Goal: Information Seeking & Learning: Learn about a topic

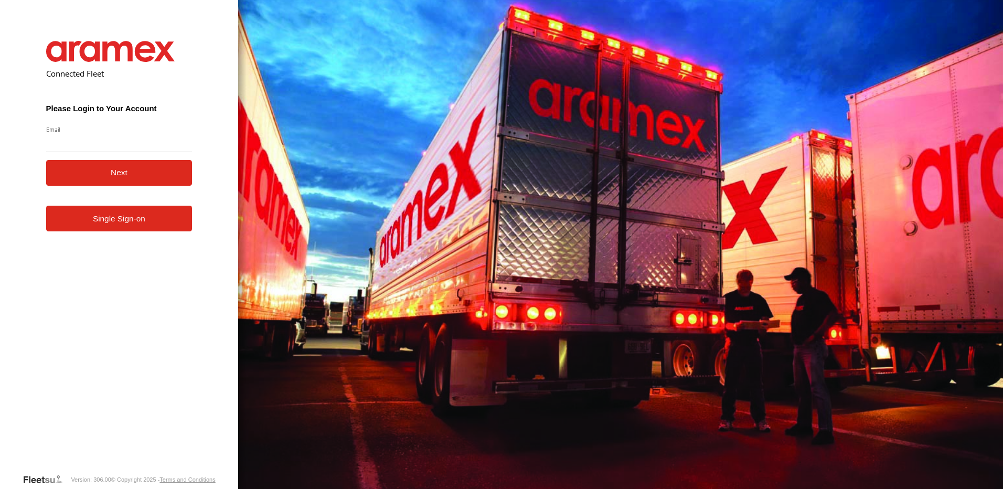
click at [143, 237] on form "Connected Fleet Please Login to Your Account Email Enter a valid login email ad…" at bounding box center [119, 249] width 178 height 448
click at [141, 225] on link "Single Sign-on" at bounding box center [119, 219] width 146 height 26
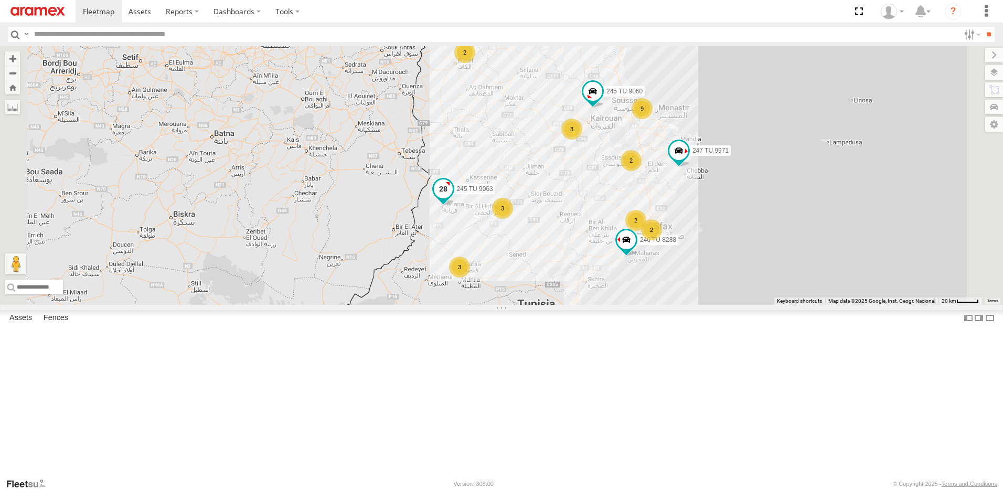
click at [453, 198] on span at bounding box center [443, 188] width 19 height 19
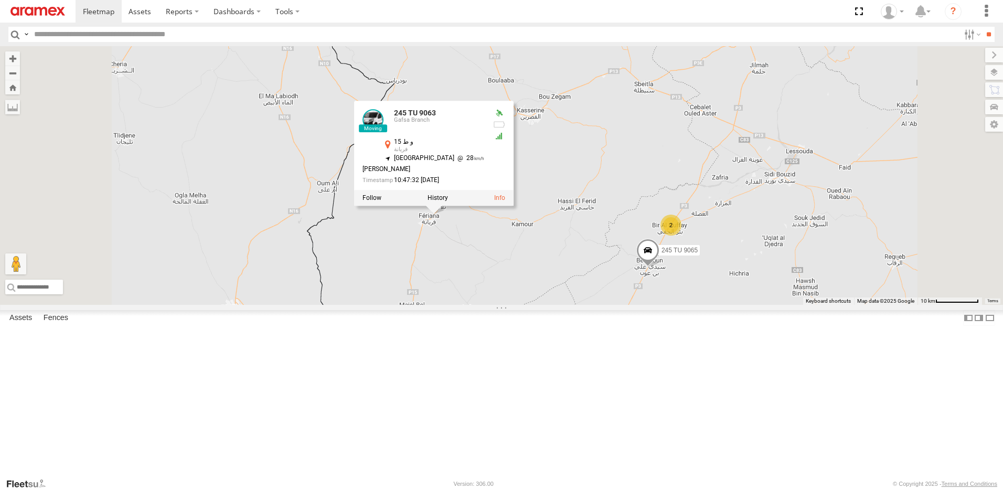
click at [601, 305] on div "245 TU 9053 245 TU 9063 247 TU 9971 245 TU 4328 246 TU 8285 241 TU 2027 246 TU …" at bounding box center [501, 175] width 1003 height 259
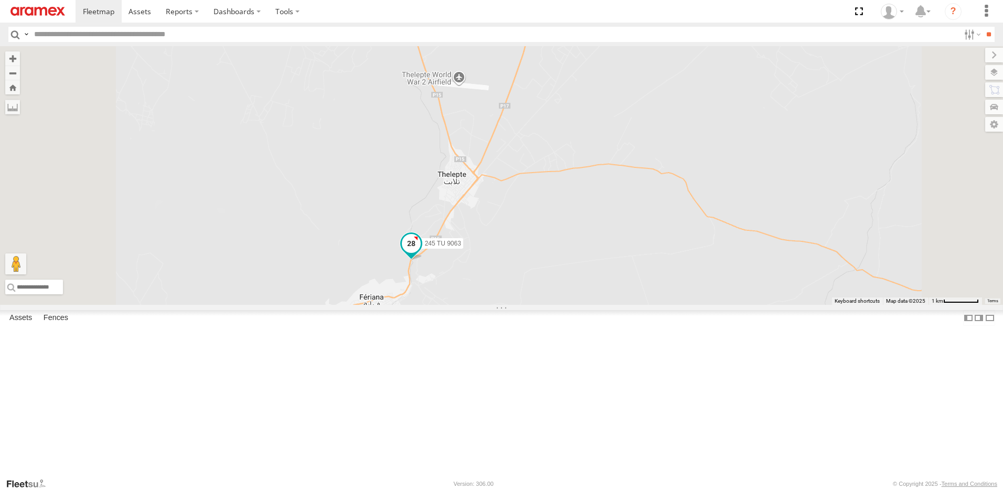
click at [421, 253] on span at bounding box center [411, 243] width 19 height 19
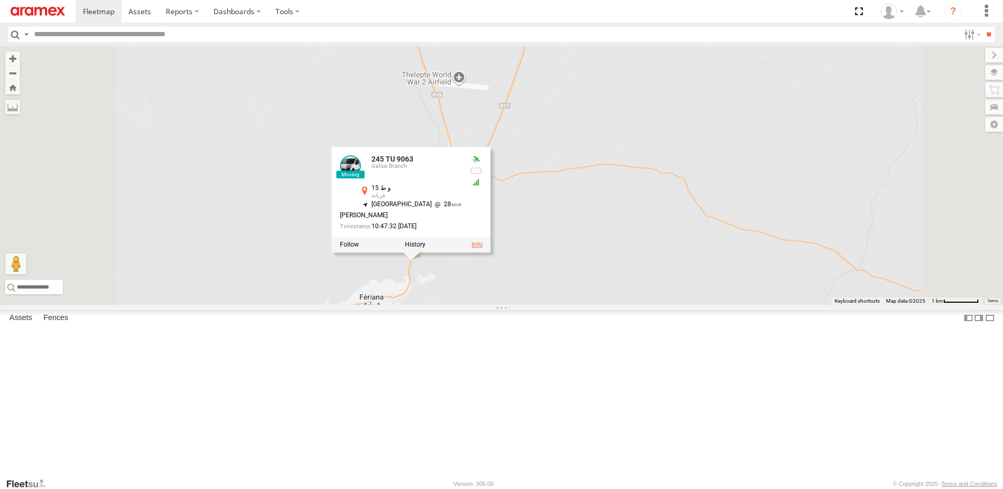
click at [483, 248] on link at bounding box center [477, 244] width 11 height 7
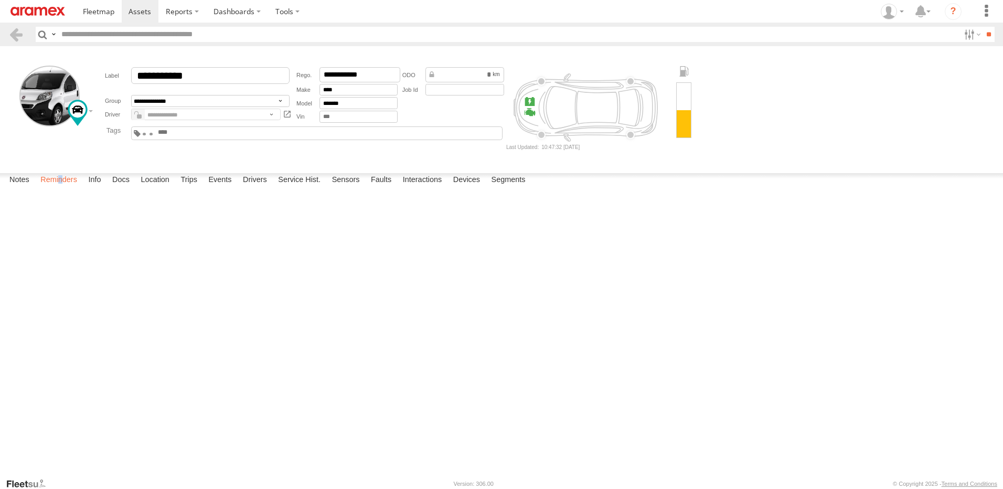
click at [63, 188] on label "Reminders" at bounding box center [58, 180] width 47 height 15
drag, startPoint x: 63, startPoint y: 468, endPoint x: 112, endPoint y: 462, distance: 49.7
click at [112, 188] on label "Docs" at bounding box center [121, 180] width 28 height 15
click at [99, 188] on label "Info" at bounding box center [94, 180] width 23 height 15
click at [22, 188] on label "Notes" at bounding box center [19, 180] width 30 height 15
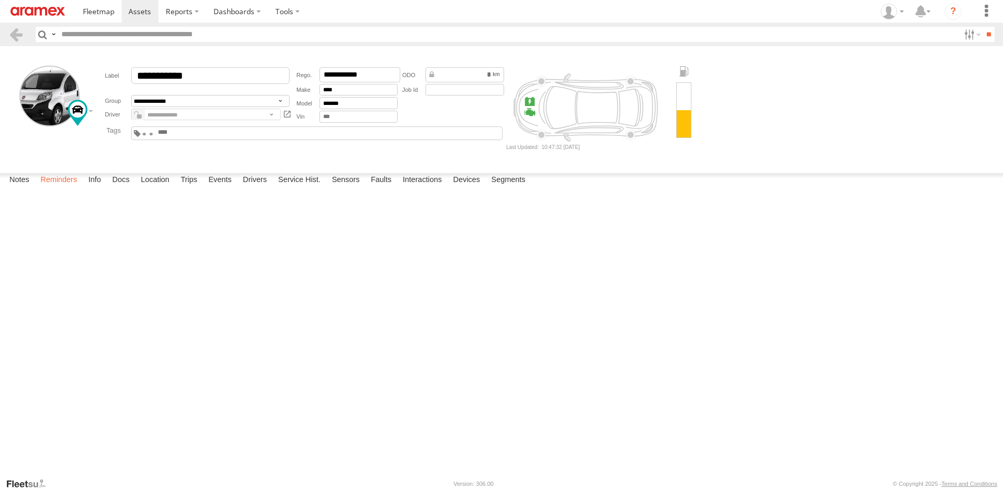
click at [70, 188] on label "Reminders" at bounding box center [58, 180] width 47 height 15
click at [95, 188] on label "Info" at bounding box center [94, 180] width 23 height 15
click at [127, 188] on label "Docs" at bounding box center [121, 180] width 28 height 15
click at [162, 188] on label "Location" at bounding box center [154, 180] width 39 height 15
click at [201, 188] on label "Trips" at bounding box center [188, 180] width 27 height 15
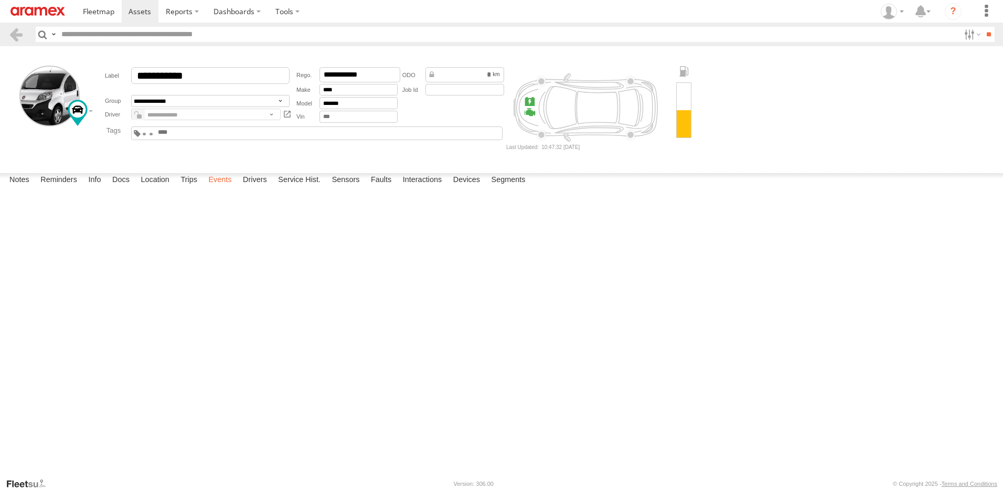
click at [223, 188] on label "Events" at bounding box center [220, 180] width 34 height 15
click at [265, 188] on label "Drivers" at bounding box center [255, 180] width 35 height 15
click at [296, 188] on label "Service Hist." at bounding box center [299, 180] width 53 height 15
click at [241, 188] on label "Drivers" at bounding box center [255, 180] width 35 height 15
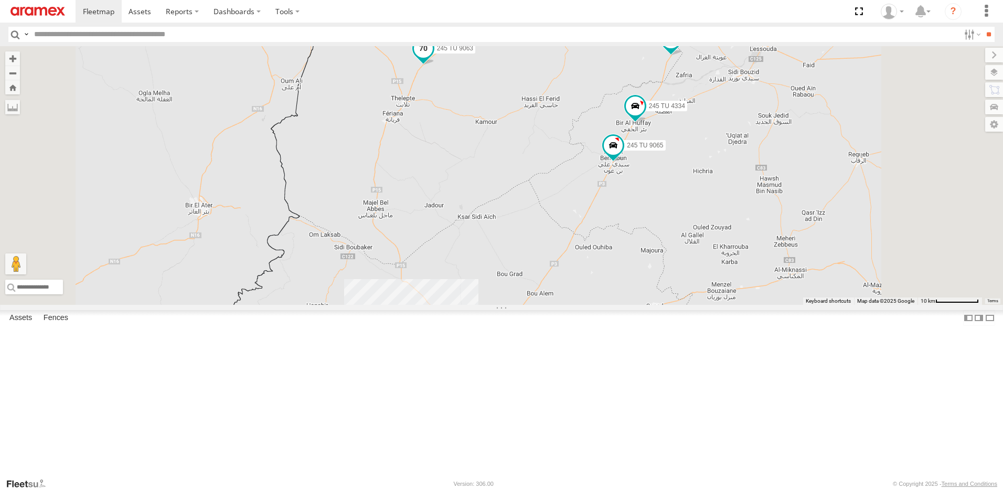
click at [433, 57] on span at bounding box center [423, 47] width 19 height 19
click at [438, 52] on label at bounding box center [427, 48] width 20 height 7
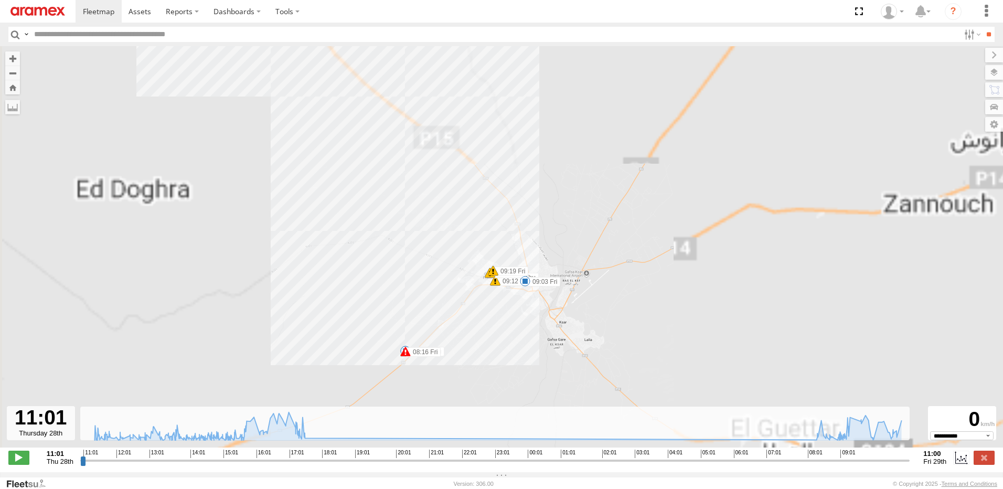
drag, startPoint x: 497, startPoint y: 253, endPoint x: 493, endPoint y: 343, distance: 89.8
click at [493, 343] on div "245 TU 9063 11:01 Thu 13:00 Thu 14:56 Thu 15:26 Thu 17:29 Thu 17:49 Thu 08:16 F…" at bounding box center [501, 252] width 1003 height 412
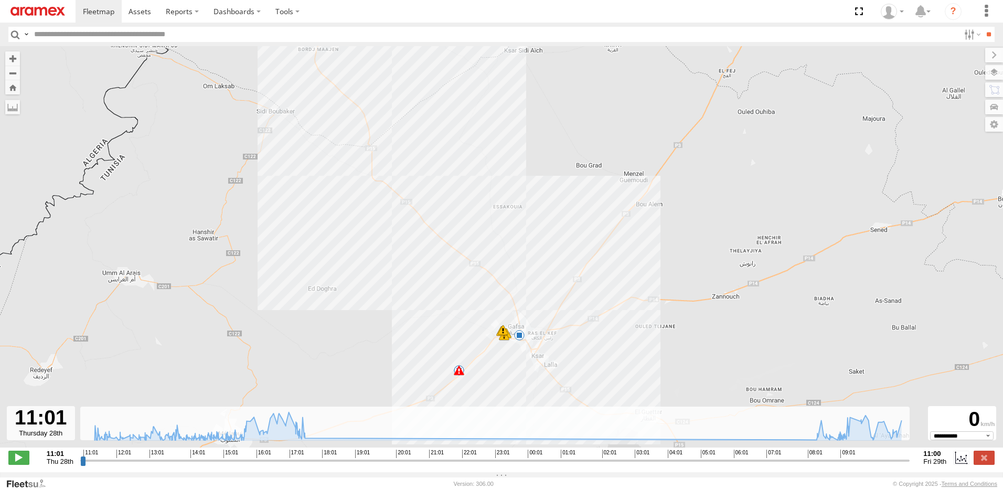
drag, startPoint x: 514, startPoint y: 260, endPoint x: 526, endPoint y: 328, distance: 69.4
click at [525, 325] on div "245 TU 9063 11:01 Thu 13:00 Thu 14:56 Thu 15:26 Thu 17:29 Thu 17:49 Thu 08:16 F…" at bounding box center [501, 252] width 1003 height 412
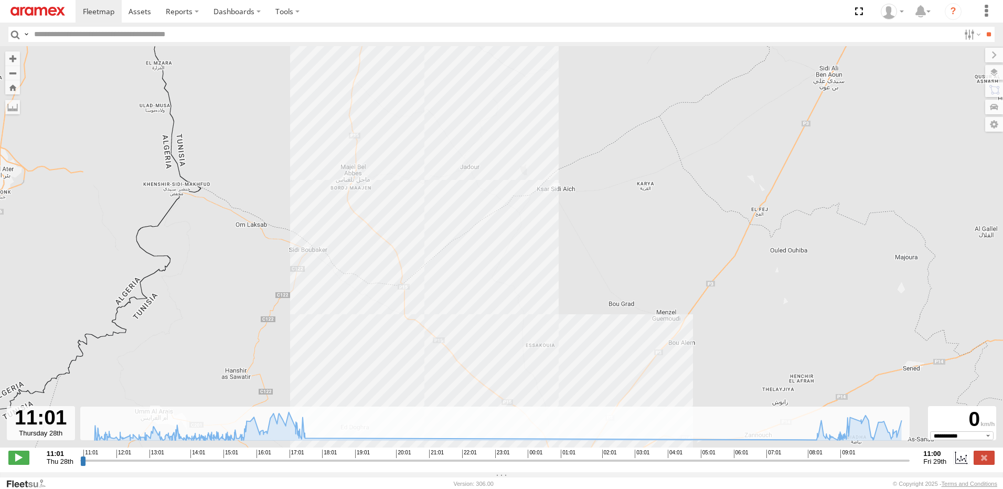
drag, startPoint x: 544, startPoint y: 262, endPoint x: 569, endPoint y: 333, distance: 75.5
click at [569, 333] on div "245 TU 9063 11:01 Thu 13:00 Thu 14:56 Thu 15:26 Thu 17:29 Thu 17:49 Thu 08:16 F…" at bounding box center [501, 252] width 1003 height 412
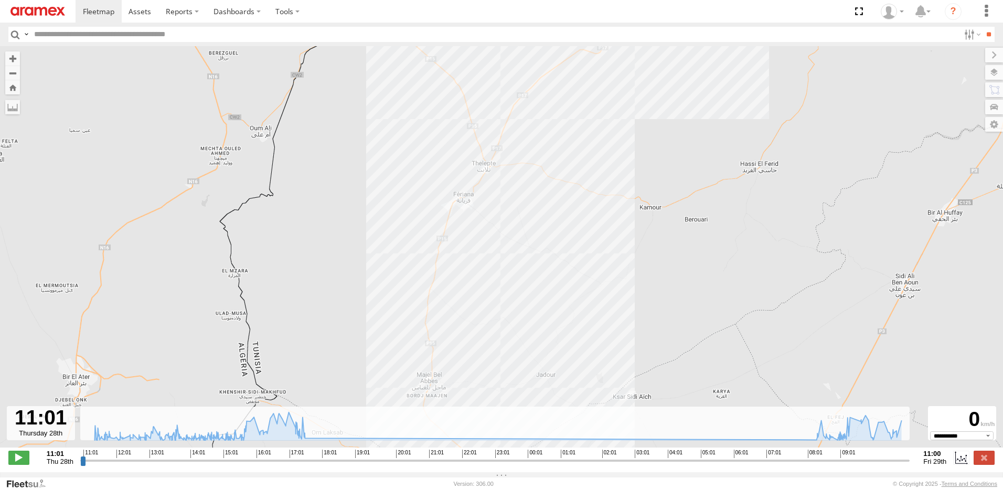
drag, startPoint x: 561, startPoint y: 224, endPoint x: 571, endPoint y: 176, distance: 49.3
click at [559, 191] on div "245 TU 9063 11:01 Thu 13:00 Thu 14:56 Thu 15:26 Thu 17:29 Thu 17:49 Thu 08:16 F…" at bounding box center [501, 252] width 1003 height 412
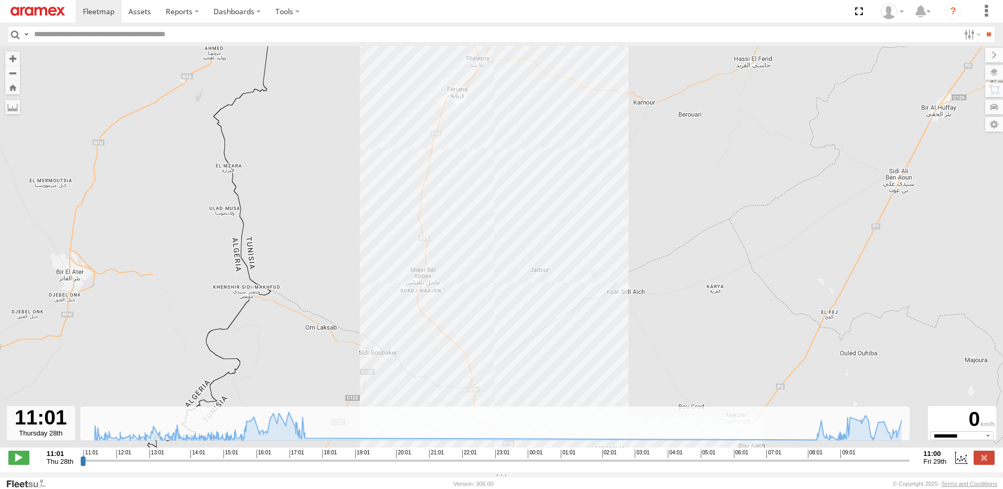
drag, startPoint x: 551, startPoint y: 232, endPoint x: 548, endPoint y: 288, distance: 56.2
click at [548, 288] on div "245 TU 9063 11:01 Thu 13:00 Thu 14:56 Thu 15:26 Thu 17:29 Thu 17:49 Thu 08:16 F…" at bounding box center [501, 252] width 1003 height 412
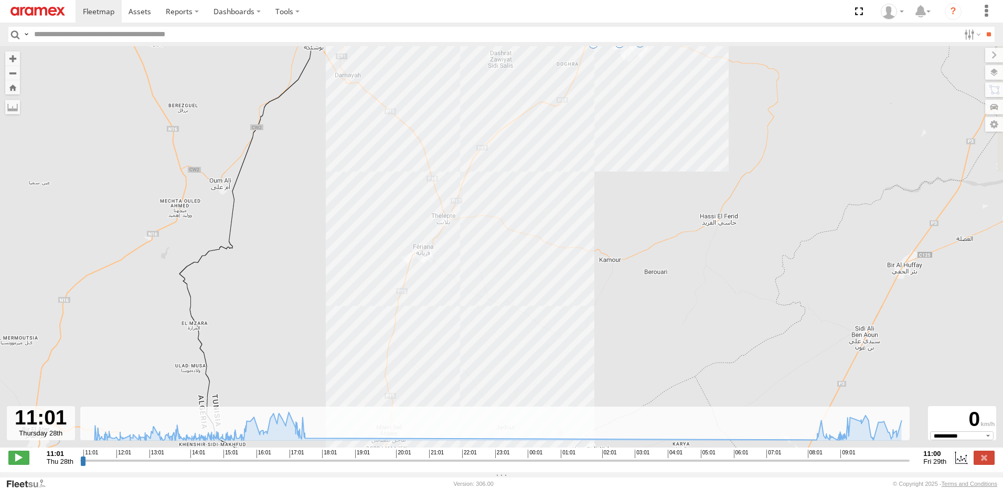
drag, startPoint x: 565, startPoint y: 218, endPoint x: 536, endPoint y: 281, distance: 69.0
click at [536, 281] on div "245 TU 9063 11:01 Thu 13:00 Thu 14:56 Thu 15:26 Thu 17:29 Thu 17:49 Thu 08:16 F…" at bounding box center [501, 252] width 1003 height 412
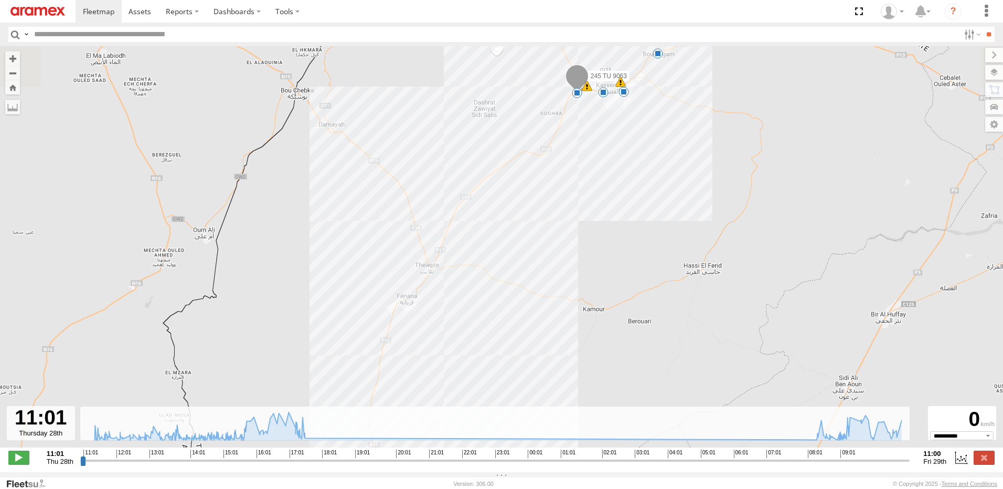
drag, startPoint x: 537, startPoint y: 222, endPoint x: 519, endPoint y: 270, distance: 50.8
click at [512, 289] on div "245 TU 9063 11:01 Thu 13:00 Thu 14:56 Thu 15:26 Thu 17:29 Thu 17:49 Thu 08:16 F…" at bounding box center [501, 252] width 1003 height 412
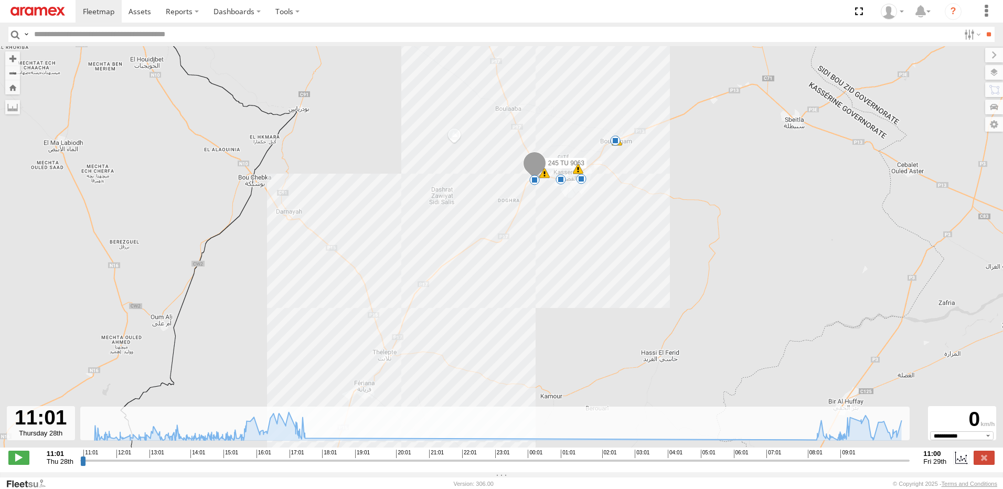
drag, startPoint x: 567, startPoint y: 237, endPoint x: 552, endPoint y: 257, distance: 24.5
click at [552, 263] on div "245 TU 9063 11:01 Thu 13:00 Thu 14:56 Thu 15:26 Thu 17:29 Thu 17:49 Thu 08:16 F…" at bounding box center [501, 252] width 1003 height 412
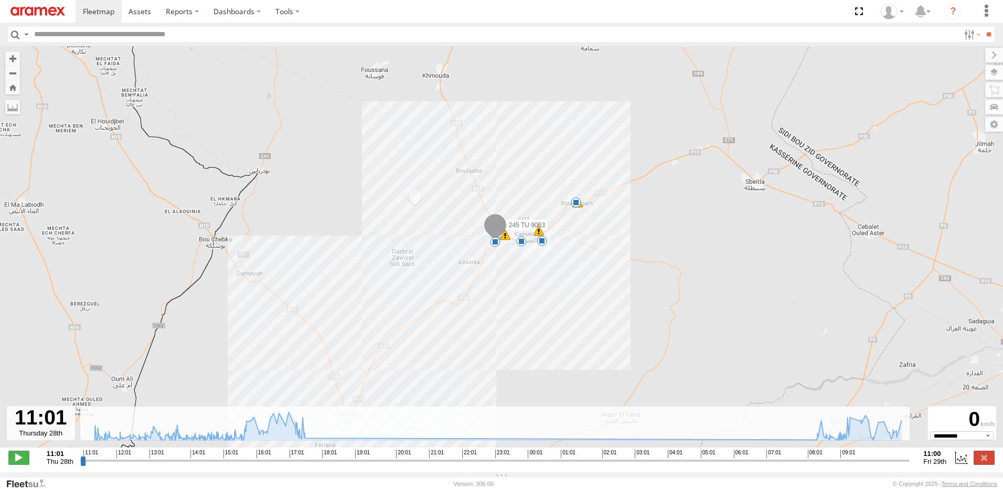
drag, startPoint x: 567, startPoint y: 237, endPoint x: 530, endPoint y: 295, distance: 68.8
click at [532, 294] on div "245 TU 9063 11:01 Thu 13:00 Thu 14:56 Thu 15:26 Thu 17:29 Thu 17:49 Thu 08:16 F…" at bounding box center [501, 252] width 1003 height 412
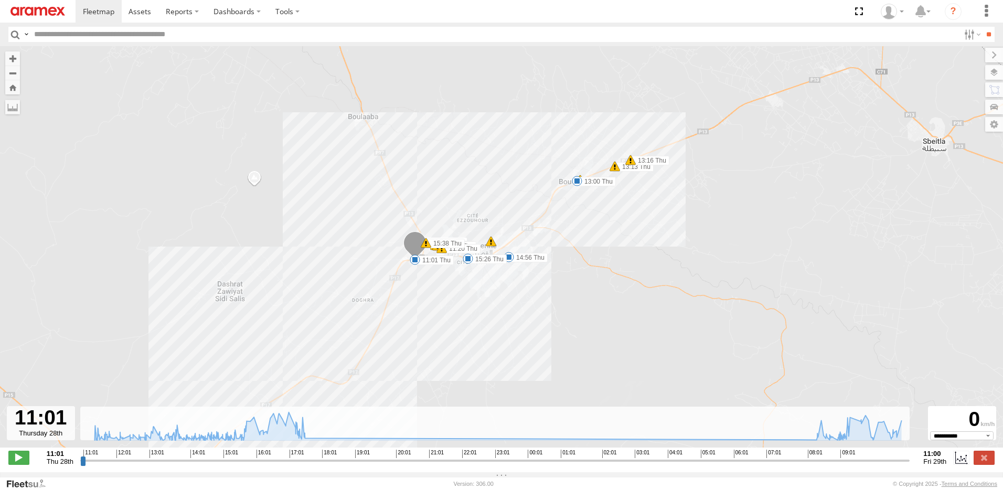
drag, startPoint x: 669, startPoint y: 204, endPoint x: 628, endPoint y: 267, distance: 74.9
click at [631, 268] on div "245 TU 9063 11:01 Thu 13:00 Thu 14:56 Thu 15:26 Thu 17:29 Thu 17:49 Thu 08:16 F…" at bounding box center [501, 252] width 1003 height 412
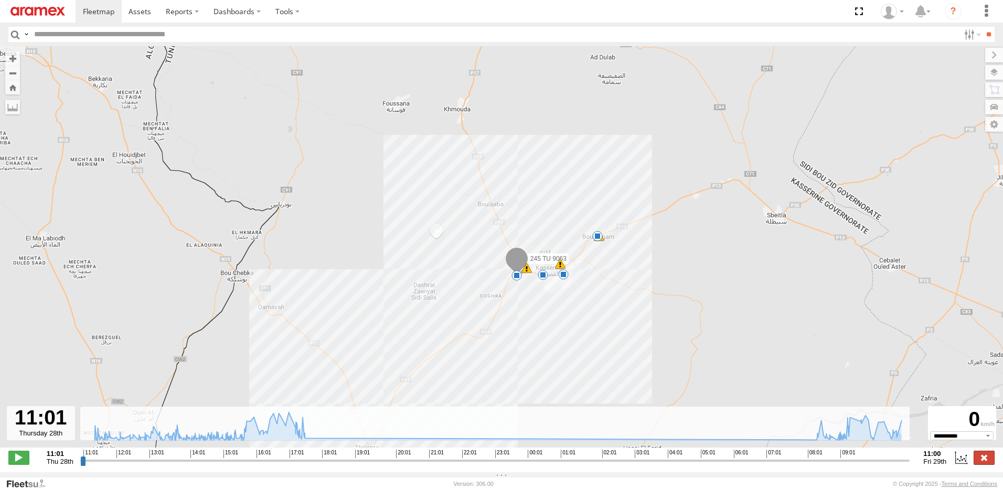
click at [983, 463] on label at bounding box center [984, 458] width 21 height 14
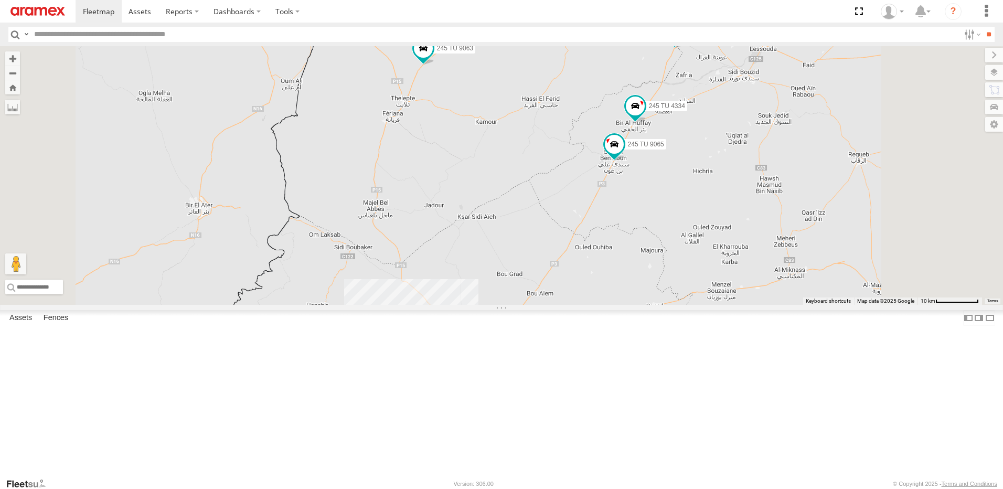
click at [970, 42] on header "Search Query Asset ID Asset Label Registration Manufacturer Model VIN Job ID" at bounding box center [501, 35] width 1003 height 24
click at [968, 35] on label at bounding box center [971, 34] width 23 height 15
click at [0, 0] on span "Gafsa Branch" at bounding box center [0, 0] width 0 height 0
click at [987, 35] on input "**" at bounding box center [989, 34] width 12 height 15
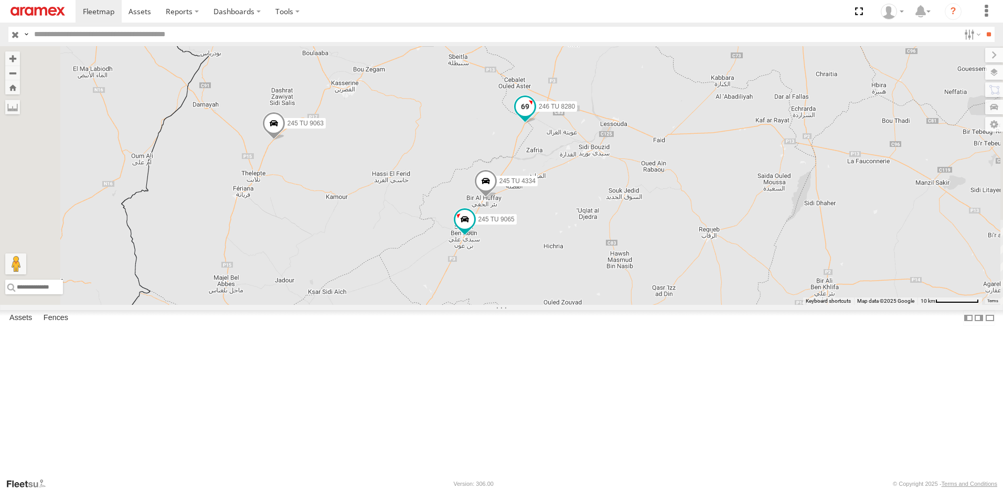
click at [535, 116] on span at bounding box center [525, 106] width 19 height 19
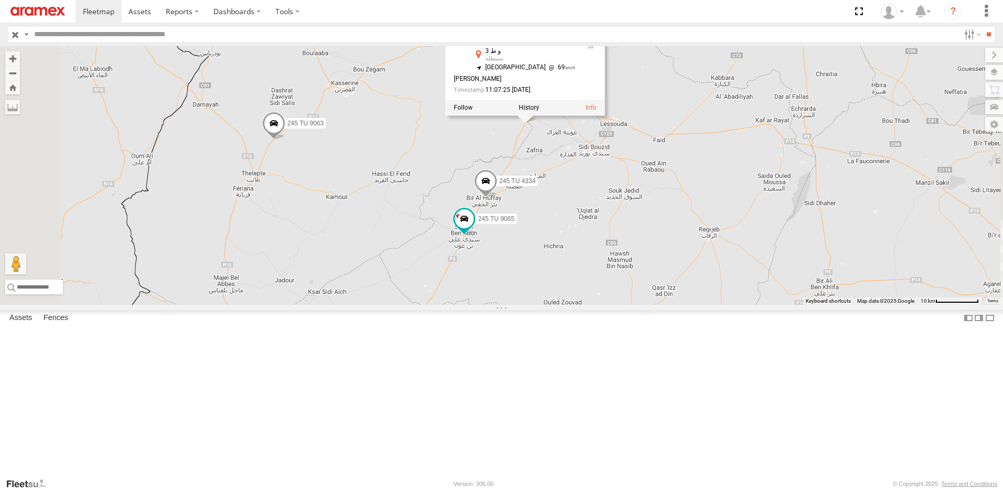
click at [497, 198] on span at bounding box center [485, 183] width 23 height 28
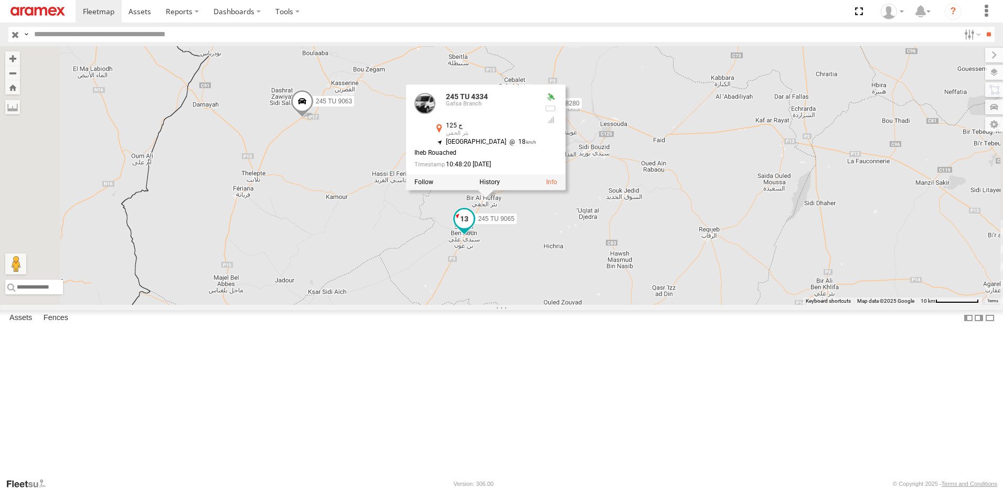
click at [474, 228] on span at bounding box center [464, 218] width 19 height 19
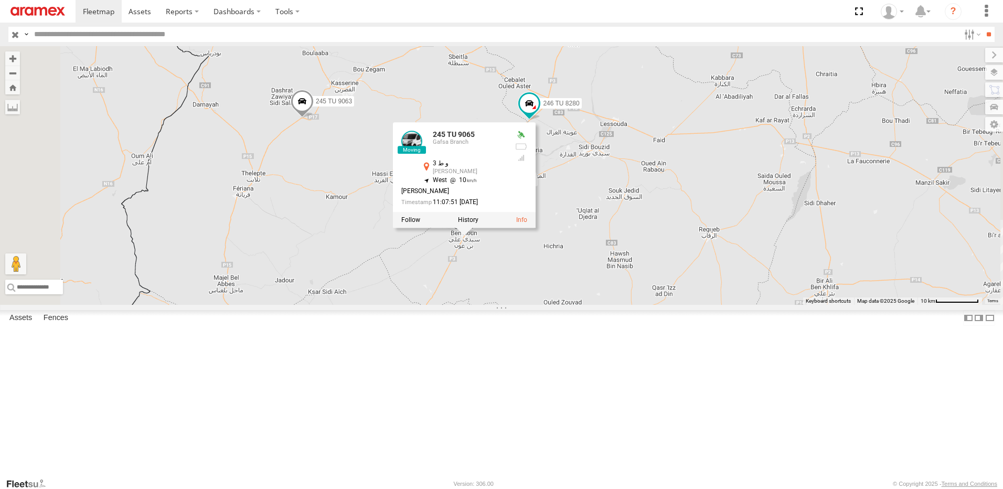
click at [658, 305] on div "245 TU 4334 245 TU 9065 245 TU 9063 246 TU 8280 246 TU 8289 245 TU 9065 Gafsa B…" at bounding box center [501, 175] width 1003 height 259
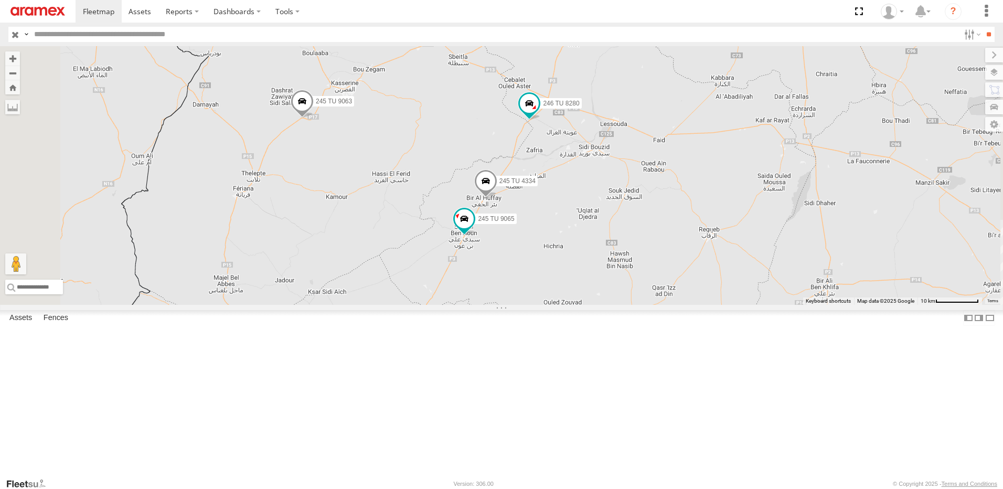
click at [497, 198] on span at bounding box center [485, 183] width 23 height 28
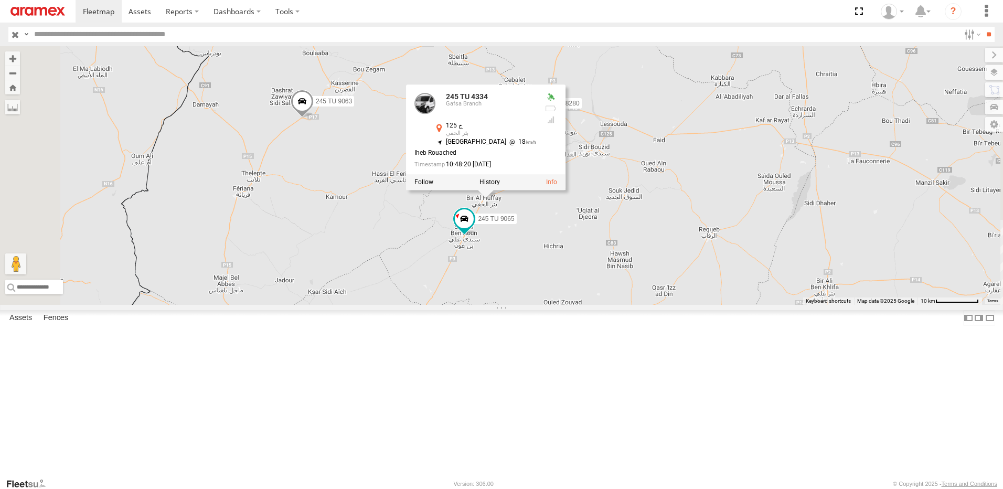
click at [655, 305] on div "245 TU 4334 245 TU 9065 245 TU 9063 246 TU 8280 246 TU 8289 245 TU 4334 Gafsa B…" at bounding box center [501, 175] width 1003 height 259
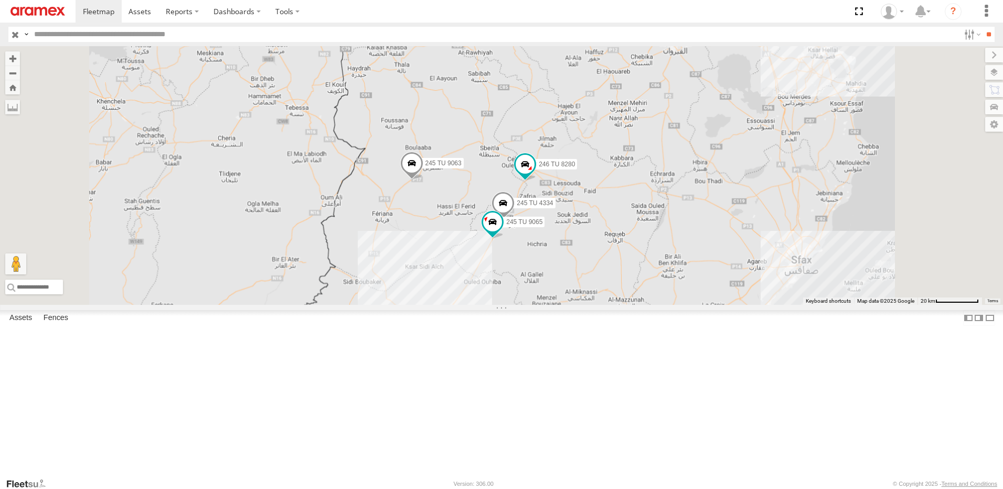
drag, startPoint x: 625, startPoint y: 388, endPoint x: 631, endPoint y: 327, distance: 61.2
click at [631, 305] on div "245 TU 4334 245 TU 9065 245 TU 9063 246 TU 8280 246 TU 8289 3" at bounding box center [501, 175] width 1003 height 259
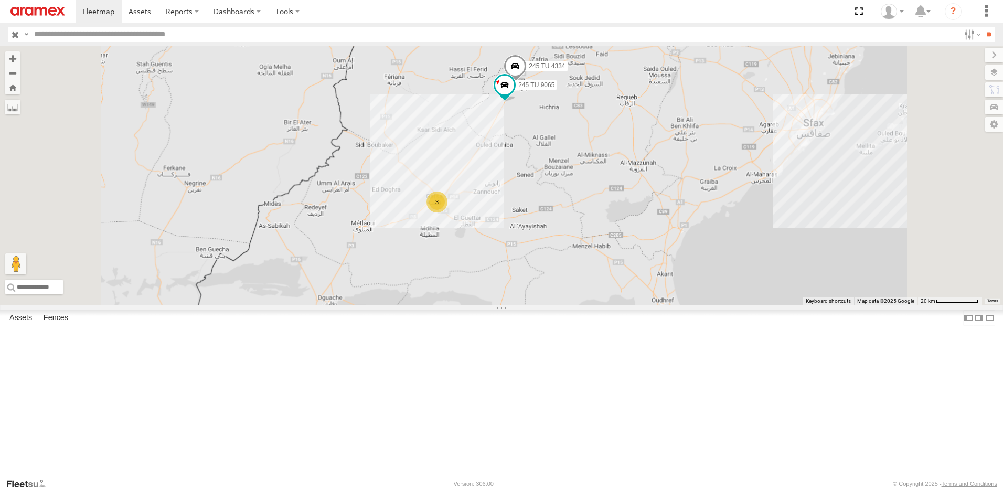
click at [447, 212] on div "3" at bounding box center [437, 201] width 21 height 21
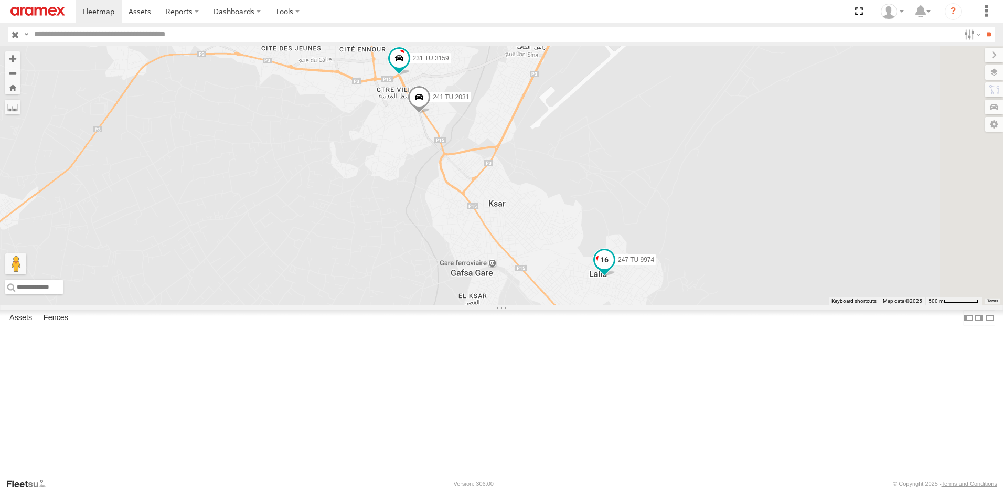
click at [614, 269] on span at bounding box center [604, 259] width 19 height 19
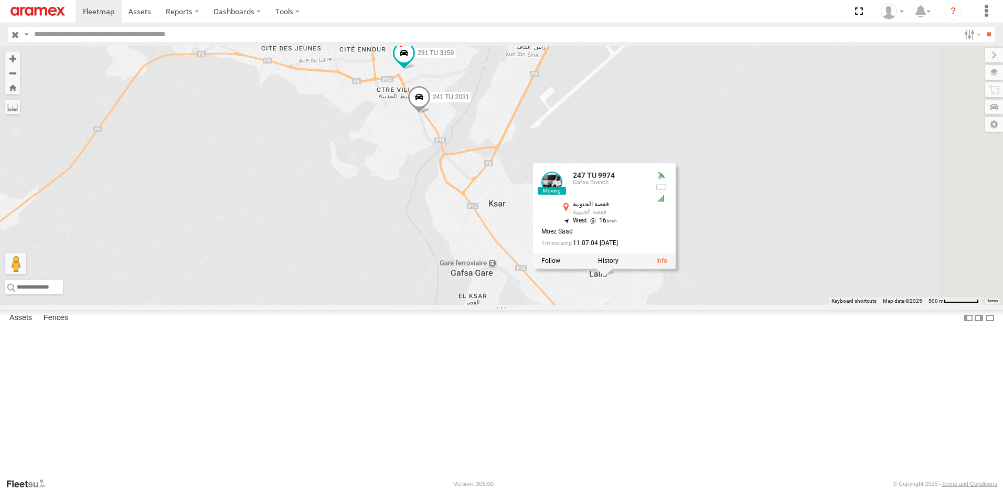
click at [431, 113] on span at bounding box center [419, 99] width 23 height 28
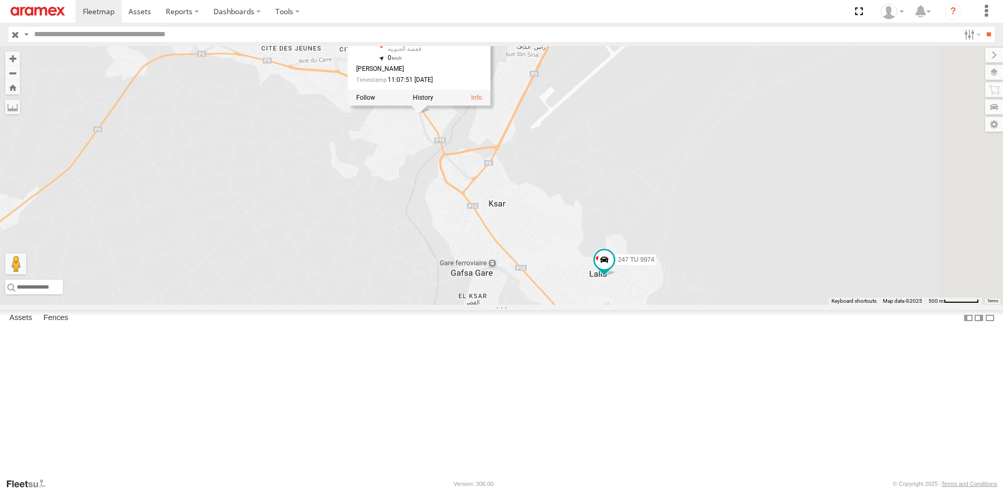
click at [511, 225] on div "245 TU 4334 245 TU 9065 245 TU 9063 246 TU 8280 246 TU 8289 231 TU 3159 241 TU …" at bounding box center [501, 175] width 1003 height 259
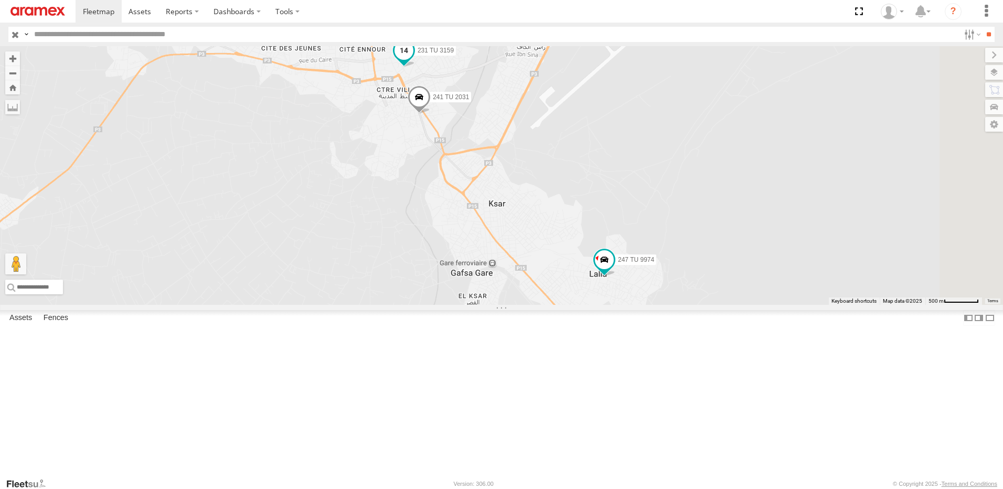
click at [413, 59] on span at bounding box center [404, 49] width 19 height 19
click at [641, 188] on div "245 TU 4334 245 TU 9065 245 TU 9063 246 TU 8280 246 TU 8289 231 TU 3159 241 TU …" at bounding box center [501, 175] width 1003 height 259
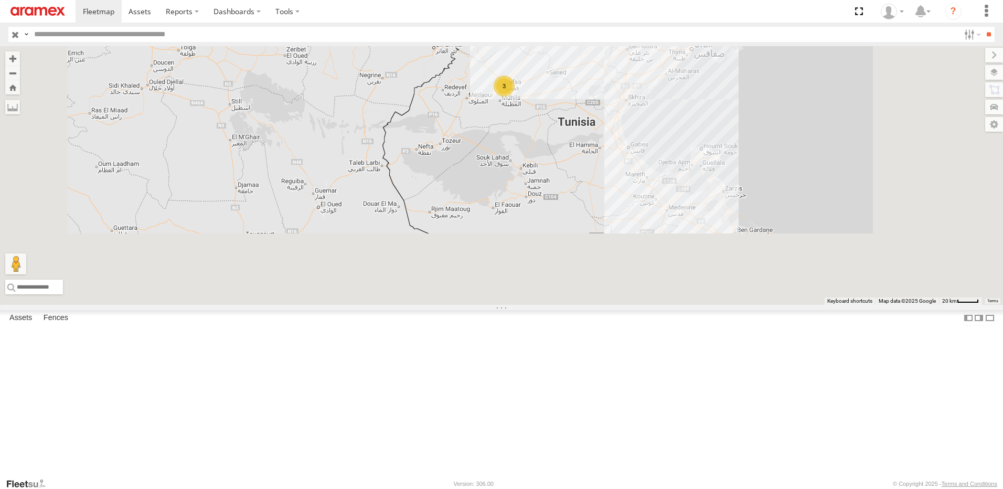
drag, startPoint x: 636, startPoint y: 172, endPoint x: 589, endPoint y: 244, distance: 87.2
click at [515, 97] on div "3" at bounding box center [504, 86] width 21 height 21
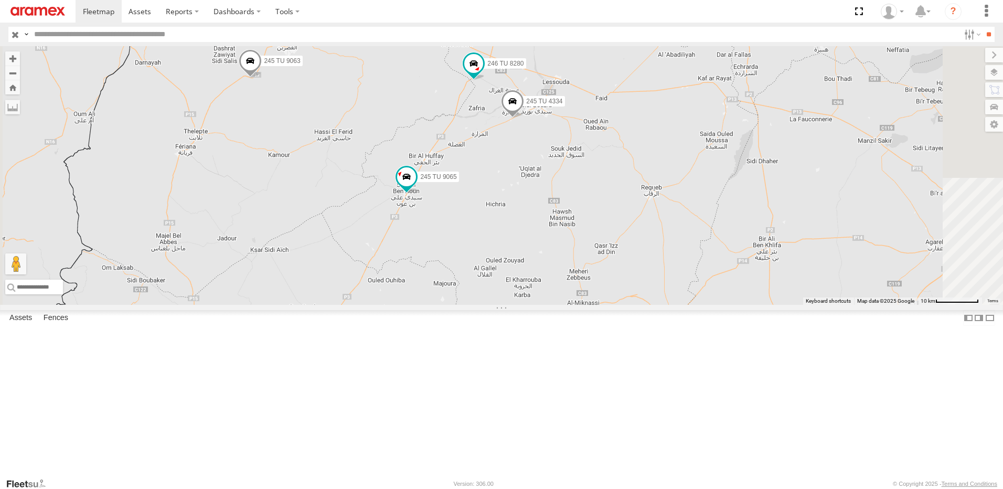
drag, startPoint x: 678, startPoint y: 284, endPoint x: 611, endPoint y: 335, distance: 84.3
click at [629, 305] on div "245 TU 9065 245 TU 9063 246 TU 8289 245 TU 4334 246 TU 8280 3" at bounding box center [501, 175] width 1003 height 259
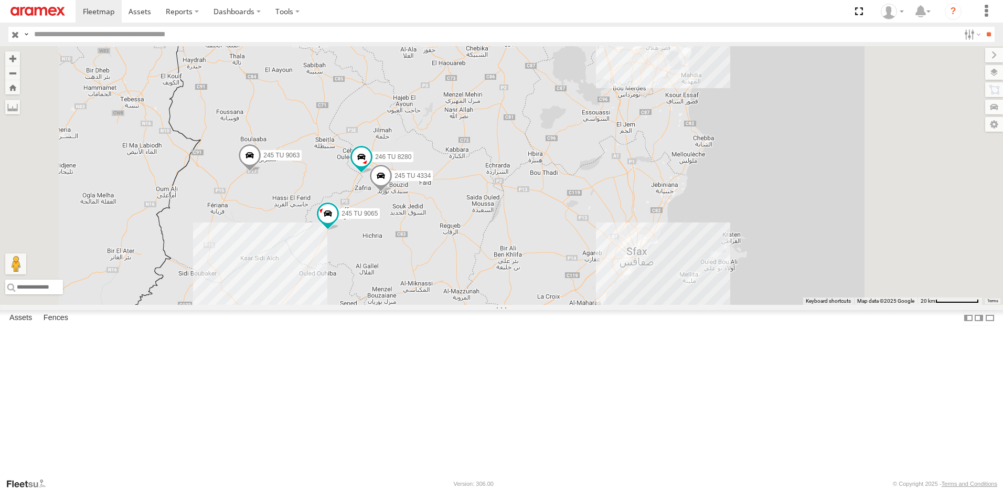
drag, startPoint x: 635, startPoint y: 330, endPoint x: 552, endPoint y: 304, distance: 86.4
click at [552, 305] on div "245 TU 9065 245 TU 9063 246 TU 8289 245 TU 4334 246 TU 8280 3" at bounding box center [501, 175] width 1003 height 259
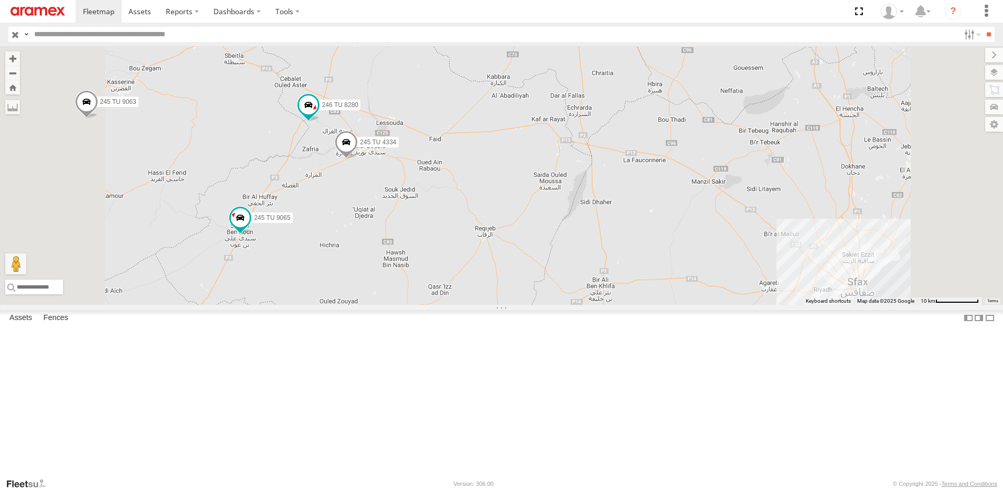
drag, startPoint x: 517, startPoint y: 248, endPoint x: 557, endPoint y: 257, distance: 40.3
click at [564, 252] on div "245 TU 9065 245 TU 9063 246 TU 8289 245 TU 4334 246 TU 8280" at bounding box center [501, 175] width 1003 height 259
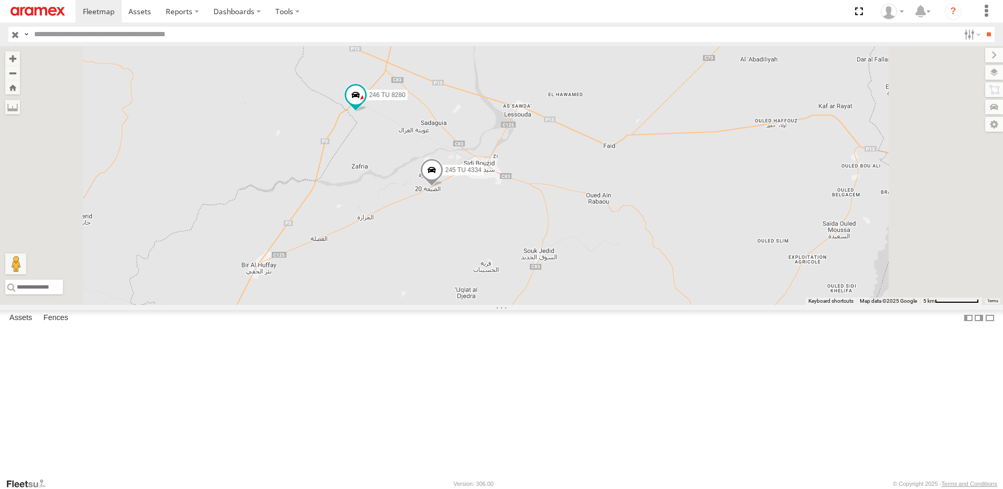
click at [443, 187] on span at bounding box center [431, 172] width 23 height 28
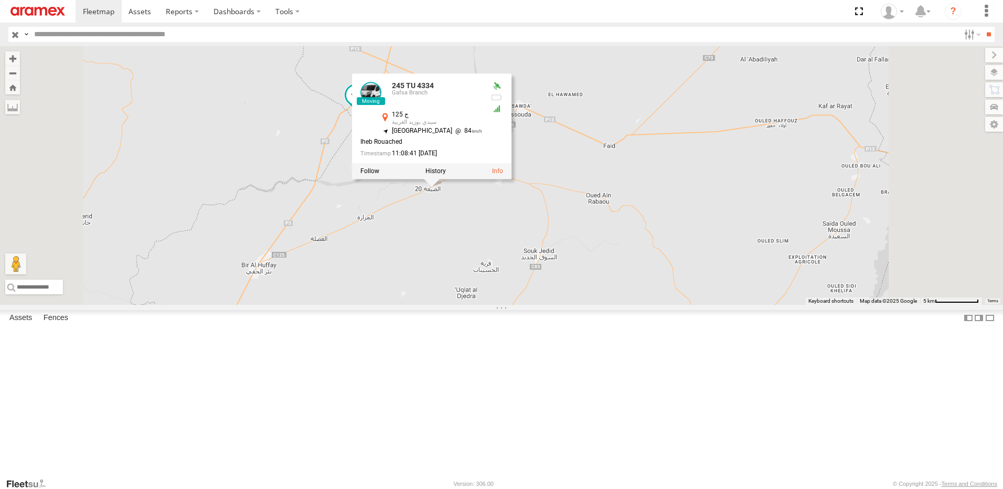
click at [556, 302] on div "245 TU 9065 245 TU 9063 246 TU 8289 245 TU 4334 246 TU 8280 245 TU 4334 Gafsa B…" at bounding box center [501, 175] width 1003 height 259
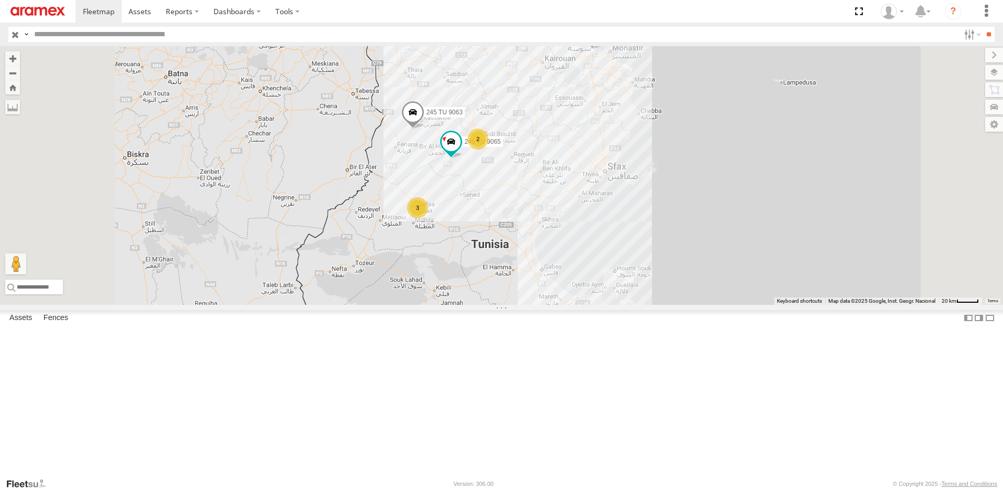
drag, startPoint x: 600, startPoint y: 347, endPoint x: 589, endPoint y: 272, distance: 76.3
click at [589, 272] on div "245 TU 9065 245 TU 9063 246 TU 8289 2 3" at bounding box center [501, 175] width 1003 height 259
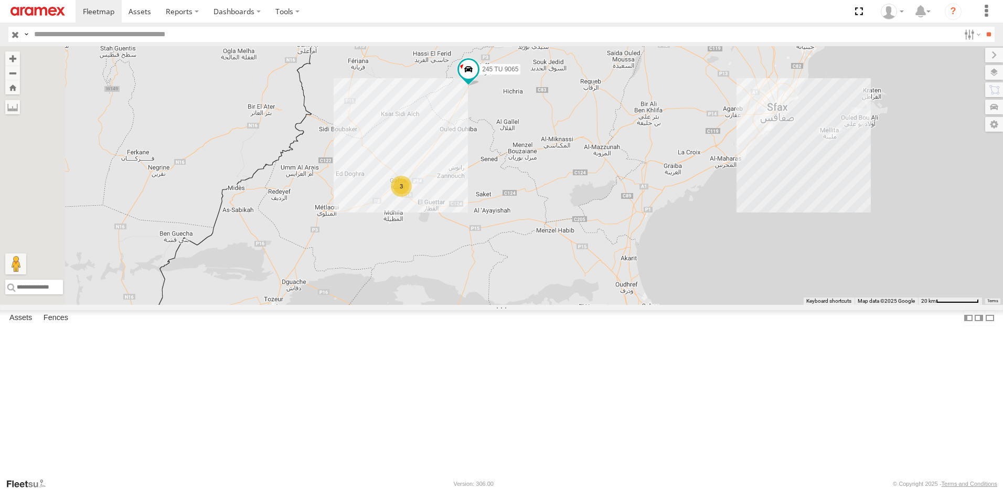
click at [412, 197] on div "3" at bounding box center [401, 186] width 21 height 21
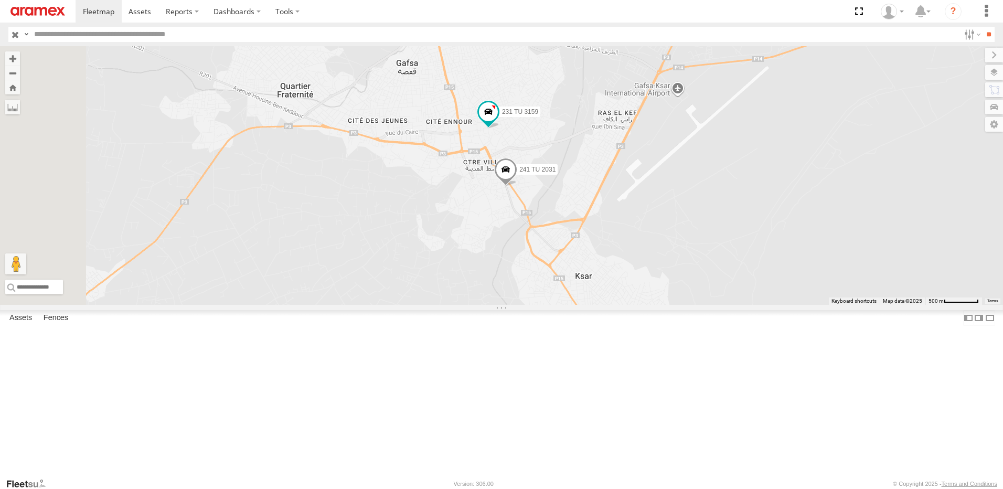
drag, startPoint x: 500, startPoint y: 203, endPoint x: 627, endPoint y: 364, distance: 204.7
click at [619, 305] on div "245 TU 9065 245 TU 9063 246 TU 8289 245 TU 4334 246 TU 8280 231 TU 3159 241 TU …" at bounding box center [501, 175] width 1003 height 259
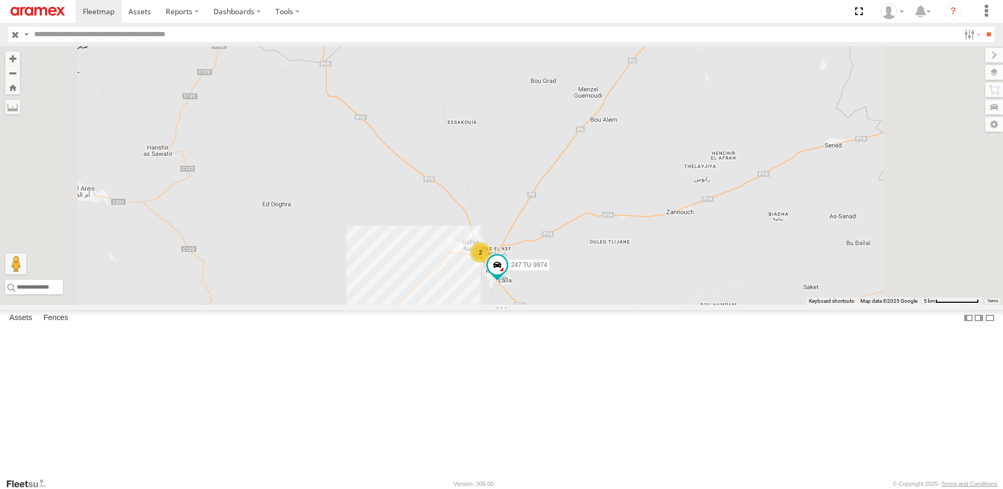
drag, startPoint x: 537, startPoint y: 287, endPoint x: 593, endPoint y: 371, distance: 100.8
click at [588, 305] on div "245 TU 9065 245 TU 9063 246 TU 8289 245 TU 4334 246 TU 8280 247 TU 9974 2" at bounding box center [501, 175] width 1003 height 259
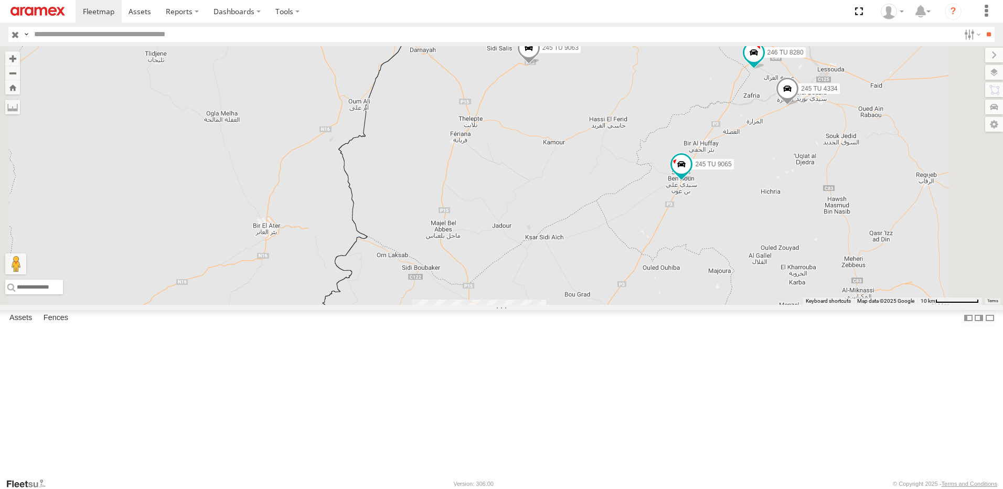
click at [540, 65] on span at bounding box center [528, 50] width 23 height 28
click at [543, 52] on label at bounding box center [533, 48] width 20 height 7
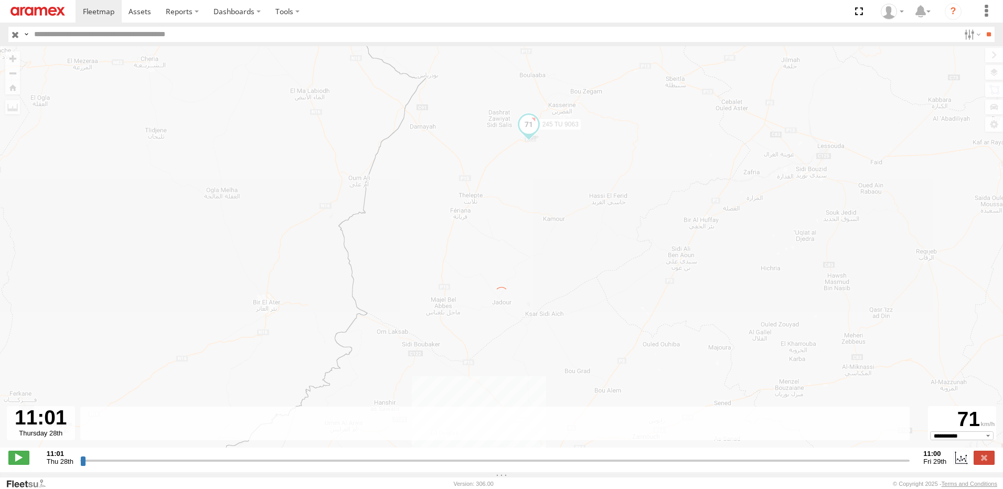
type input "**********"
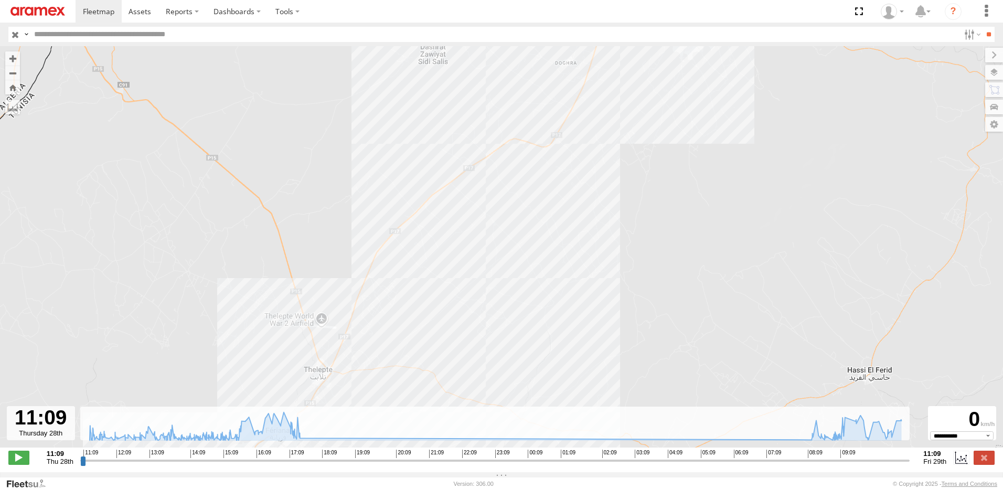
click at [572, 182] on div "245 TU 9063 13:00 Thu 14:56 Thu 15:26 Thu 17:29 Thu 17:49 Thu 08:16 Fri 09:03 F…" at bounding box center [501, 252] width 1003 height 412
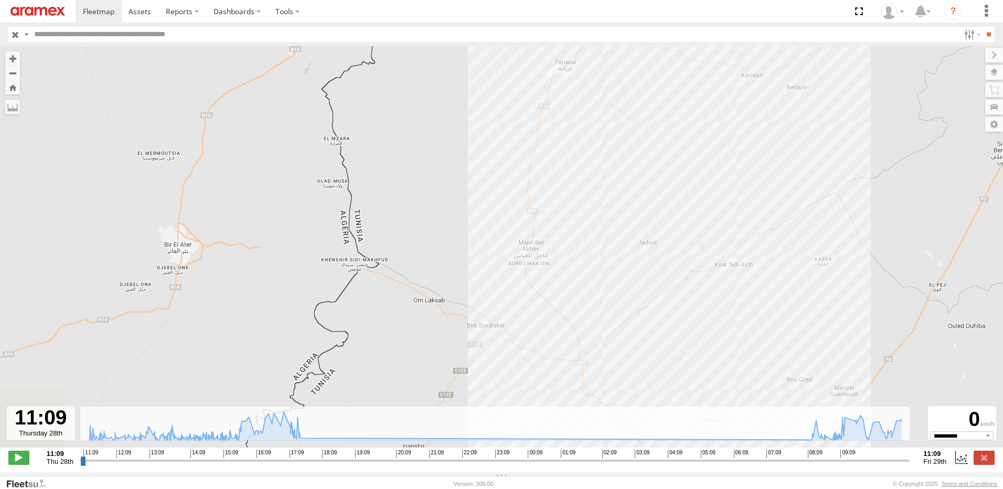
drag, startPoint x: 563, startPoint y: 309, endPoint x: 584, endPoint y: 222, distance: 89.1
click at [584, 221] on div "245 TU 9063 13:00 Thu 14:56 Thu 15:26 Thu 17:29 Thu 17:49 Thu 08:16 Fri 09:03 F…" at bounding box center [501, 252] width 1003 height 412
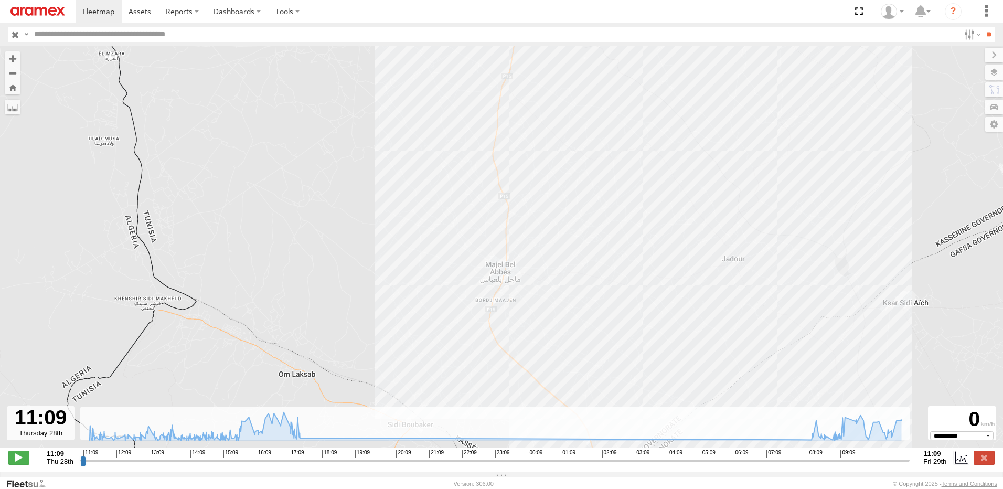
drag, startPoint x: 535, startPoint y: 216, endPoint x: 543, endPoint y: 280, distance: 64.5
click at [543, 280] on div "245 TU 9063 13:00 Thu 14:56 Thu 15:26 Thu 17:29 Thu 17:49 Thu 08:16 Fri 09:03 F…" at bounding box center [501, 252] width 1003 height 412
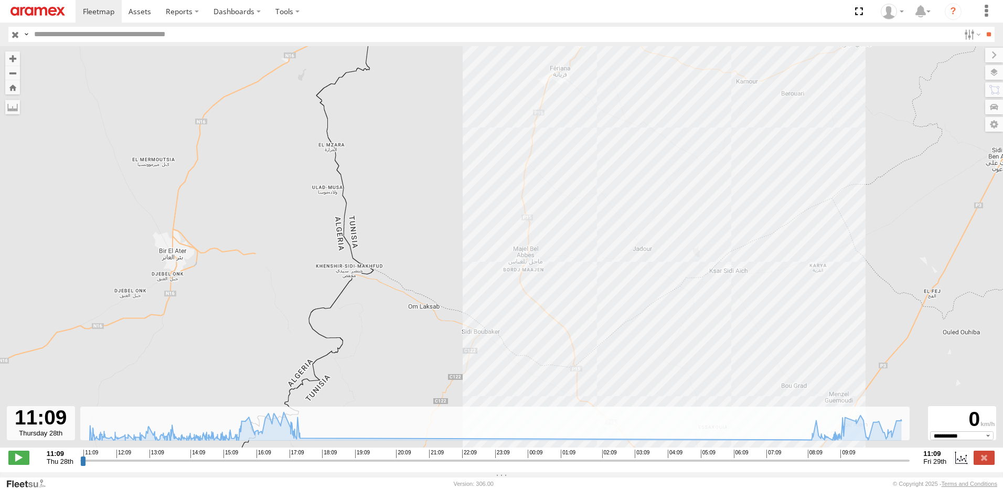
drag, startPoint x: 618, startPoint y: 174, endPoint x: 605, endPoint y: 254, distance: 81.2
click at [605, 254] on div "245 TU 9063 13:00 Thu 14:56 Thu 15:26 Thu 17:29 Thu 17:49 Thu 08:16 Fri 09:03 F…" at bounding box center [501, 252] width 1003 height 412
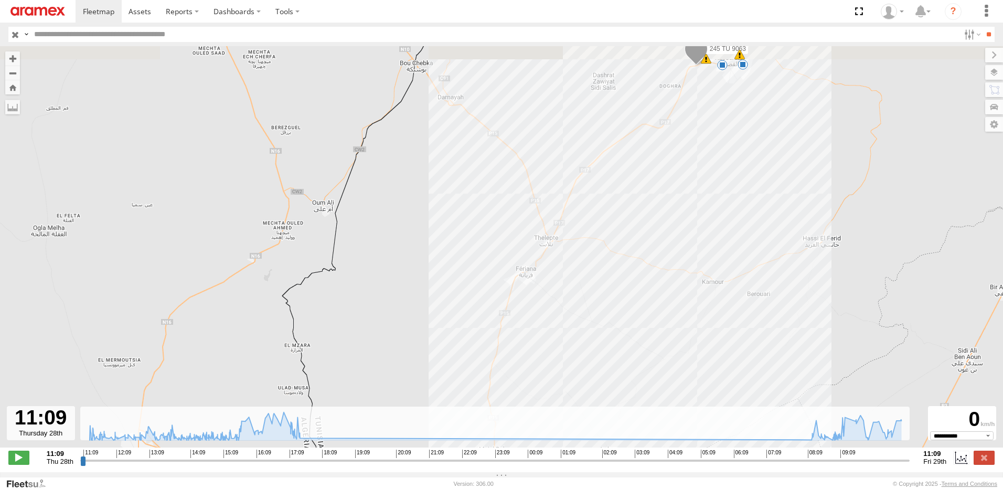
drag, startPoint x: 613, startPoint y: 187, endPoint x: 591, endPoint y: 303, distance: 118.4
click at [591, 303] on div "245 TU 9063 13:00 Thu 14:56 Thu 15:26 Thu 17:29 Thu 17:49 Thu 08:16 Fri 09:03 F…" at bounding box center [501, 252] width 1003 height 412
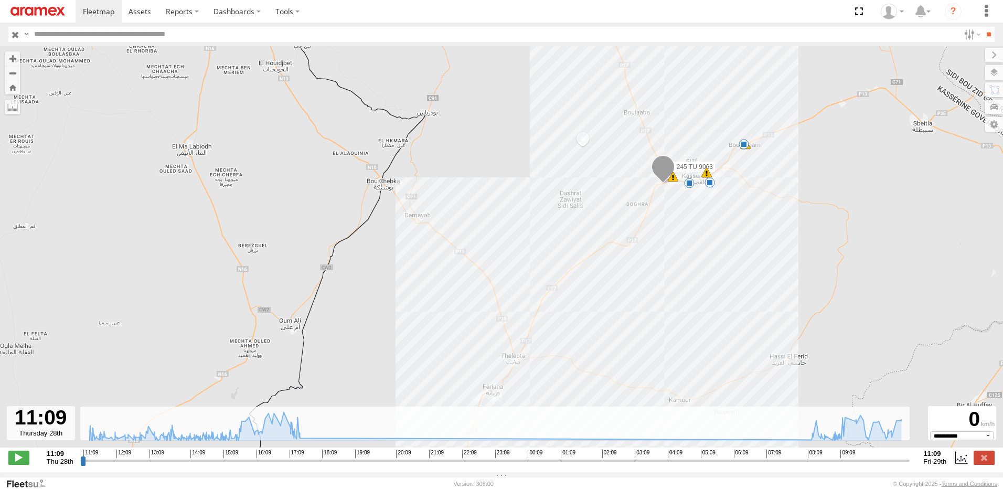
drag, startPoint x: 710, startPoint y: 247, endPoint x: 652, endPoint y: 294, distance: 75.0
click at [653, 297] on div "245 TU 9063 13:00 Thu 14:56 Thu 15:26 Thu 17:29 Thu 17:49 Thu 08:16 Fri 09:03 F…" at bounding box center [501, 252] width 1003 height 412
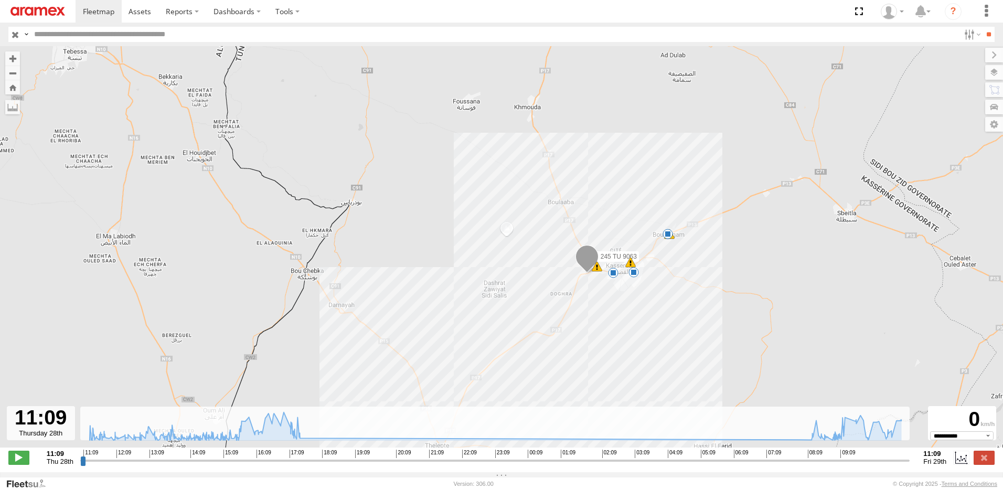
drag, startPoint x: 727, startPoint y: 227, endPoint x: 701, endPoint y: 274, distance: 53.8
click at [701, 274] on div "245 TU 9063 13:00 Thu 14:56 Thu 15:26 Thu 17:29 Thu 17:49 Thu 08:16 Fri 09:03 F…" at bounding box center [501, 252] width 1003 height 412
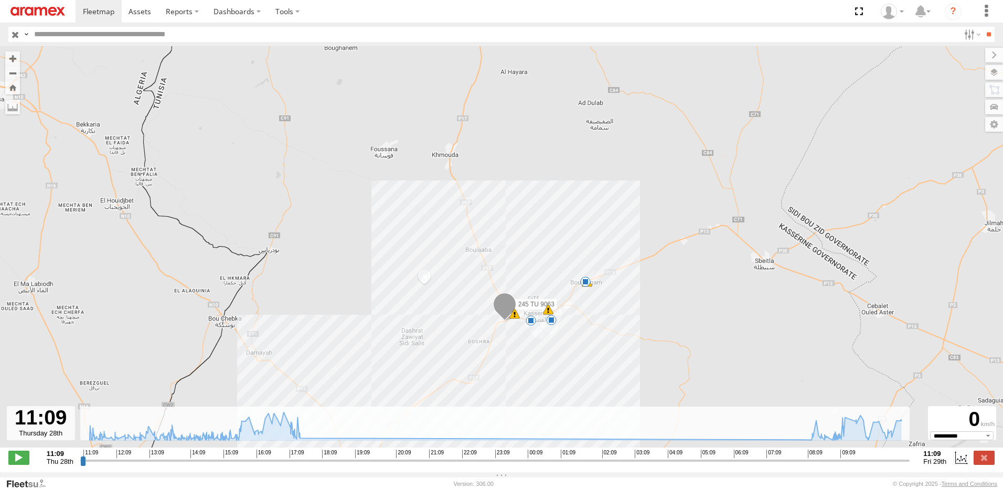
drag, startPoint x: 730, startPoint y: 243, endPoint x: 637, endPoint y: 294, distance: 105.6
click at [637, 294] on div "245 TU 9063 13:00 Thu 14:56 Thu 15:26 Thu 17:29 Thu 17:49 Thu 08:16 Fri 09:03 F…" at bounding box center [501, 252] width 1003 height 412
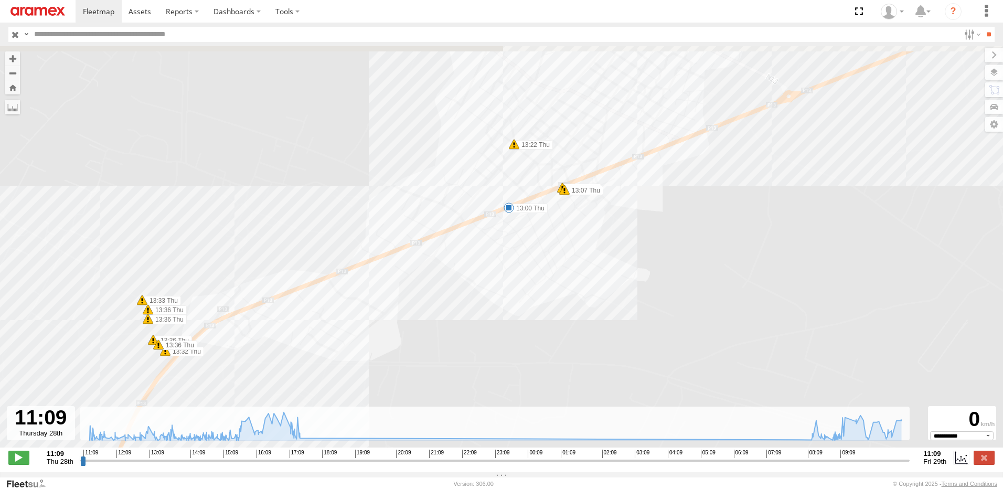
drag, startPoint x: 560, startPoint y: 254, endPoint x: 562, endPoint y: 294, distance: 39.9
click at [562, 294] on div "245 TU 9063 13:00 Thu 14:56 Thu 15:26 Thu 17:29 Thu 17:49 Thu 08:16 Fri 09:03 F…" at bounding box center [501, 252] width 1003 height 412
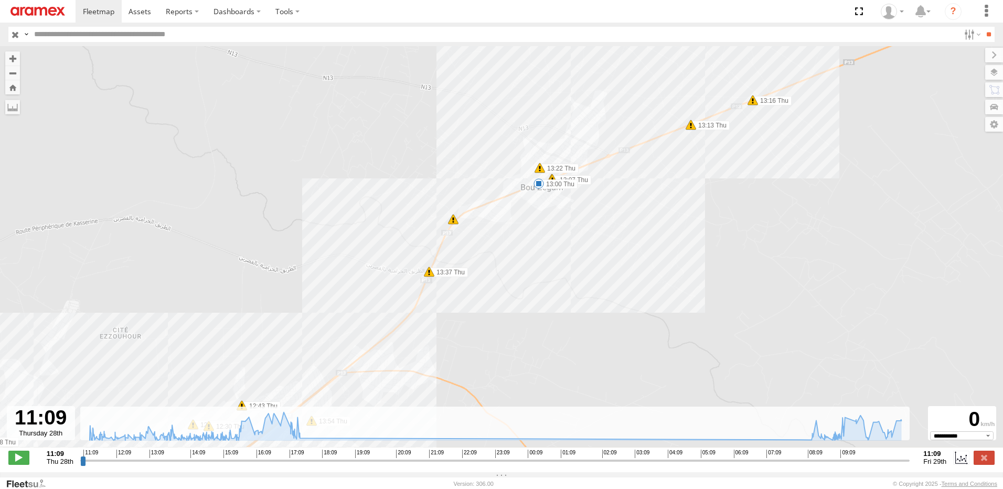
drag, startPoint x: 564, startPoint y: 307, endPoint x: 600, endPoint y: 254, distance: 63.9
click at [594, 262] on div "245 TU 9063 13:00 Thu 14:56 Thu 15:26 Thu 17:29 Thu 17:49 Thu 08:16 Fri 09:03 F…" at bounding box center [501, 252] width 1003 height 412
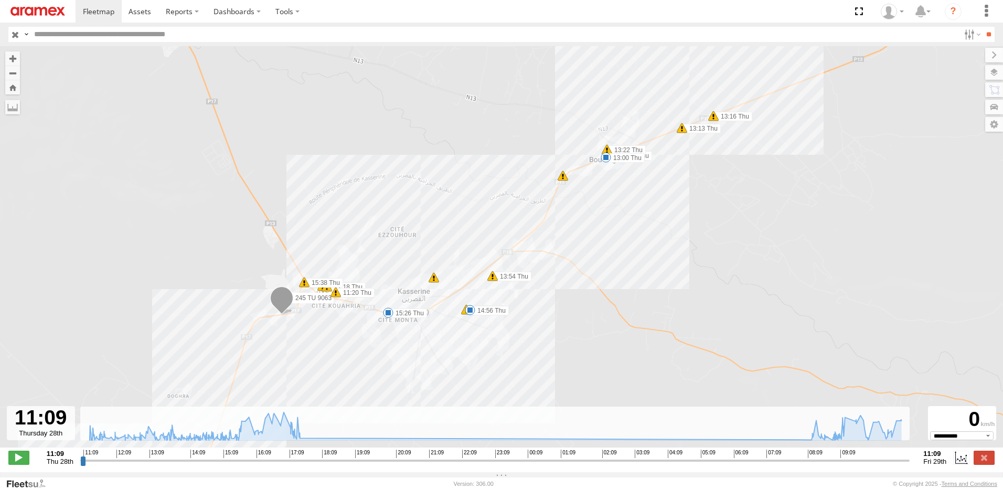
drag, startPoint x: 538, startPoint y: 319, endPoint x: 570, endPoint y: 271, distance: 57.8
click at [569, 272] on div "245 TU 9063 13:00 Thu 14:56 Thu 15:26 Thu 17:29 Thu 17:49 Thu 08:16 Fri 09:03 F…" at bounding box center [501, 252] width 1003 height 412
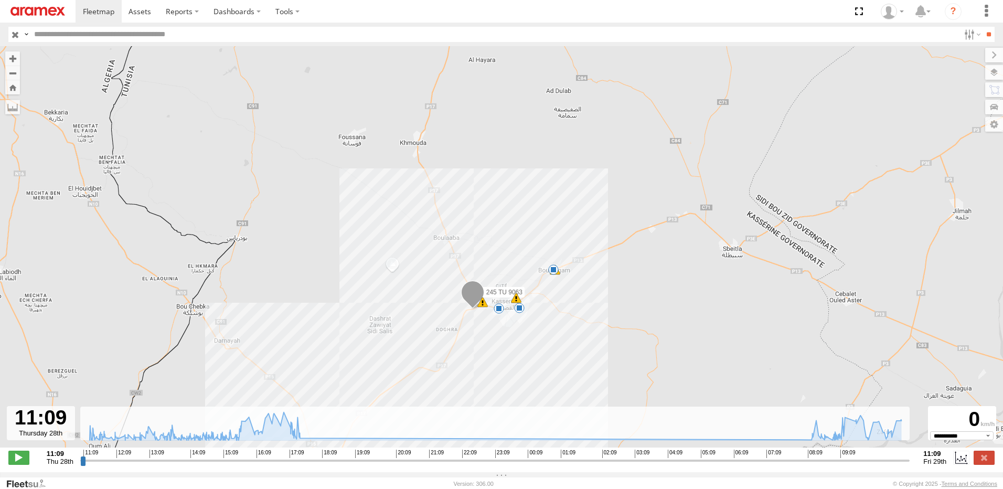
drag, startPoint x: 649, startPoint y: 252, endPoint x: 608, endPoint y: 305, distance: 67.6
click at [608, 305] on div "245 TU 9063 13:00 Thu 14:56 Thu 15:26 Thu 17:29 Thu 17:49 Thu 08:16 Fri 09:03 F…" at bounding box center [501, 252] width 1003 height 412
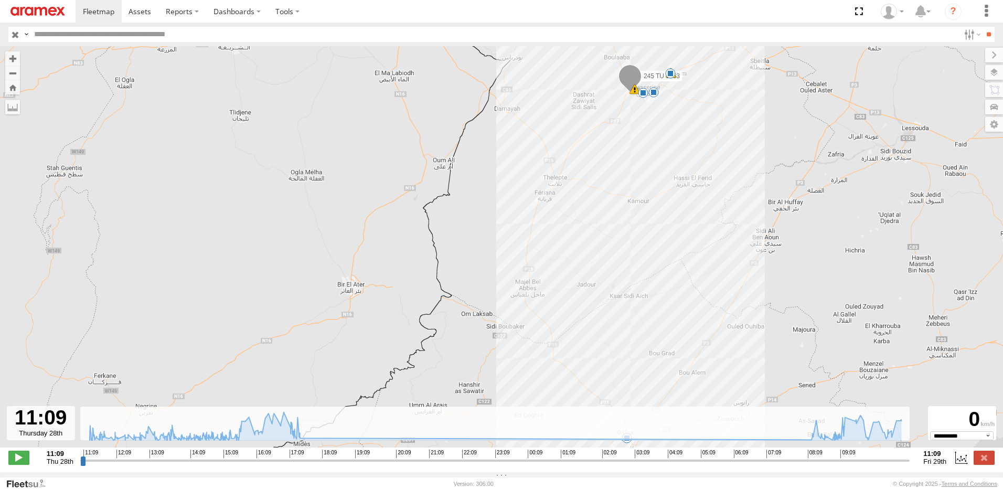
drag, startPoint x: 591, startPoint y: 335, endPoint x: 681, endPoint y: 66, distance: 283.4
click at [681, 67] on div "245 TU 9063 13:00 Thu 14:56 Thu 15:26 Thu 17:29 Thu 17:49 Thu 08:16 Fri 09:03 F…" at bounding box center [501, 252] width 1003 height 412
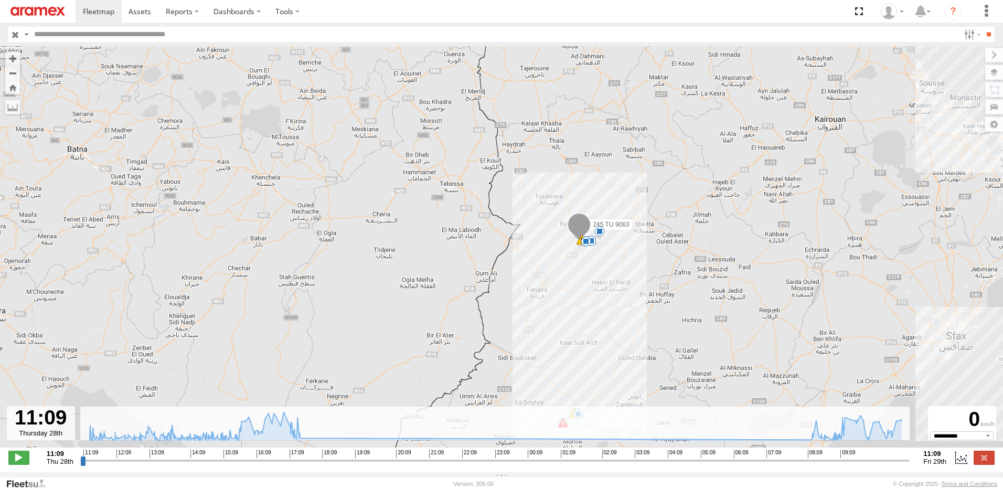
drag, startPoint x: 679, startPoint y: 182, endPoint x: 619, endPoint y: 339, distance: 168.1
click at [619, 339] on div "245 TU 9063 13:00 Thu 14:56 Thu 15:26 Thu 17:29 Thu 17:49 Thu 08:16 Fri 09:03 F…" at bounding box center [501, 252] width 1003 height 412
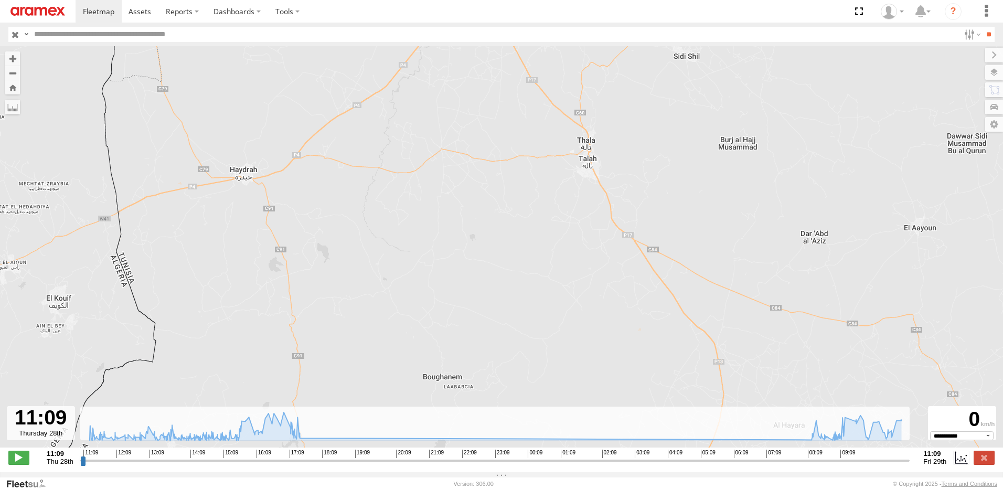
drag, startPoint x: 508, startPoint y: 357, endPoint x: 521, endPoint y: 271, distance: 87.5
click at [521, 272] on div "245 TU 9063 13:00 Thu 14:56 Thu 15:26 Thu 17:29 Thu 17:49 Thu 08:16 Fri 09:03 F…" at bounding box center [501, 252] width 1003 height 412
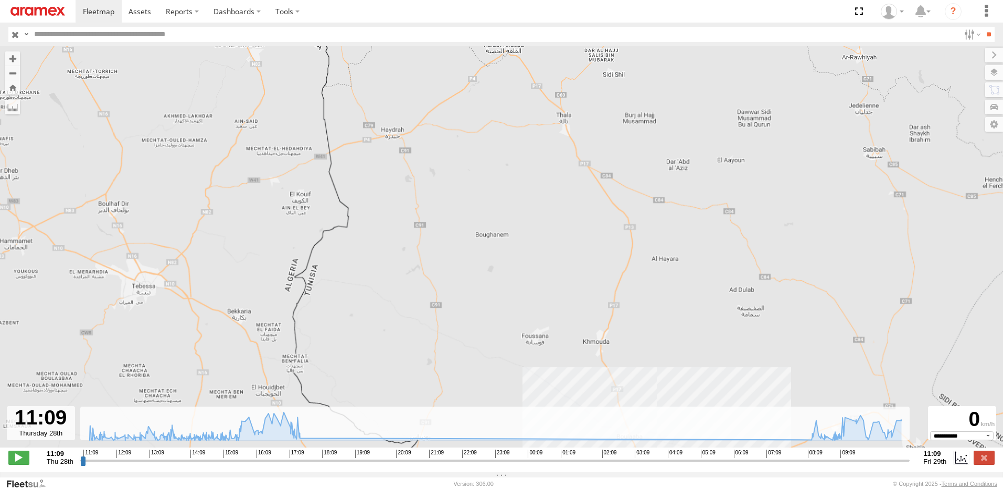
drag, startPoint x: 509, startPoint y: 335, endPoint x: 522, endPoint y: 269, distance: 66.8
click at [522, 272] on div "245 TU 9063 13:00 Thu 14:56 Thu 15:26 Thu 17:29 Thu 17:49 Thu 08:16 Fri 09:03 F…" at bounding box center [501, 252] width 1003 height 412
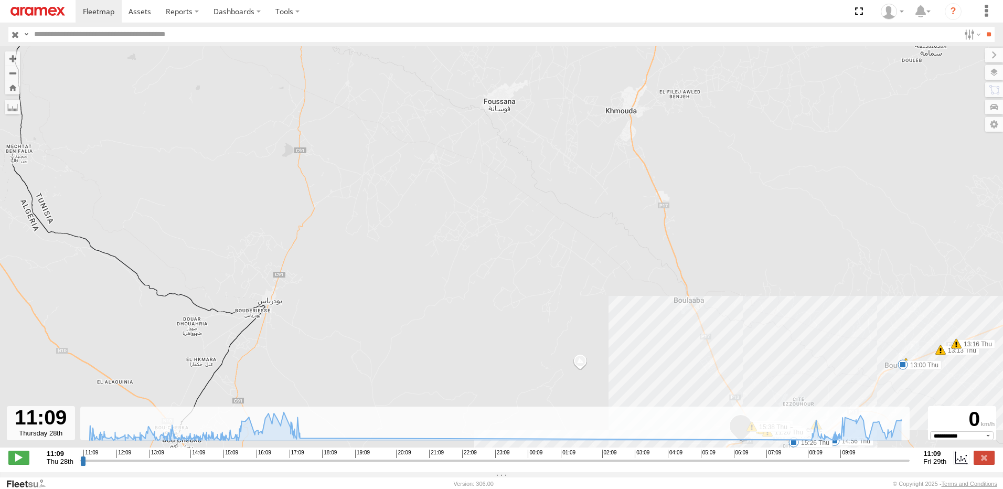
drag, startPoint x: 606, startPoint y: 357, endPoint x: 606, endPoint y: 211, distance: 145.8
click at [606, 216] on div "245 TU 9063 13:00 Thu 14:56 Thu 15:26 Thu 17:29 Thu 17:49 Thu 08:16 Fri 09:03 F…" at bounding box center [501, 252] width 1003 height 412
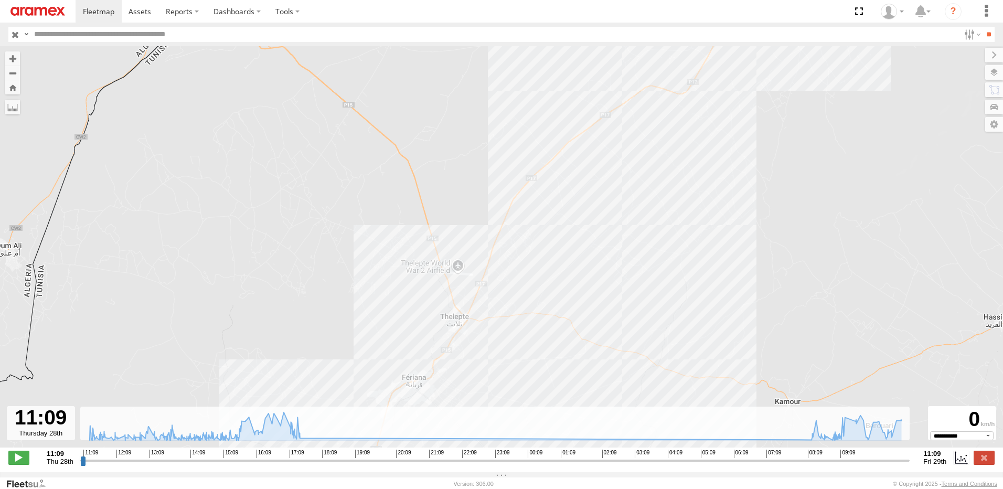
drag, startPoint x: 574, startPoint y: 280, endPoint x: 628, endPoint y: 207, distance: 91.5
click at [628, 207] on div "245 TU 9063 13:00 Thu 14:56 Thu 15:26 Thu 17:29 Thu 17:49 Thu 08:16 Fri 09:03 F…" at bounding box center [501, 252] width 1003 height 412
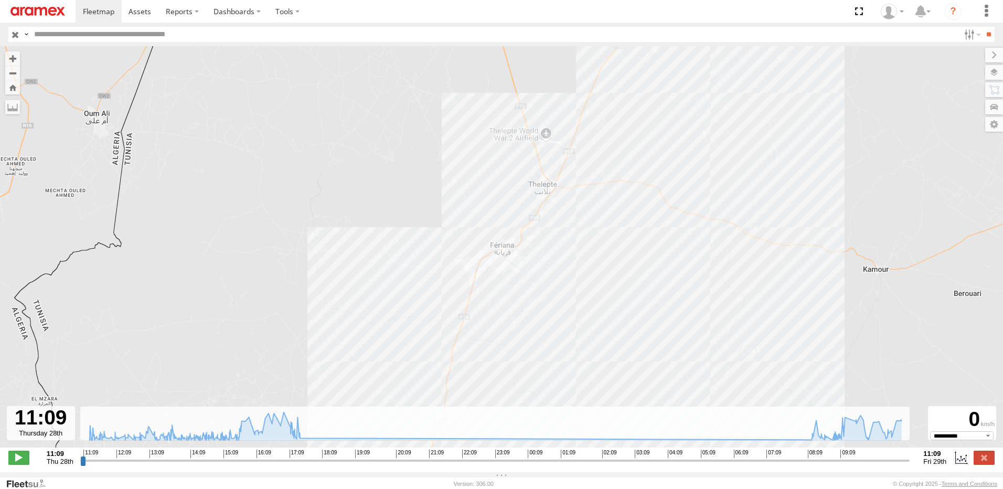
drag, startPoint x: 475, startPoint y: 354, endPoint x: 536, endPoint y: 264, distance: 108.7
click at [536, 264] on div "245 TU 9063 13:00 Thu 14:56 Thu 15:26 Thu 17:29 Thu 17:49 Thu 08:16 Fri 09:03 F…" at bounding box center [501, 252] width 1003 height 412
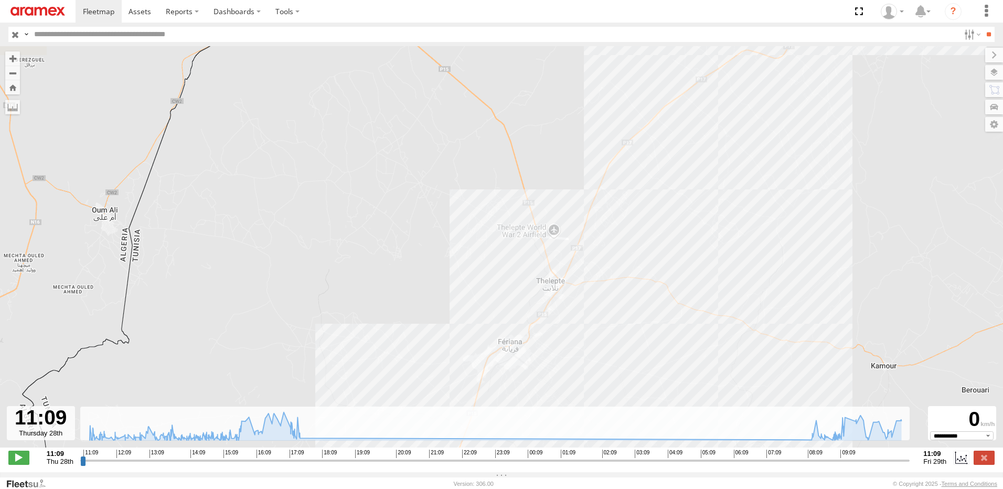
drag, startPoint x: 360, startPoint y: 217, endPoint x: 363, endPoint y: 333, distance: 116.0
click at [363, 333] on div "245 TU 9063 13:00 Thu 14:56 Thu 15:26 Thu 17:29 Thu 17:49 Thu 08:16 Fri 09:03 F…" at bounding box center [501, 252] width 1003 height 412
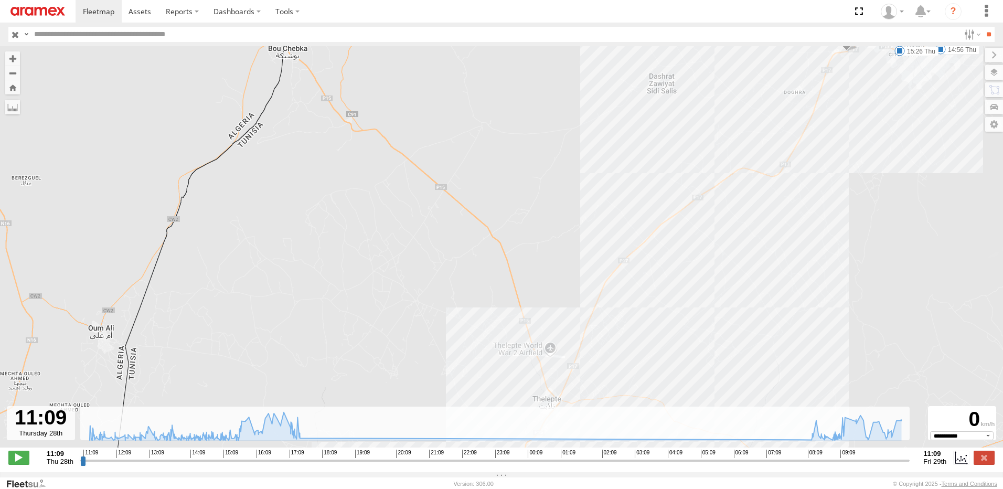
drag, startPoint x: 367, startPoint y: 231, endPoint x: 364, endPoint y: 343, distance: 111.8
click at [364, 343] on div "245 TU 9063 13:00 Thu 14:56 Thu 15:26 Thu 17:29 Thu 17:49 Thu 08:16 Fri 09:03 F…" at bounding box center [501, 252] width 1003 height 412
drag, startPoint x: 319, startPoint y: 317, endPoint x: 325, endPoint y: 311, distance: 8.5
click at [325, 311] on div "245 TU 9063 13:00 Thu 14:56 Thu 15:26 Thu 17:29 Thu 17:49 Thu 08:16 Fri 09:03 F…" at bounding box center [501, 252] width 1003 height 412
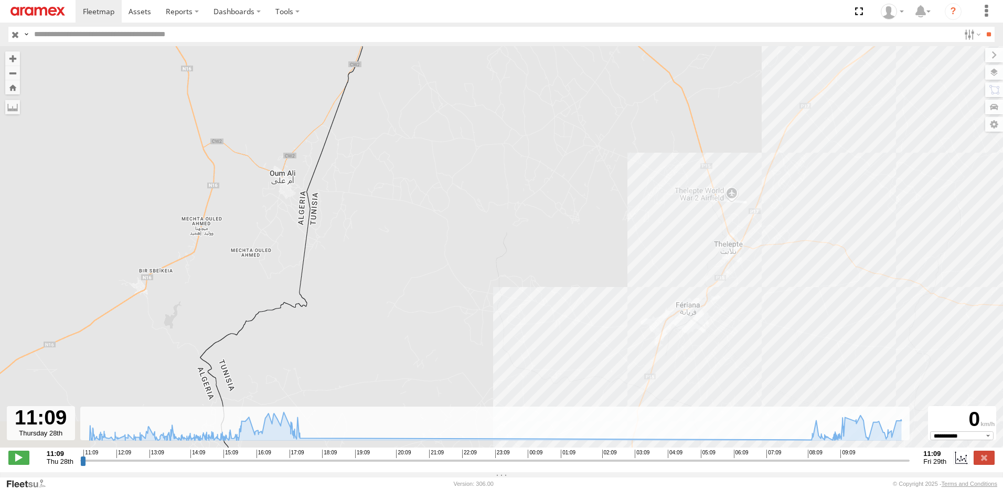
drag, startPoint x: 209, startPoint y: 315, endPoint x: 401, endPoint y: 91, distance: 295.4
click at [401, 92] on div "245 TU 9063 13:00 Thu 14:56 Thu 15:26 Thu 17:29 Thu 17:49 Thu 08:16 Fri 09:03 F…" at bounding box center [501, 252] width 1003 height 412
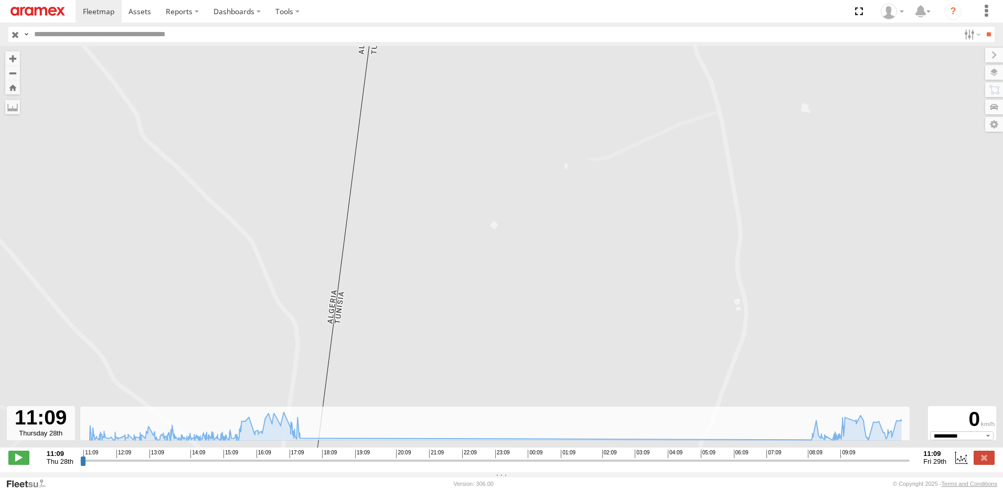
drag, startPoint x: 376, startPoint y: 211, endPoint x: 393, endPoint y: 143, distance: 70.4
click at [393, 147] on div "245 TU 9063 13:00 Thu 14:56 Thu 15:26 Thu 17:29 Thu 17:49 Thu 08:16 Fri 09:03 F…" at bounding box center [501, 252] width 1003 height 412
drag, startPoint x: 378, startPoint y: 213, endPoint x: 397, endPoint y: 134, distance: 80.9
click at [397, 134] on div "245 TU 9063 13:00 Thu 14:56 Thu 15:26 Thu 17:29 Thu 17:49 Thu 08:16 Fri 09:03 F…" at bounding box center [501, 252] width 1003 height 412
drag, startPoint x: 418, startPoint y: 276, endPoint x: 436, endPoint y: 143, distance: 133.9
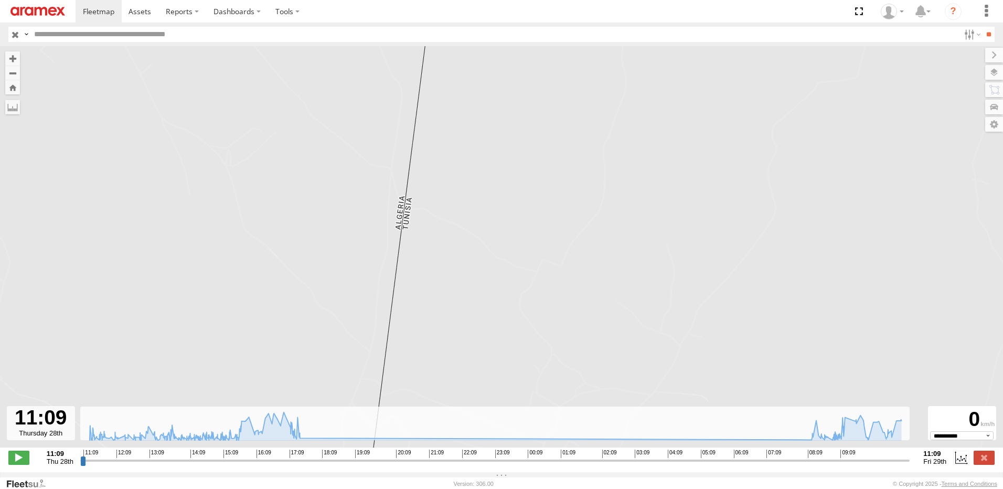
click at [436, 177] on div "245 TU 9063 13:00 Thu 14:56 Thu 15:26 Thu 17:29 Thu 17:49 Thu 08:16 Fri 09:03 F…" at bounding box center [501, 252] width 1003 height 412
drag, startPoint x: 445, startPoint y: 208, endPoint x: 454, endPoint y: 137, distance: 71.9
click at [452, 149] on div "245 TU 9063 13:00 Thu 14:56 Thu 15:26 Thu 17:29 Thu 17:49 Thu 08:16 Fri 09:03 F…" at bounding box center [501, 252] width 1003 height 412
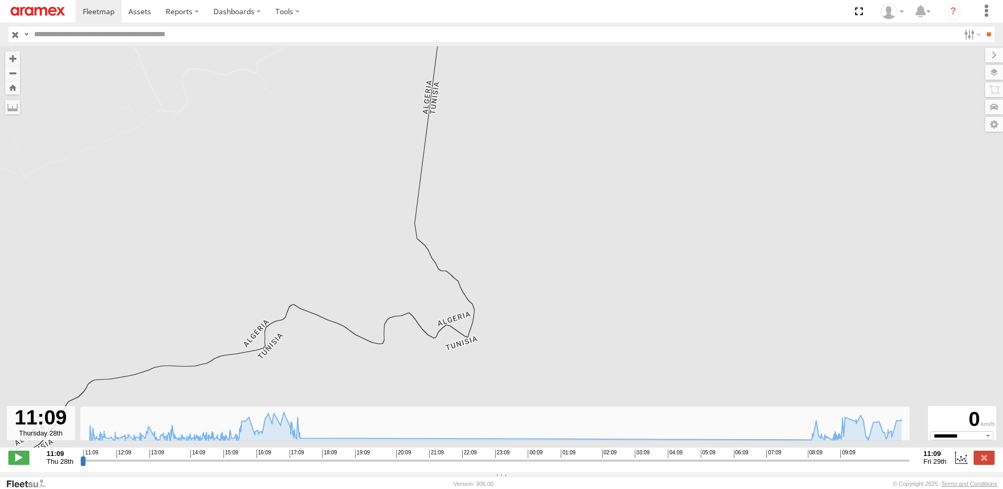
drag, startPoint x: 476, startPoint y: 106, endPoint x: 460, endPoint y: 237, distance: 132.2
click at [460, 236] on div "245 TU 9063 13:00 Thu 14:56 Thu 15:26 Thu 17:29 Thu 17:49 Thu 08:16 Fri 09:03 F…" at bounding box center [501, 252] width 1003 height 412
drag, startPoint x: 458, startPoint y: 182, endPoint x: 454, endPoint y: 266, distance: 84.0
click at [460, 270] on div "245 TU 9063 13:00 Thu 14:56 Thu 15:26 Thu 17:29 Thu 17:49 Thu 08:16 Fri 09:03 F…" at bounding box center [501, 252] width 1003 height 412
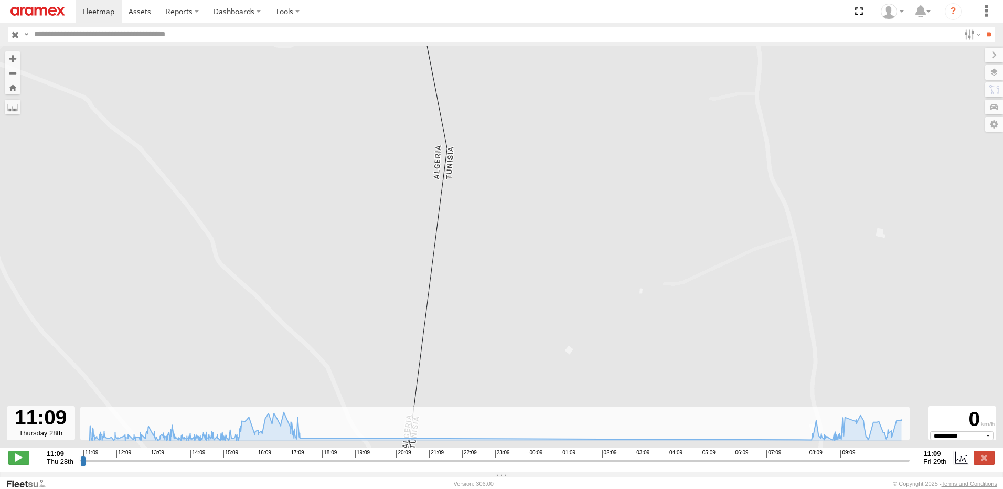
drag, startPoint x: 474, startPoint y: 152, endPoint x: 466, endPoint y: 240, distance: 88.5
click at [466, 240] on div "245 TU 9063 13:00 Thu 14:56 Thu 15:26 Thu 17:29 Thu 17:49 Thu 08:16 Fri 09:03 F…" at bounding box center [501, 252] width 1003 height 412
drag, startPoint x: 459, startPoint y: 176, endPoint x: 462, endPoint y: 255, distance: 79.3
click at [462, 252] on div "245 TU 9063 13:00 Thu 14:56 Thu 15:26 Thu 17:29 Thu 17:49 Thu 08:16 Fri 09:03 F…" at bounding box center [501, 252] width 1003 height 412
drag, startPoint x: 436, startPoint y: 182, endPoint x: 451, endPoint y: 282, distance: 101.2
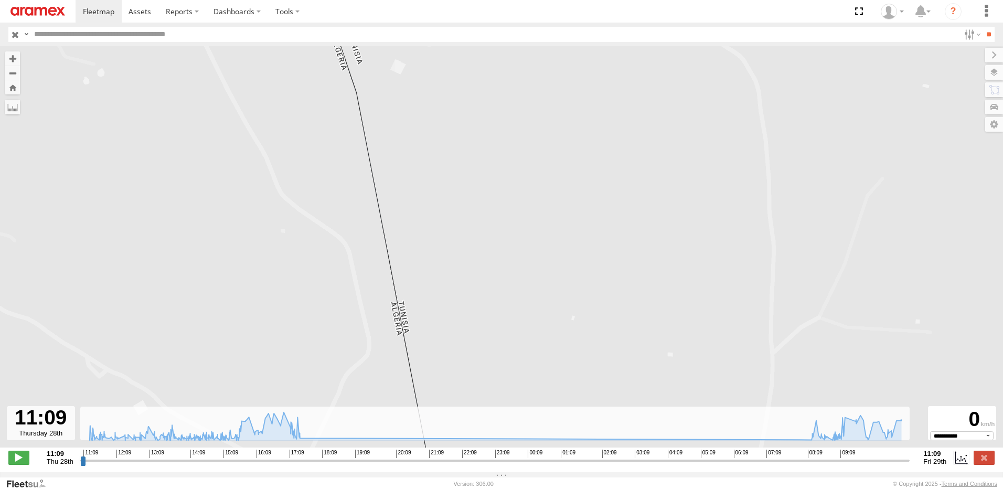
click at [450, 278] on div "245 TU 9063 13:00 Thu 14:56 Thu 15:26 Thu 17:29 Thu 17:49 Thu 08:16 Fri 09:03 F…" at bounding box center [501, 252] width 1003 height 412
drag, startPoint x: 434, startPoint y: 206, endPoint x: 428, endPoint y: 262, distance: 56.5
click at [428, 261] on div "245 TU 9063 13:00 Thu 14:56 Thu 15:26 Thu 17:29 Thu 17:49 Thu 08:16 Fri 09:03 F…" at bounding box center [501, 252] width 1003 height 412
drag, startPoint x: 508, startPoint y: 211, endPoint x: 492, endPoint y: 294, distance: 84.0
click at [493, 292] on div "245 TU 9063 13:00 Thu 14:56 Thu 15:26 Thu 17:29 Thu 17:49 Thu 08:16 Fri 09:03 F…" at bounding box center [501, 252] width 1003 height 412
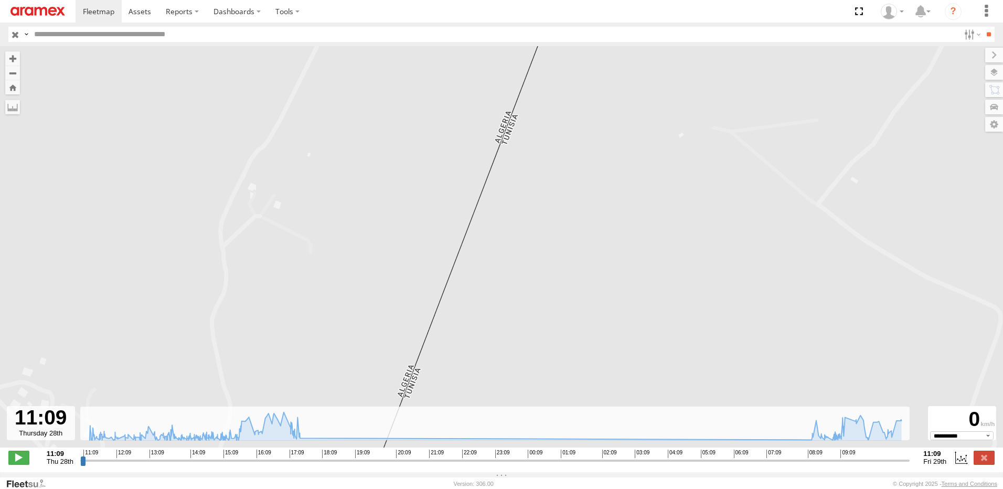
drag, startPoint x: 518, startPoint y: 224, endPoint x: 503, endPoint y: 303, distance: 80.1
click at [503, 303] on div "245 TU 9063 13:00 Thu 14:56 Thu 15:26 Thu 17:29 Thu 17:49 Thu 08:16 Fri 09:03 F…" at bounding box center [501, 252] width 1003 height 412
drag, startPoint x: 525, startPoint y: 229, endPoint x: 491, endPoint y: 310, distance: 88.2
click at [492, 309] on div "245 TU 9063 13:00 Thu 14:56 Thu 15:26 Thu 17:29 Thu 17:49 Thu 08:16 Fri 09:03 F…" at bounding box center [501, 252] width 1003 height 412
drag, startPoint x: 552, startPoint y: 217, endPoint x: 523, endPoint y: 303, distance: 90.2
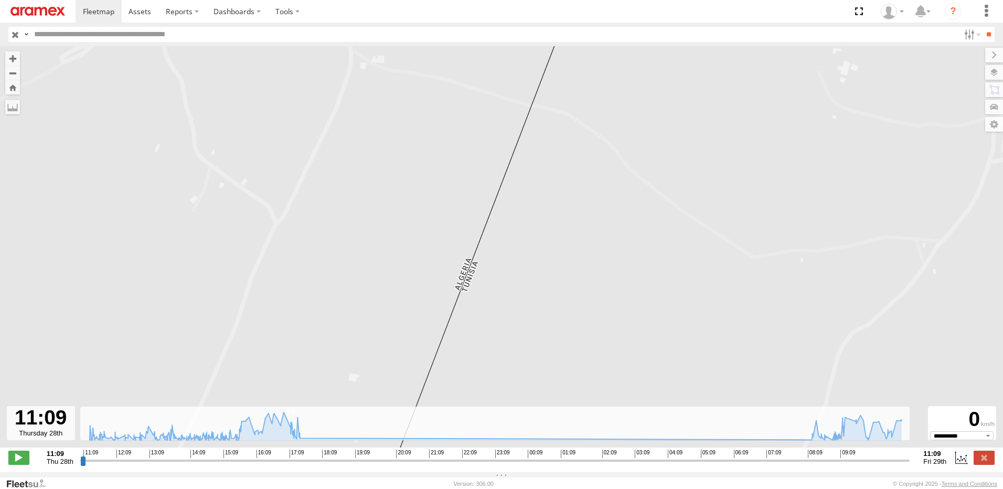
click at [524, 303] on div "245 TU 9063 13:00 Thu 14:56 Thu 15:26 Thu 17:29 Thu 17:49 Thu 08:16 Fri 09:03 F…" at bounding box center [501, 252] width 1003 height 412
drag, startPoint x: 541, startPoint y: 243, endPoint x: 509, endPoint y: 331, distance: 92.8
click at [509, 331] on div "245 TU 9063 13:00 Thu 14:56 Thu 15:26 Thu 17:29 Thu 17:49 Thu 08:16 Fri 09:03 F…" at bounding box center [501, 252] width 1003 height 412
drag, startPoint x: 555, startPoint y: 262, endPoint x: 552, endPoint y: 267, distance: 5.4
click at [527, 331] on div "245 TU 9063 13:00 Thu 14:56 Thu 15:26 Thu 17:29 Thu 17:49 Thu 08:16 Fri 09:03 F…" at bounding box center [501, 252] width 1003 height 412
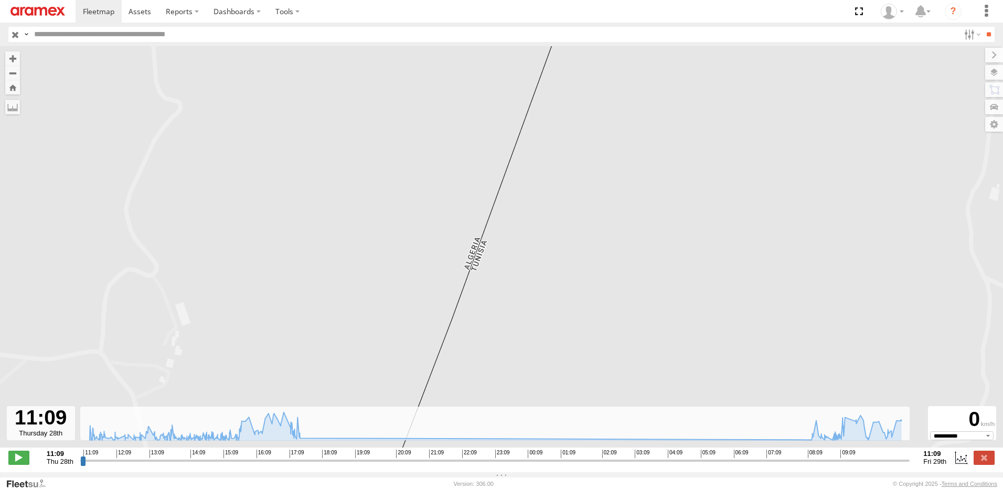
drag, startPoint x: 554, startPoint y: 261, endPoint x: 538, endPoint y: 325, distance: 65.9
click at [538, 325] on div "245 TU 9063 13:00 Thu 14:56 Thu 15:26 Thu 17:29 Thu 17:49 Thu 08:16 Fri 09:03 F…" at bounding box center [501, 252] width 1003 height 412
drag, startPoint x: 556, startPoint y: 252, endPoint x: 535, endPoint y: 291, distance: 44.3
click at [526, 335] on div "245 TU 9063 13:00 Thu 14:56 Thu 15:26 Thu 17:29 Thu 17:49 Thu 08:16 Fri 09:03 F…" at bounding box center [501, 252] width 1003 height 412
drag, startPoint x: 523, startPoint y: 252, endPoint x: 507, endPoint y: 314, distance: 64.3
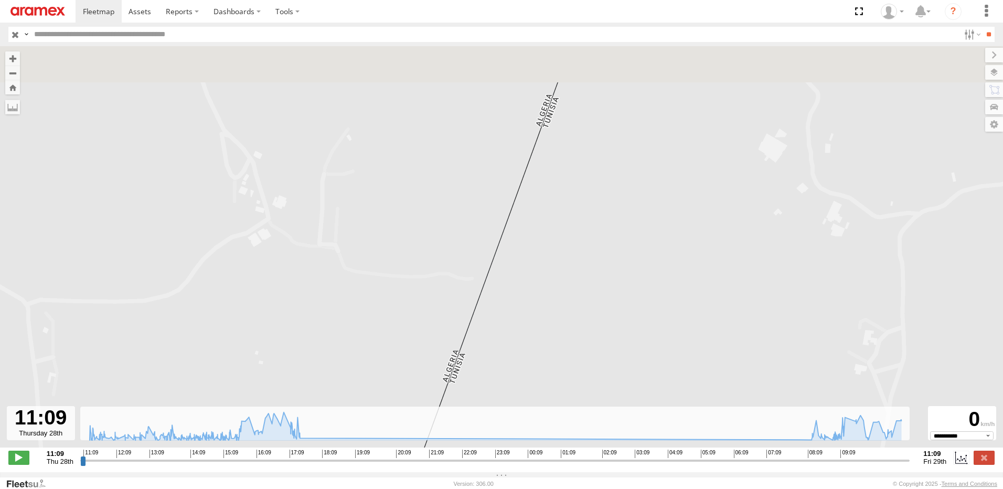
click at [507, 314] on div "245 TU 9063 13:00 Thu 14:56 Thu 15:26 Thu 17:29 Thu 17:49 Thu 08:16 Fri 09:03 F…" at bounding box center [501, 252] width 1003 height 412
drag, startPoint x: 537, startPoint y: 194, endPoint x: 558, endPoint y: 213, distance: 28.6
click at [520, 278] on div "245 TU 9063 13:00 Thu 14:56 Thu 15:26 Thu 17:29 Thu 17:49 Thu 08:16 Fri 09:03 F…" at bounding box center [501, 252] width 1003 height 412
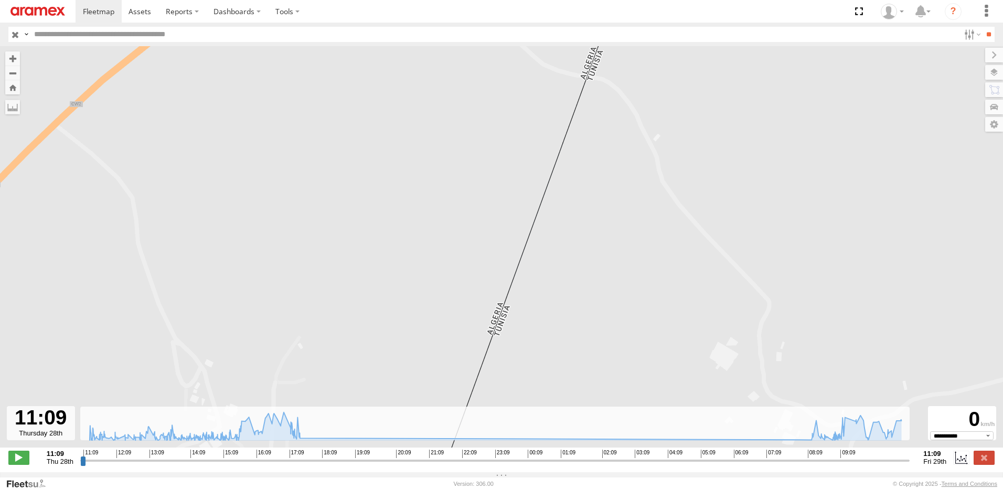
drag, startPoint x: 560, startPoint y: 210, endPoint x: 537, endPoint y: 285, distance: 78.5
click at [537, 315] on div "245 TU 9063 13:00 Thu 14:56 Thu 15:26 Thu 17:29 Thu 17:49 Thu 08:16 Fri 09:03 F…" at bounding box center [501, 252] width 1003 height 412
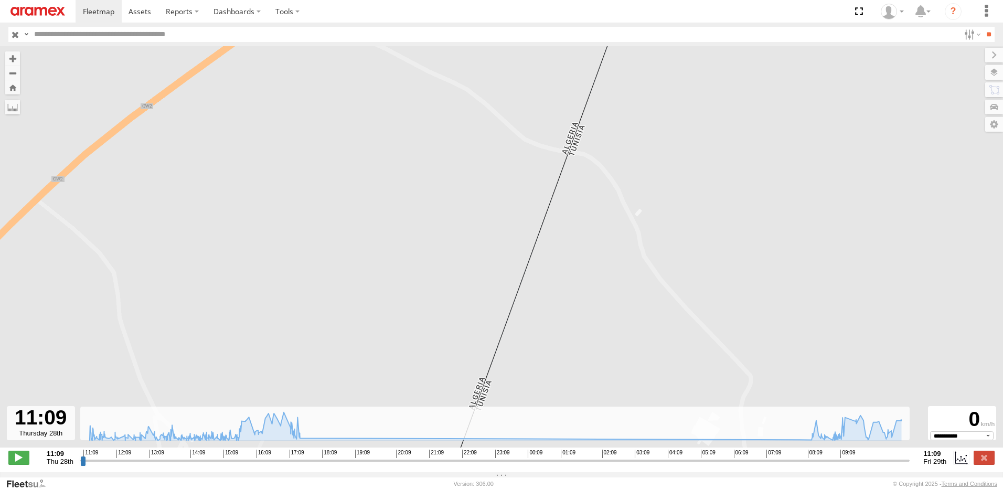
drag
click at [544, 310] on div "245 TU 9063 13:00 Thu 14:56 Thu 15:26 Thu 17:29 Thu 17:49 Thu 08:16 Fri 09:03 F…" at bounding box center [501, 252] width 1003 height 412
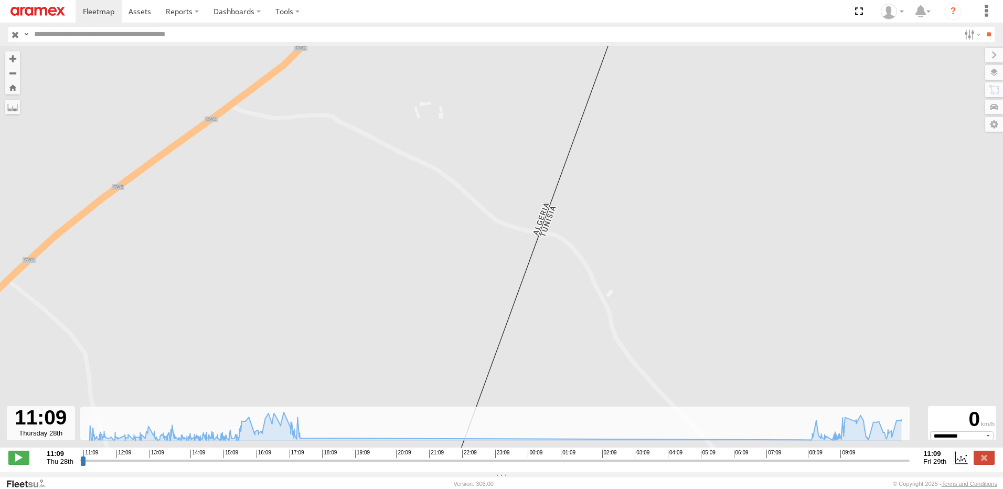
click at [534, 343] on div "245 TU 9063 13:00 Thu 14:56 Thu 15:26 Thu 17:29 Thu 17:49 Thu 08:16 Fri 09:03 F…" at bounding box center [501, 252] width 1003 height 412
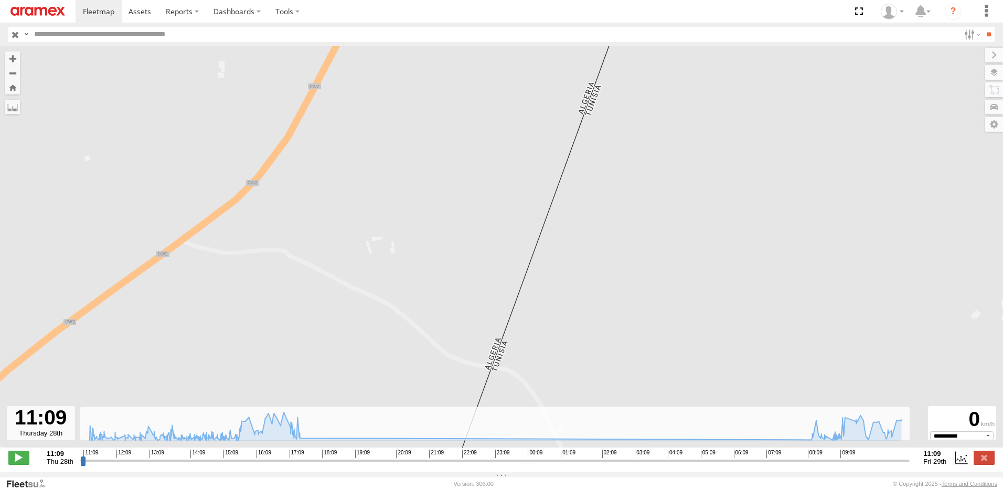
click at [584, 289] on div "245 TU 9063 13:00 Thu 14:56 Thu 15:26 Thu 17:29 Thu 17:49 Thu 08:16 Fri 09:03 F…" at bounding box center [501, 252] width 1003 height 412
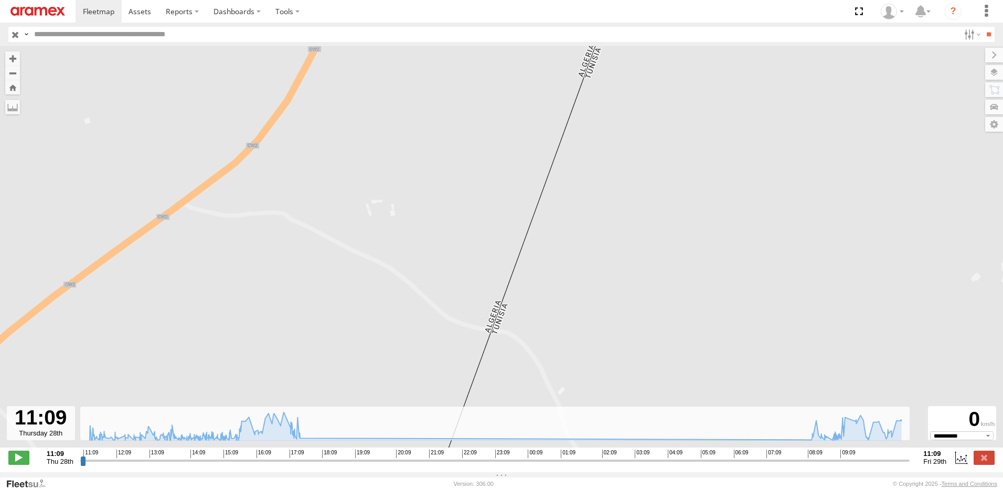
click at [540, 274] on div "245 TU 9063 13:00 Thu 14:56 Thu 15:26 Thu 17:29 Thu 17:49 Thu 08:16 Fri 09:03 F…" at bounding box center [501, 252] width 1003 height 412
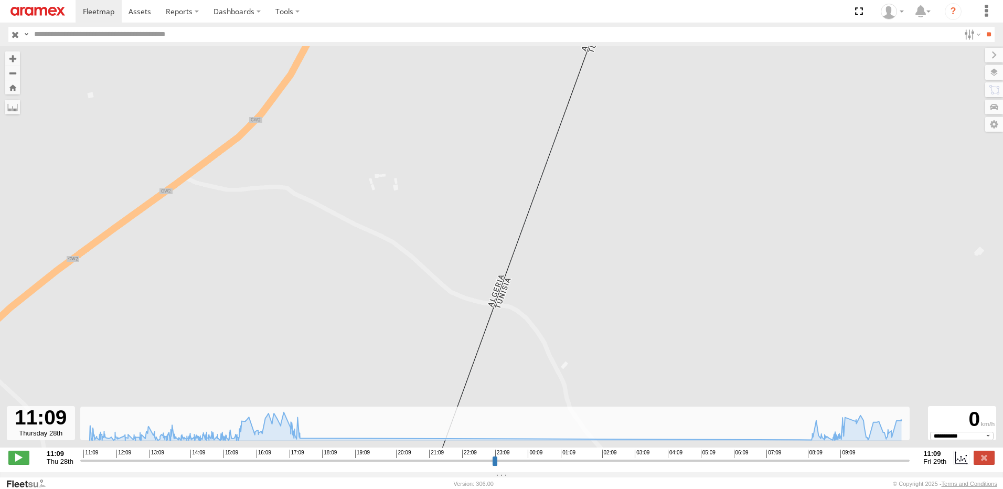
select select "**********"
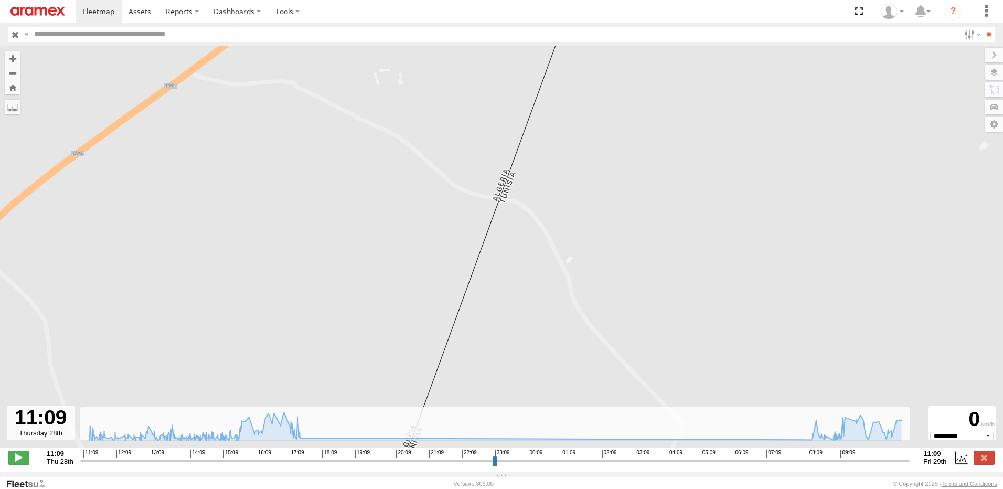
drag, startPoint x: 556, startPoint y: 288, endPoint x: 560, endPoint y: 169, distance: 118.7
click at [560, 169] on div "245 TU 9063 13:00 Thu 14:56 Thu 15:26 Thu 17:29 Thu 17:49 Thu 08:16 Fri 09:03 F…" at bounding box center [501, 252] width 1003 height 412
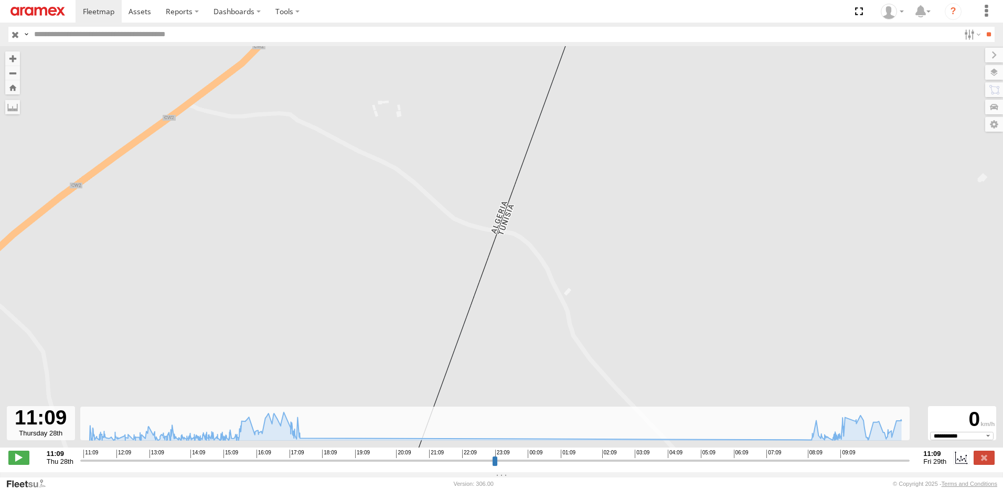
drag, startPoint x: 503, startPoint y: 270, endPoint x: 503, endPoint y: 315, distance: 45.1
click at [503, 315] on div "245 TU 9063 13:00 Thu 14:56 Thu 15:26 Thu 17:29 Thu 17:49 Thu 08:16 Fri 09:03 F…" at bounding box center [501, 252] width 1003 height 412
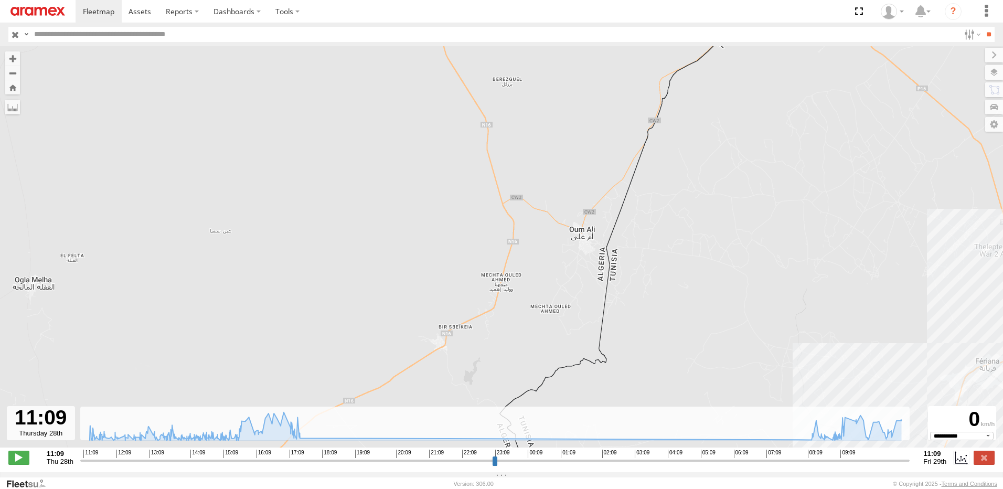
drag, startPoint x: 703, startPoint y: 296, endPoint x: 631, endPoint y: 200, distance: 119.9
click at [650, 228] on div "245 TU 9063 13:00 Thu 14:56 Thu 15:26 Thu 17:29 Thu 17:49 Thu 08:16 Fri 09:03 F…" at bounding box center [501, 252] width 1003 height 412
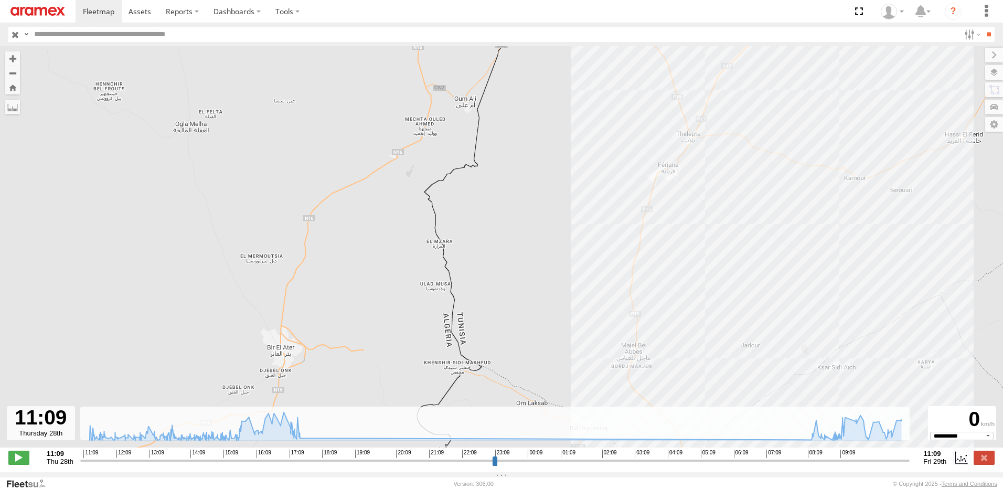
drag, startPoint x: 606, startPoint y: 263, endPoint x: 558, endPoint y: 249, distance: 49.7
click at [573, 250] on div "245 TU 9063 13:00 Thu 14:56 Thu 15:26 Thu 17:29 Thu 17:49 Thu 08:16 Fri 09:03 F…" at bounding box center [501, 252] width 1003 height 412
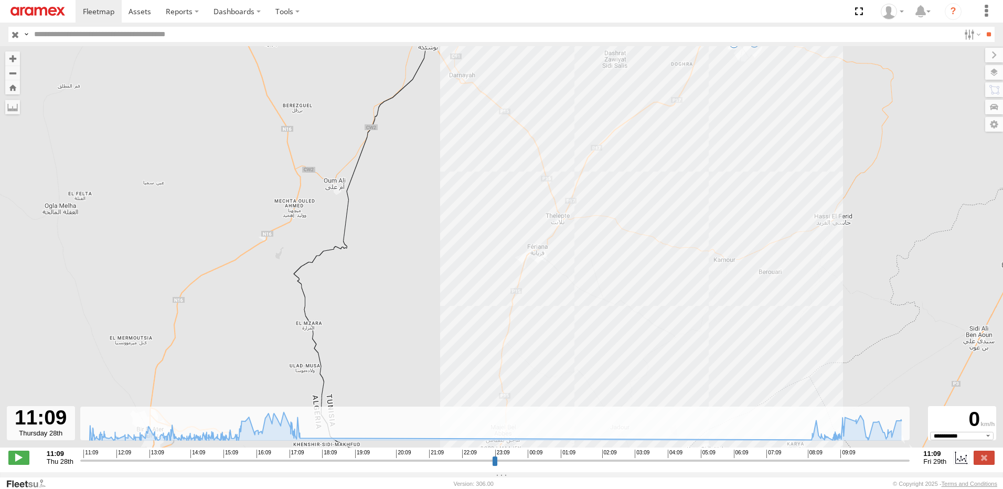
drag, startPoint x: 614, startPoint y: 229, endPoint x: 526, endPoint y: 381, distance: 175.8
click at [526, 381] on div "245 TU 9063 13:00 Thu 14:56 Thu 15:26 Thu 17:29 Thu 17:49 Thu 08:16 Fri 09:03 F…" at bounding box center [501, 252] width 1003 height 412
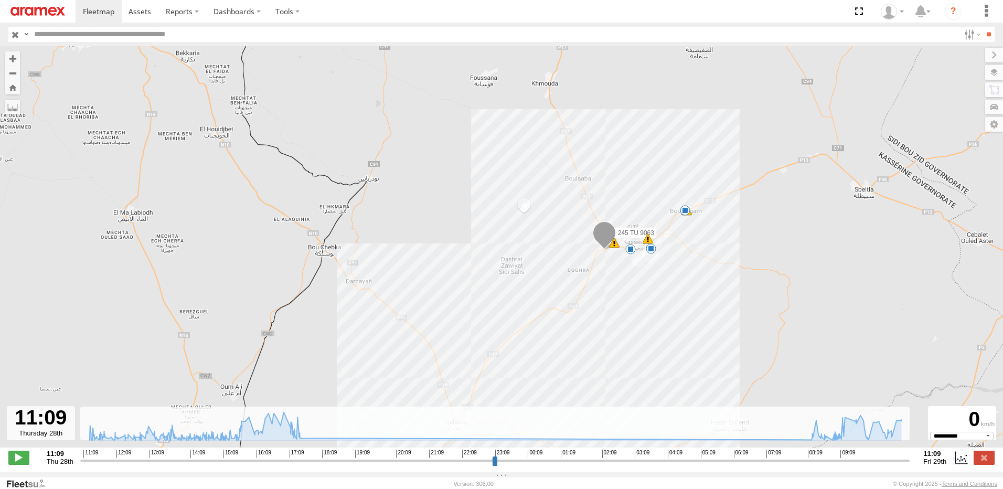
drag, startPoint x: 676, startPoint y: 176, endPoint x: 608, endPoint y: 343, distance: 180.2
click at [608, 346] on div "245 TU 9063 13:00 Thu 14:56 Thu 15:26 Thu 17:29 Thu 17:49 Thu 08:16 Fri 09:03 F…" at bounding box center [501, 252] width 1003 height 412
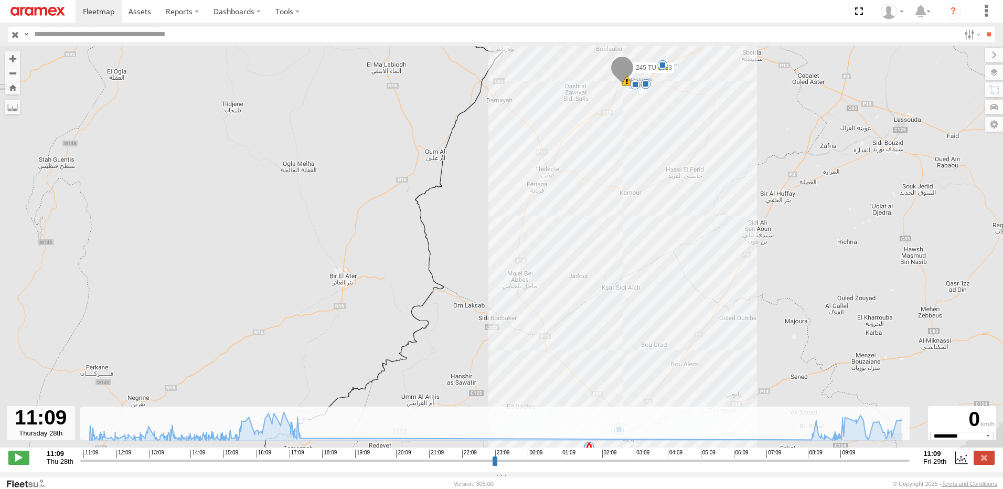
drag, startPoint x: 559, startPoint y: 389, endPoint x: 621, endPoint y: 174, distance: 224.5
click at [621, 174] on div "245 TU 9063 13:00 Thu 14:56 Thu 15:26 Thu 17:29 Thu 17:49 Thu 08:16 Fri 09:03 F…" at bounding box center [501, 252] width 1003 height 412
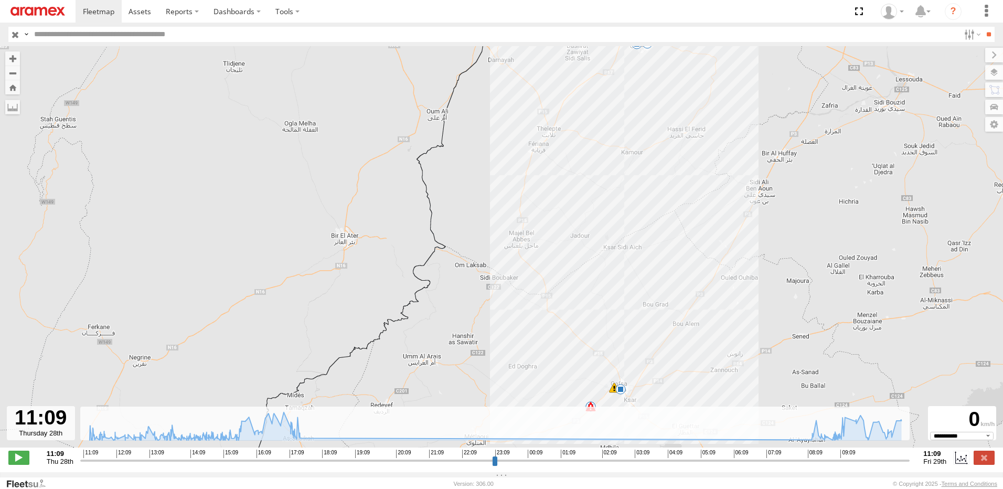
drag, startPoint x: 617, startPoint y: 244, endPoint x: 616, endPoint y: 176, distance: 67.7
click at [616, 177] on div "245 TU 9063 13:00 Thu 14:56 Thu 15:26 Thu 17:29 Thu 17:49 Thu 08:16 Fri 09:03 F…" at bounding box center [501, 252] width 1003 height 412
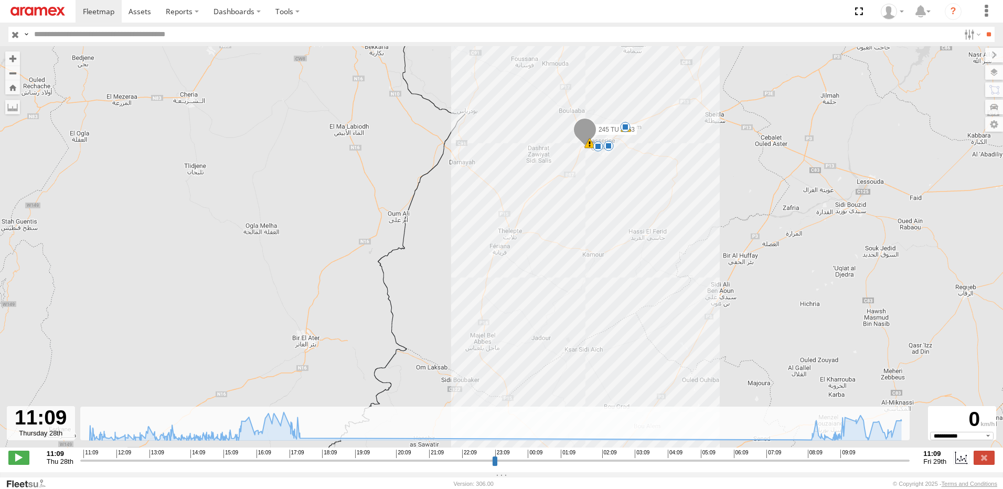
drag, startPoint x: 593, startPoint y: 169, endPoint x: 558, endPoint y: 299, distance: 134.9
click at [558, 299] on div "245 TU 9063 13:00 Thu 14:56 Thu 15:26 Thu 17:29 Thu 17:49 Thu 08:16 Fri 09:03 F…" at bounding box center [501, 252] width 1003 height 412
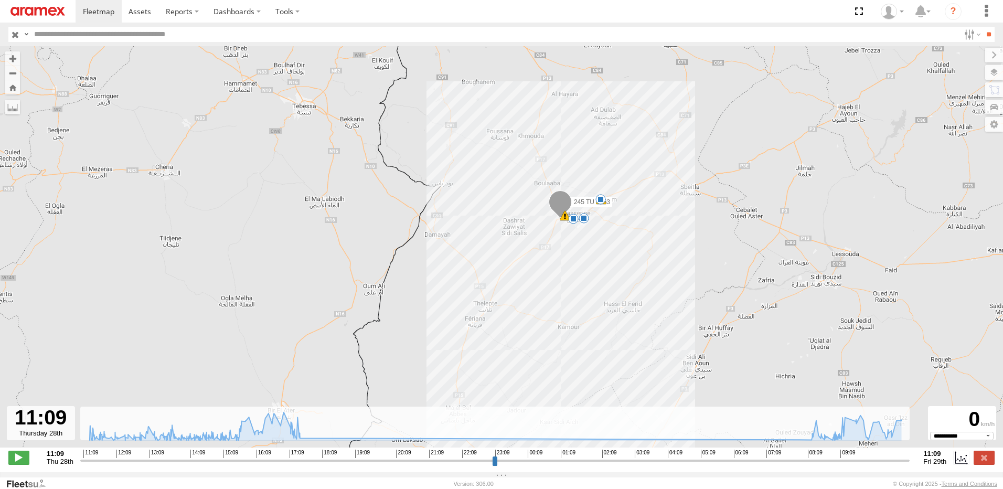
drag, startPoint x: 594, startPoint y: 228, endPoint x: 573, endPoint y: 295, distance: 70.9
click at [571, 301] on div "245 TU 9063 13:00 Thu 14:56 Thu 15:26 Thu 17:29 Thu 17:49 Thu 08:16 Fri 09:03 F…" at bounding box center [501, 252] width 1003 height 412
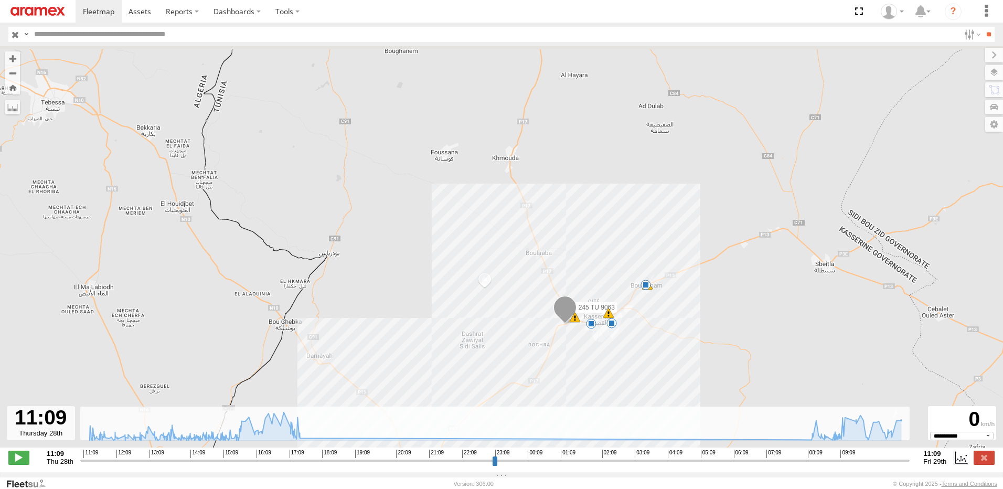
drag, startPoint x: 486, startPoint y: 156, endPoint x: 496, endPoint y: 283, distance: 127.3
click at [496, 283] on div "245 TU 9063 13:00 Thu 14:56 Thu 15:26 Thu 17:29 Thu 17:49 Thu 08:16 Fri 09:03 F…" at bounding box center [501, 252] width 1003 height 412
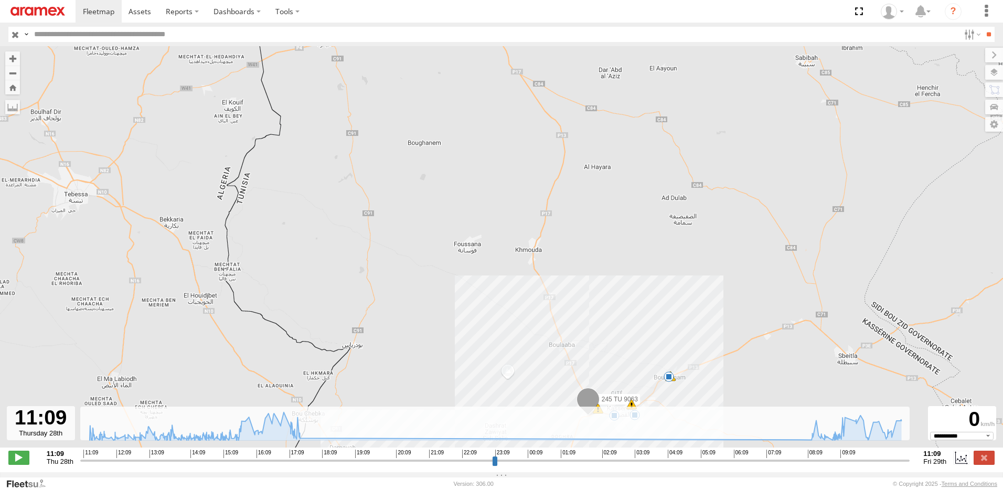
drag, startPoint x: 462, startPoint y: 237, endPoint x: 482, endPoint y: 290, distance: 57.1
click at [482, 290] on div "245 TU 9063 13:00 Thu 14:56 Thu 15:26 Thu 17:29 Thu 17:49 Thu 08:16 Fri 09:03 F…" at bounding box center [501, 252] width 1003 height 412
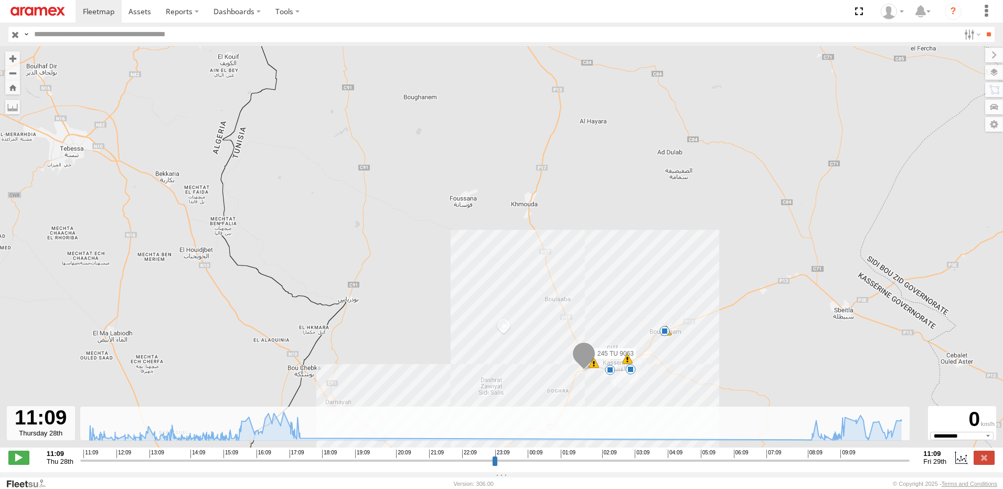
drag, startPoint x: 531, startPoint y: 296, endPoint x: 525, endPoint y: 215, distance: 81.6
click at [525, 218] on div "245 TU 9063 13:00 Thu 14:56 Thu 15:26 Thu 17:29 Thu 17:49 Thu 08:16 Fri 09:03 F…" at bounding box center [501, 252] width 1003 height 412
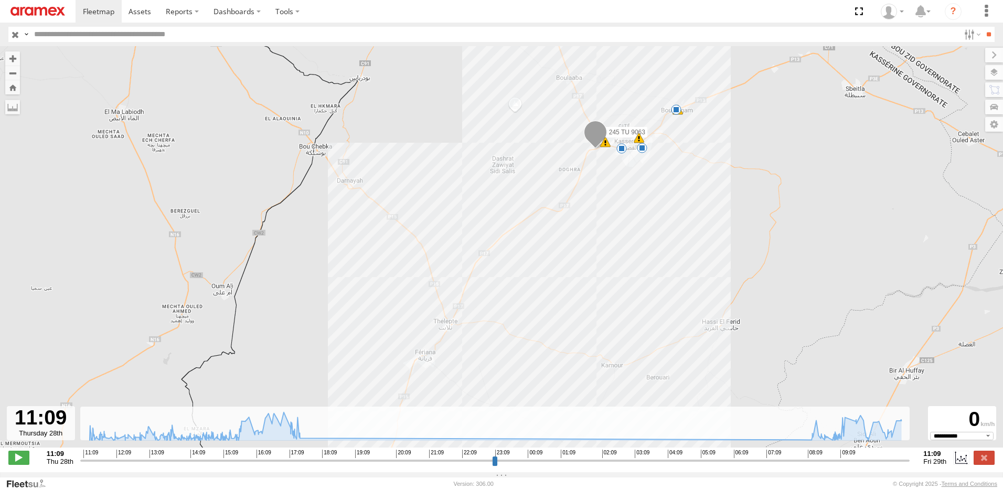
drag, startPoint x: 561, startPoint y: 290, endPoint x: 603, endPoint y: 285, distance: 41.7
click at [603, 285] on div "245 TU 9063 13:00 Thu 14:56 Thu 15:26 Thu 17:29 Thu 17:49 Thu 08:16 Fri 09:03 F…" at bounding box center [501, 252] width 1003 height 412
click at [979, 463] on label at bounding box center [984, 458] width 21 height 14
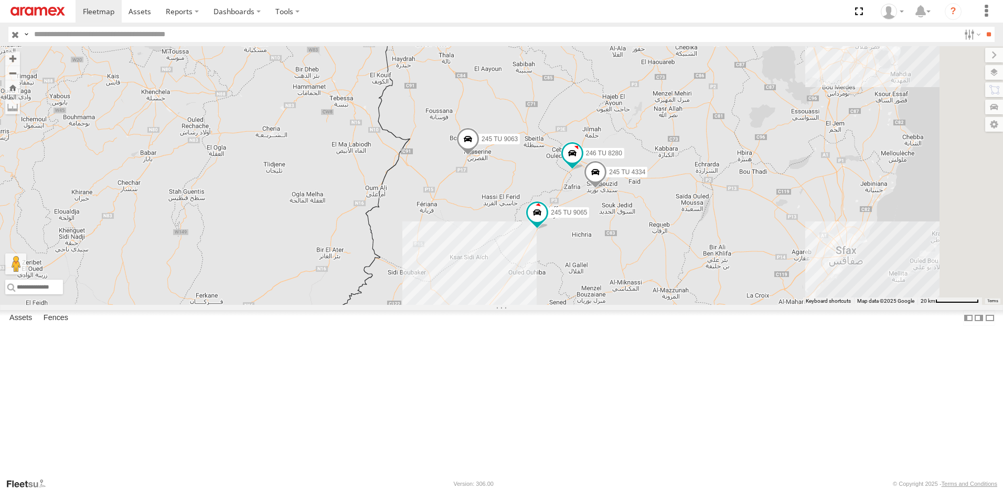
drag, startPoint x: 642, startPoint y: 316, endPoint x: 523, endPoint y: 316, distance: 119.1
click at [532, 305] on div "245 TU 9065 245 TU 9063 246 TU 8280 245 TU 4334 3 246 TU 8289" at bounding box center [501, 175] width 1003 height 259
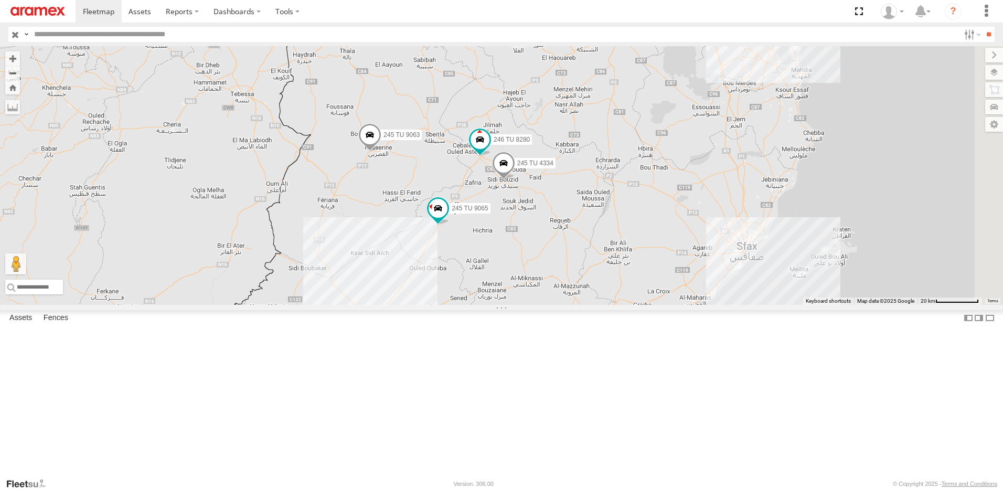
click at [641, 305] on div "245 TU 4334 245 TU 9065 245 TU 9063 246 TU 8280 246 TU 8289 3" at bounding box center [501, 175] width 1003 height 259
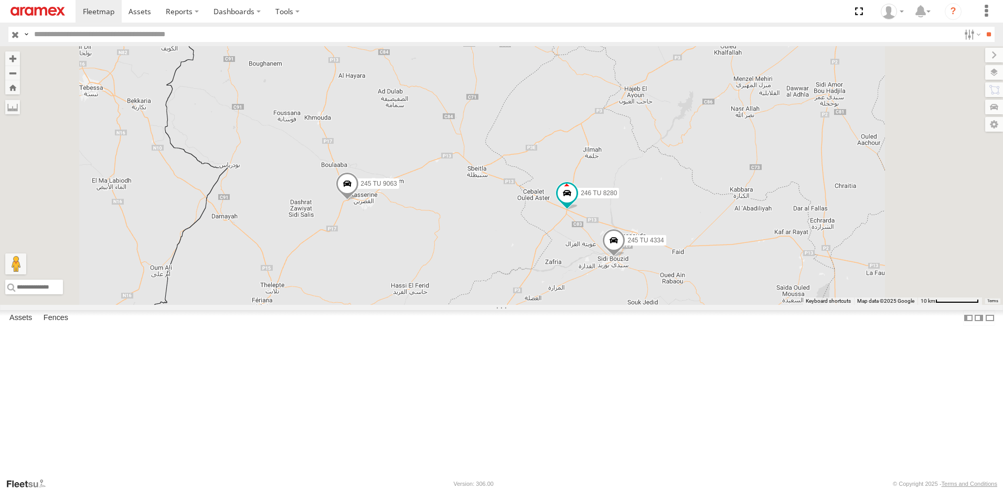
drag, startPoint x: 531, startPoint y: 255, endPoint x: 535, endPoint y: 351, distance: 95.5
click at [535, 305] on div "245 TU 4334 245 TU 9065 245 TU 9063 246 TU 8280 246 TU 8289" at bounding box center [501, 175] width 1003 height 259
click at [359, 202] on span at bounding box center [347, 188] width 23 height 28
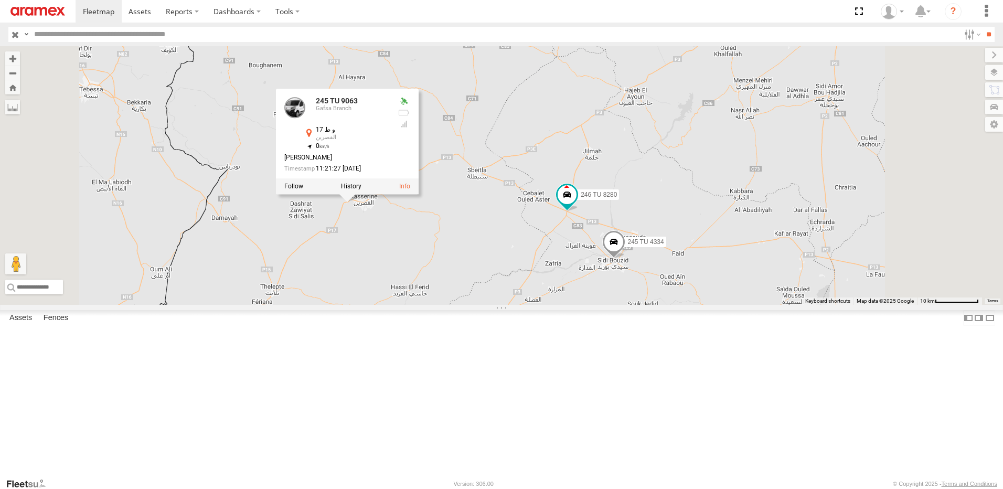
click at [498, 305] on div "245 TU 4334 245 TU 9065 245 TU 9063 246 TU 8280 246 TU 8289 245 TU 9063 Gafsa B…" at bounding box center [501, 175] width 1003 height 259
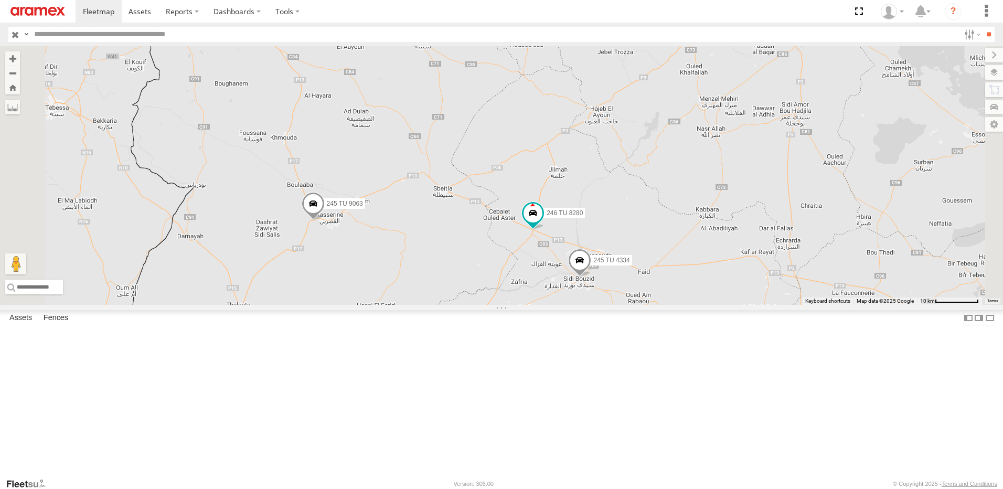
drag, startPoint x: 550, startPoint y: 317, endPoint x: 514, endPoint y: 337, distance: 41.1
click at [514, 305] on div "245 TU 4334 245 TU 9065 245 TU 9063 246 TU 8280 246 TU 8289" at bounding box center [501, 175] width 1003 height 259
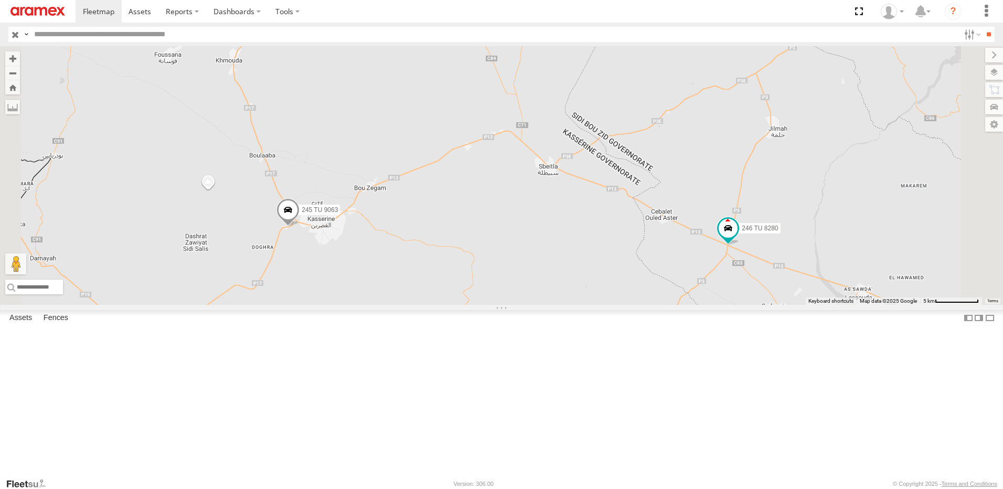
drag, startPoint x: 424, startPoint y: 343, endPoint x: 509, endPoint y: 264, distance: 115.9
click at [499, 269] on div "245 TU 4334 245 TU 9065 245 TU 9063 246 TU 8280 246 TU 8289" at bounding box center [501, 175] width 1003 height 259
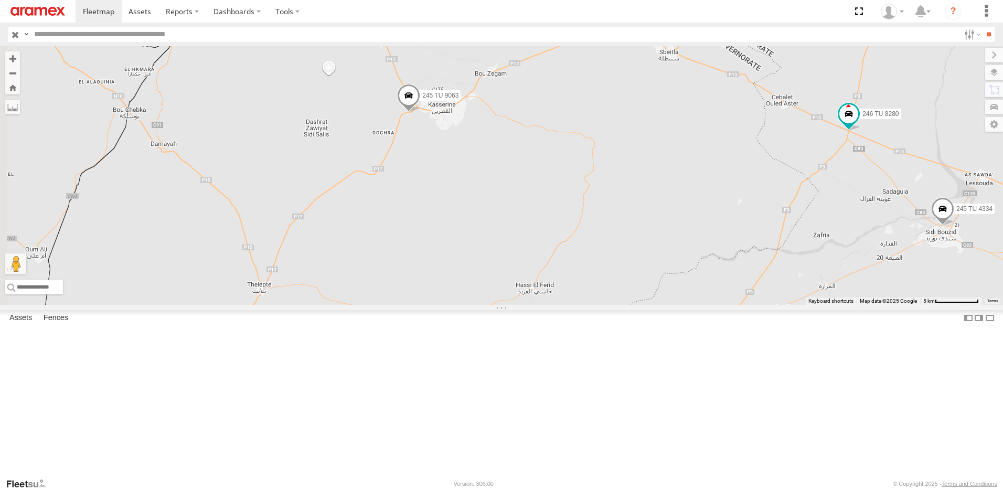
click at [420, 112] on span at bounding box center [408, 98] width 23 height 28
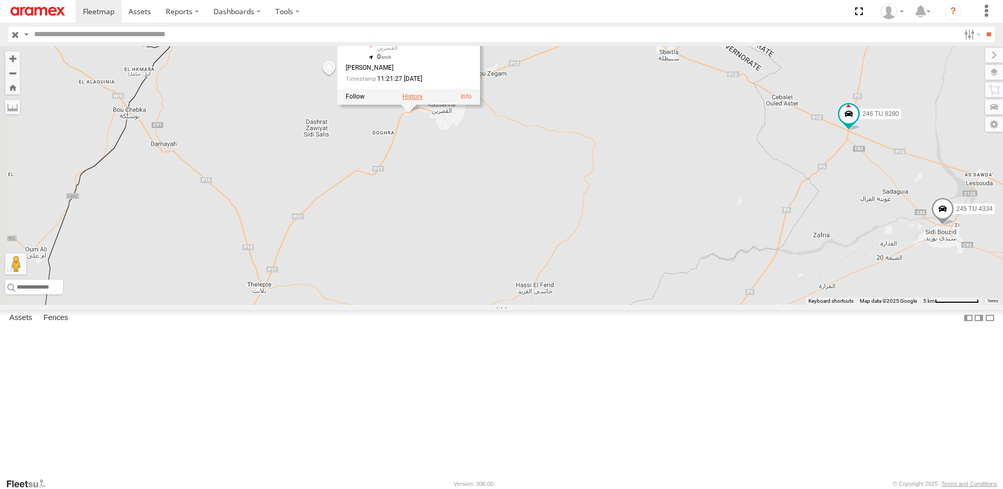
click at [423, 100] on label at bounding box center [412, 96] width 20 height 7
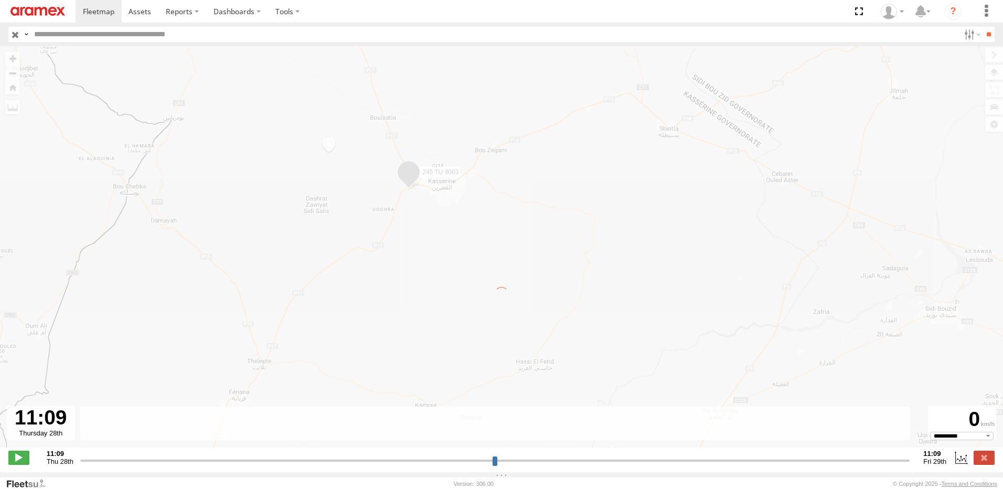
type input "**********"
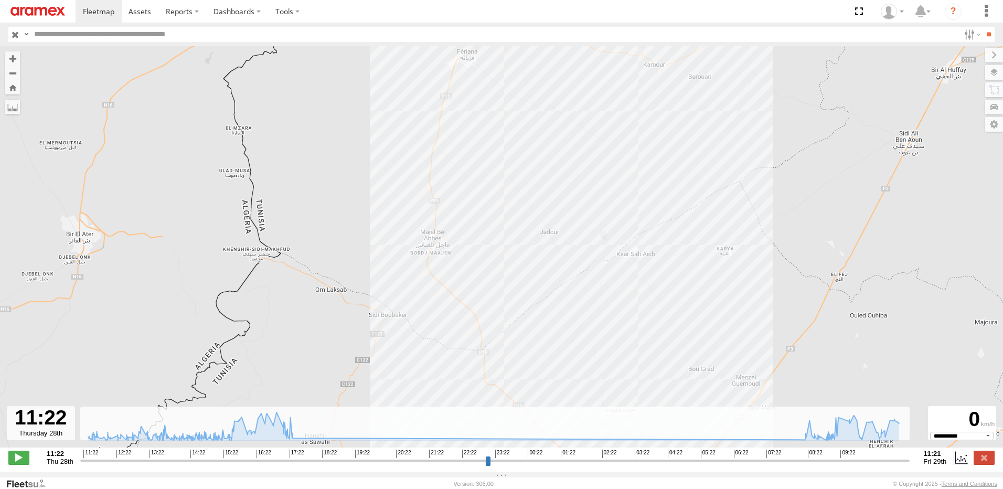
drag, startPoint x: 434, startPoint y: 226, endPoint x: 509, endPoint y: 277, distance: 90.2
click at [509, 277] on div "245 TU 9063 13:00 Thu 14:56 Thu 15:26 Thu 17:29 Thu 17:49 Thu 08:16 Fri 09:03 F…" at bounding box center [501, 252] width 1003 height 412
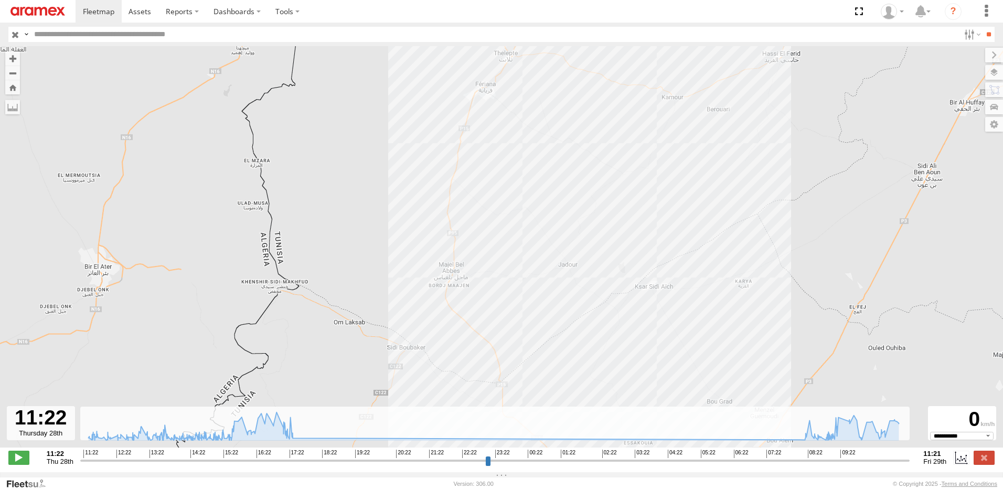
drag, startPoint x: 489, startPoint y: 263, endPoint x: 512, endPoint y: 302, distance: 44.9
click at [512, 302] on div "245 TU 9063 13:00 Thu 14:56 Thu 15:26 Thu 17:29 Thu 17:49 Thu 08:16 Fri 09:03 F…" at bounding box center [501, 252] width 1003 height 412
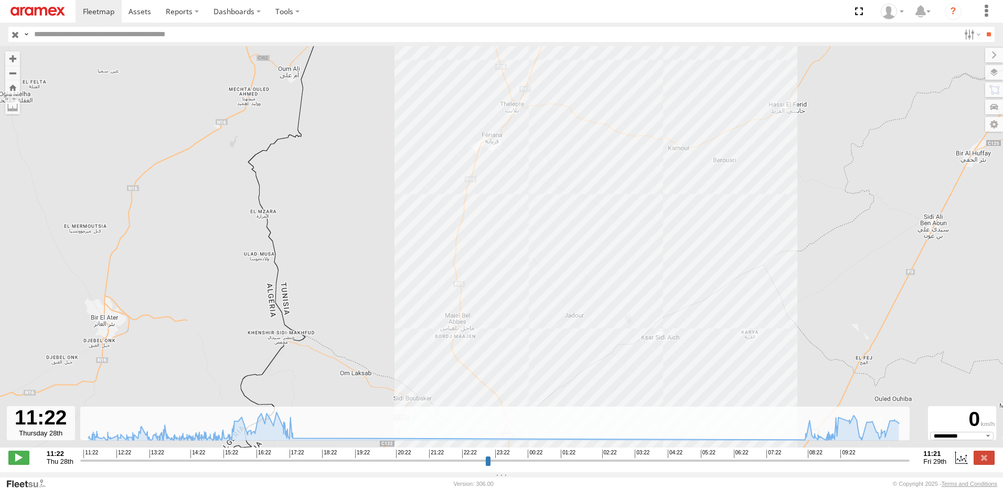
drag, startPoint x: 521, startPoint y: 267, endPoint x: 525, endPoint y: 324, distance: 56.8
click at [525, 324] on div "245 TU 9063 13:00 Thu 14:56 Thu 15:26 Thu 17:29 Thu 17:49 Thu 08:16 Fri 09:03 F…" at bounding box center [501, 252] width 1003 height 412
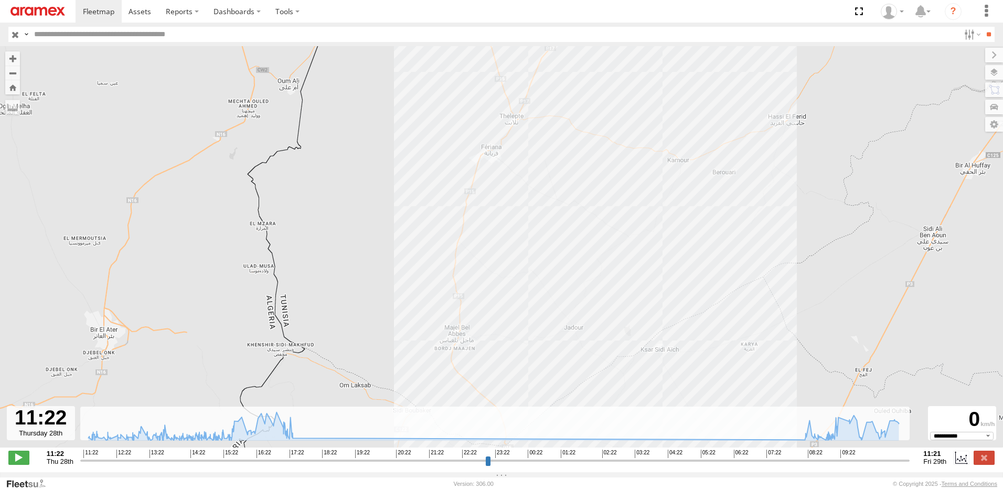
drag, startPoint x: 575, startPoint y: 236, endPoint x: 568, endPoint y: 318, distance: 82.6
click at [568, 318] on div "245 TU 9063 13:00 Thu 14:56 Thu 15:26 Thu 17:29 Thu 17:49 Thu 08:16 Fri 09:03 F…" at bounding box center [501, 252] width 1003 height 412
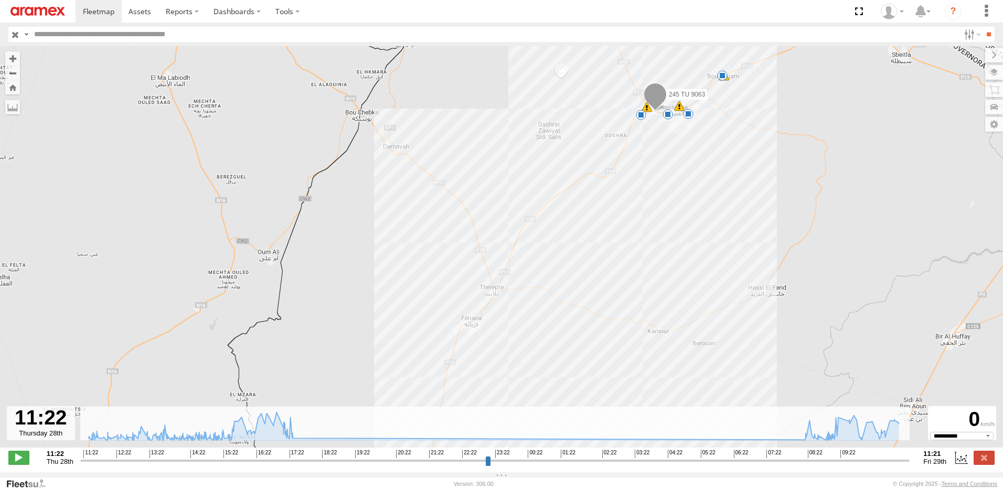
drag, startPoint x: 548, startPoint y: 295, endPoint x: 540, endPoint y: 324, distance: 29.4
click at [540, 324] on div "245 TU 9063 13:00 Thu 14:56 Thu 15:26 Thu 17:29 Thu 17:49 Thu 08:16 Fri 09:03 F…" at bounding box center [501, 252] width 1003 height 412
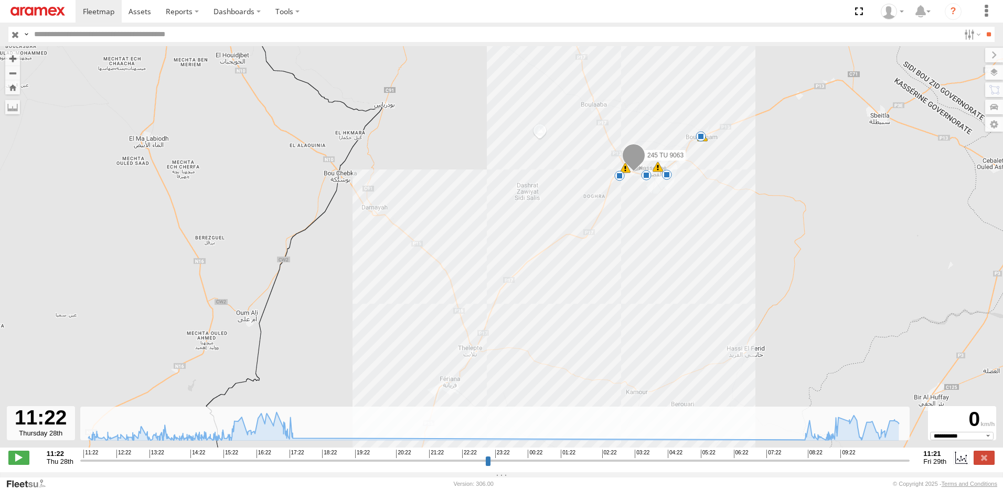
drag, startPoint x: 606, startPoint y: 246, endPoint x: 578, endPoint y: 316, distance: 75.8
click at [578, 316] on div "245 TU 9063 13:00 Thu 14:56 Thu 15:26 Thu 17:29 Thu 17:49 Thu 08:16 Fri 09:03 F…" at bounding box center [501, 252] width 1003 height 412
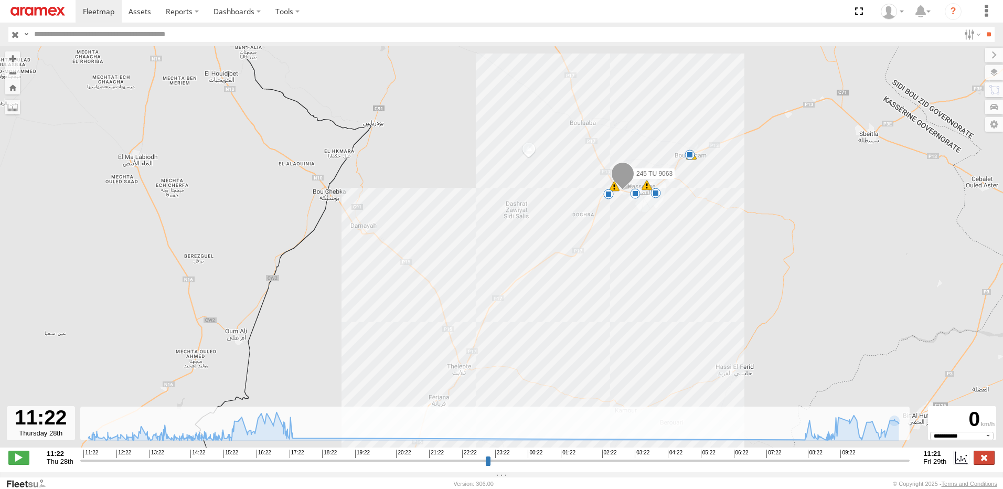
click at [986, 462] on label at bounding box center [984, 458] width 21 height 14
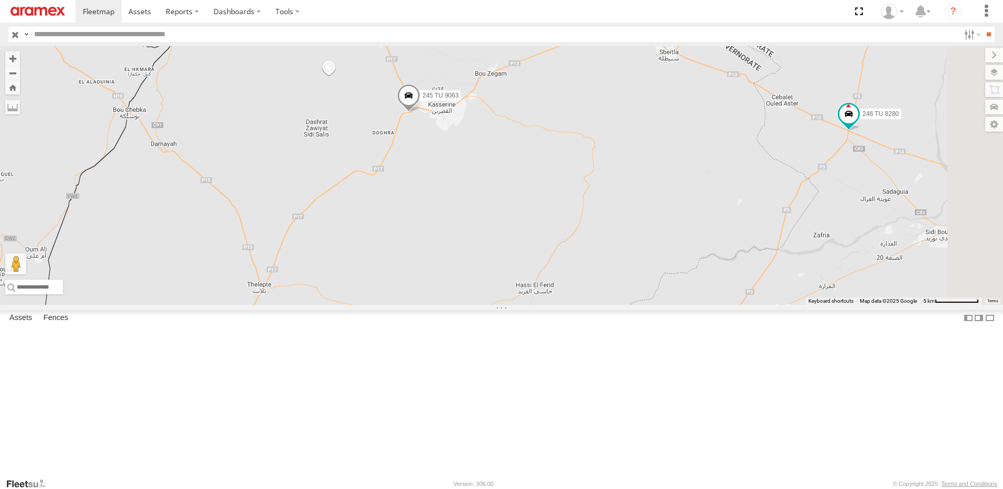
click at [420, 112] on span at bounding box center [408, 98] width 23 height 28
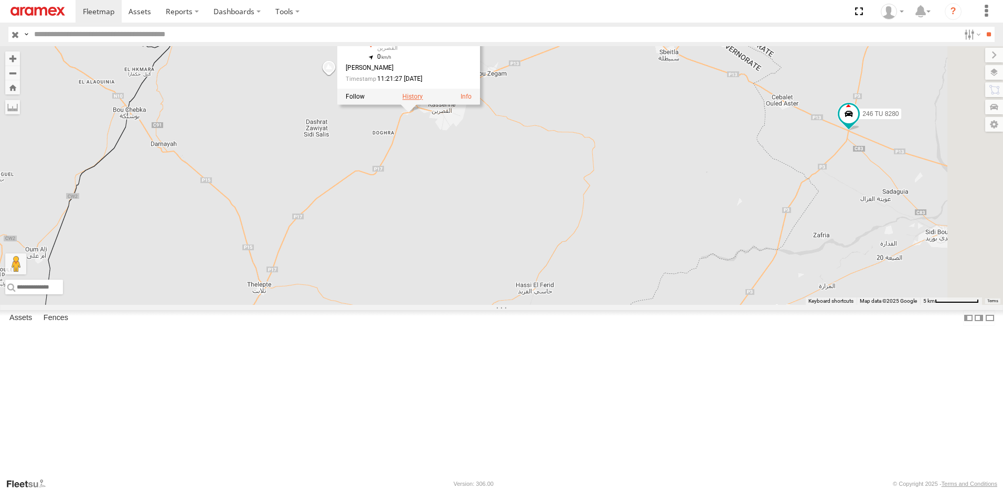
click at [423, 100] on label at bounding box center [412, 96] width 20 height 7
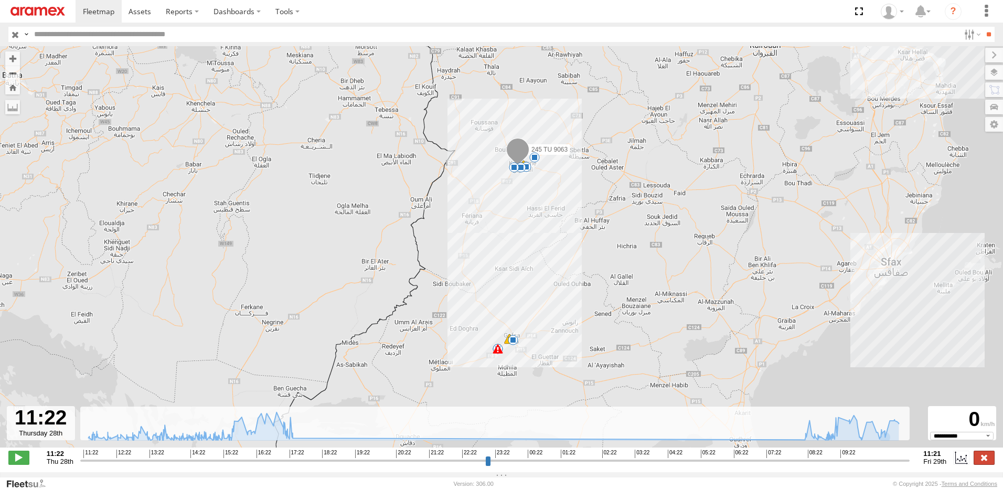
click at [994, 464] on label at bounding box center [984, 458] width 21 height 14
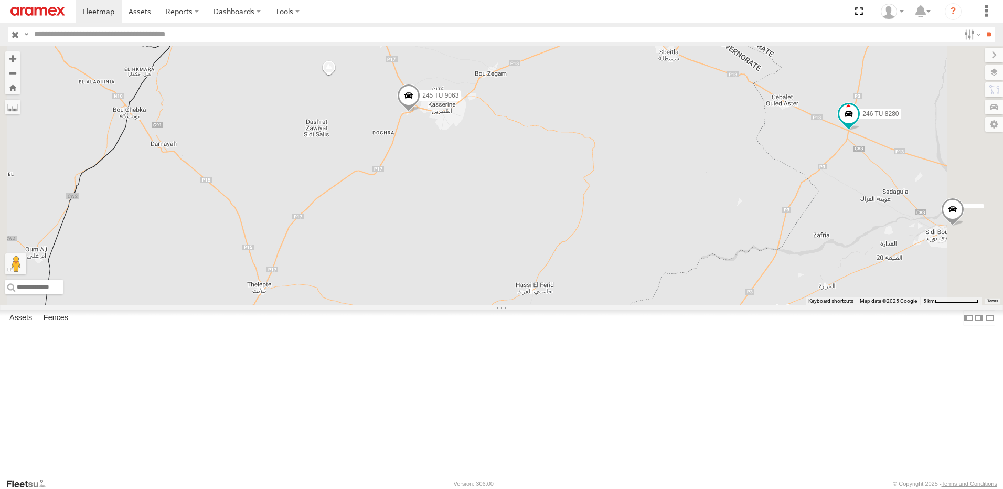
click at [420, 112] on span at bounding box center [408, 98] width 23 height 28
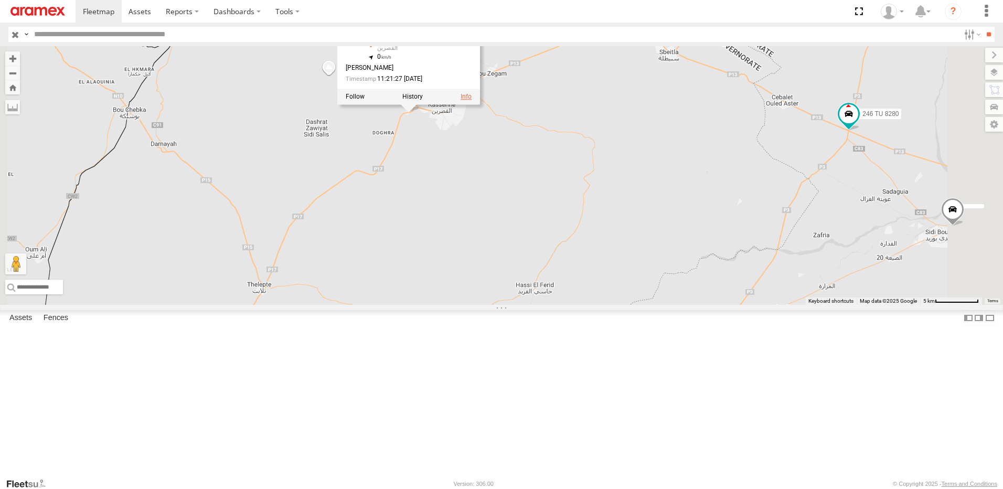
click at [472, 100] on link at bounding box center [466, 96] width 11 height 7
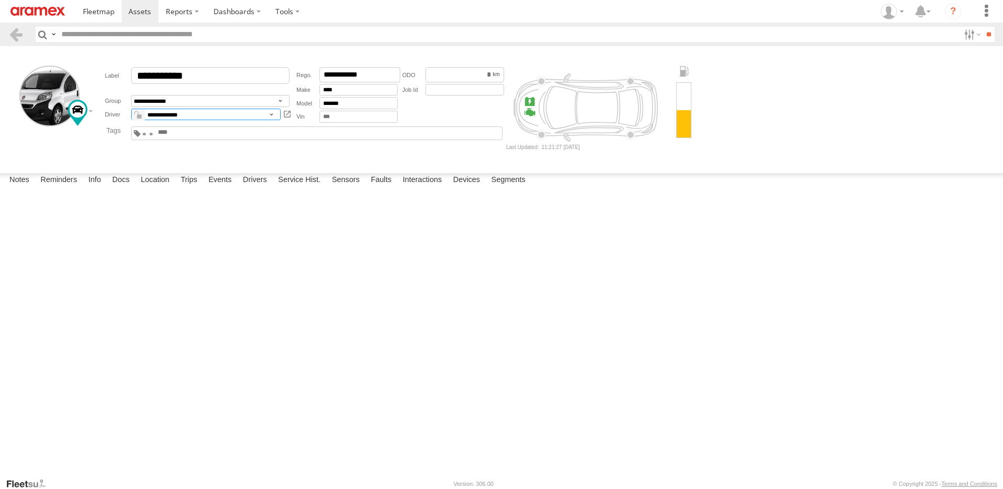
click at [208, 111] on select "**********" at bounding box center [206, 115] width 150 height 12
select select "*****"
click at [131, 109] on select "**********" at bounding box center [206, 115] width 150 height 12
click at [0, 0] on div "Date/Time Type Note Status" at bounding box center [0, 0] width 0 height 0
click at [967, 42] on label at bounding box center [971, 34] width 23 height 15
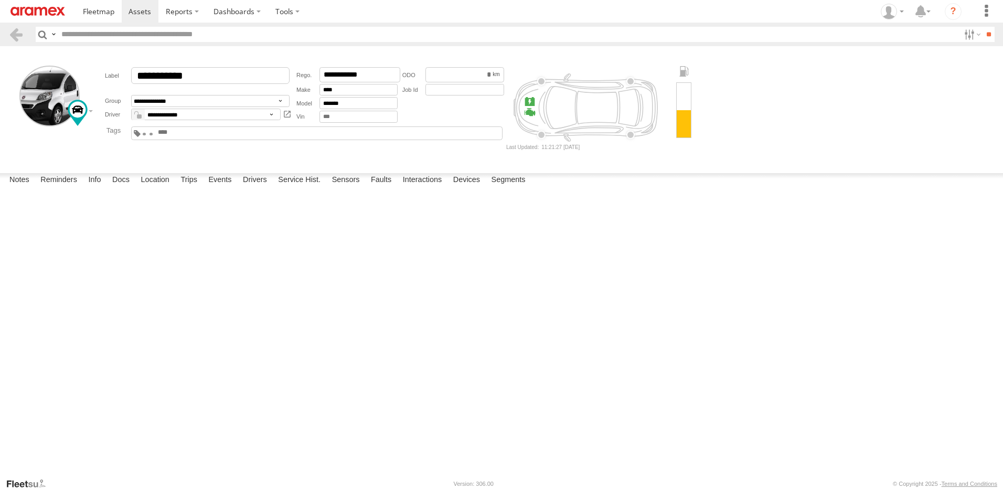
click at [0, 0] on span "Gafsa Branch" at bounding box center [0, 0] width 0 height 0
click at [986, 35] on input "**" at bounding box center [989, 34] width 12 height 15
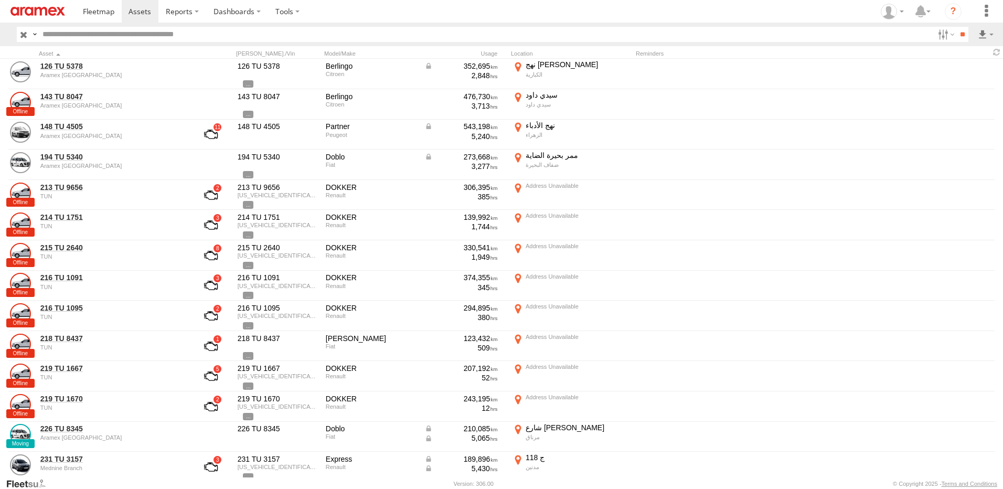
click at [27, 16] on img at bounding box center [37, 11] width 55 height 9
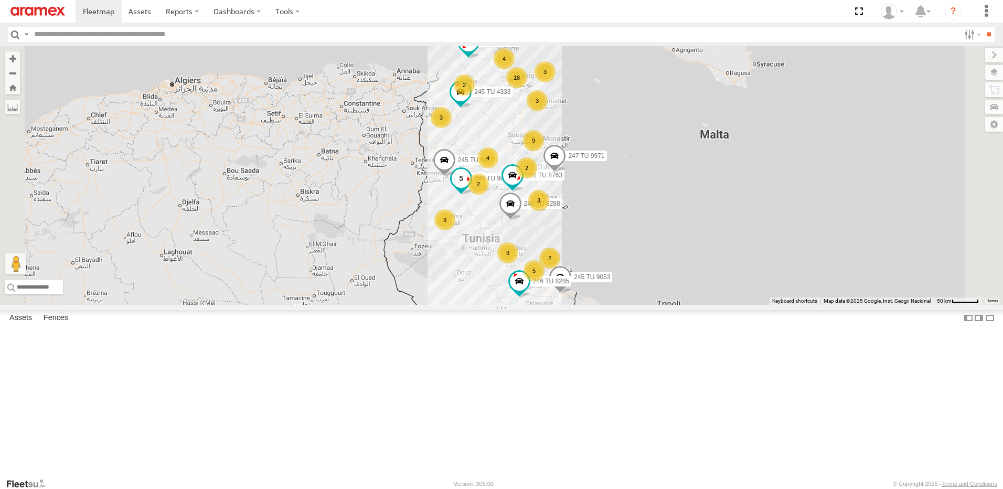
click at [471, 187] on span at bounding box center [461, 177] width 19 height 19
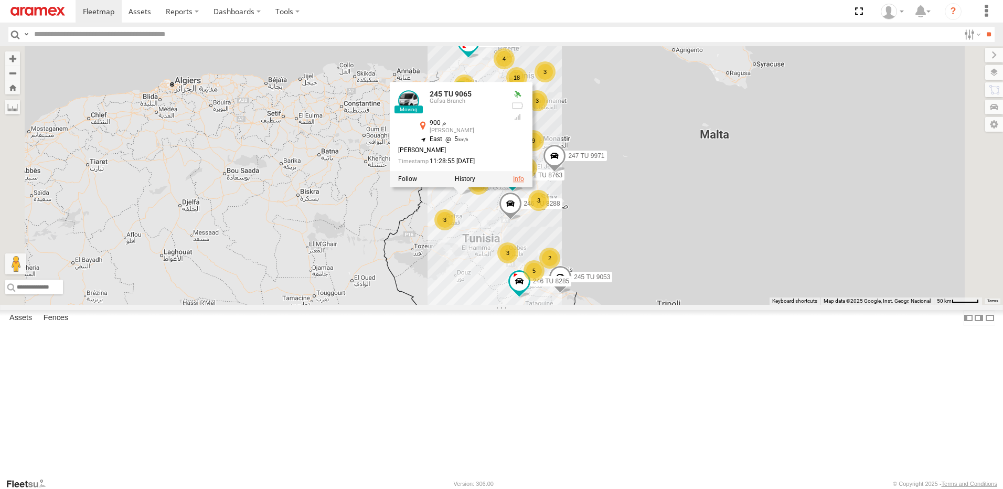
click at [524, 183] on link at bounding box center [518, 178] width 11 height 7
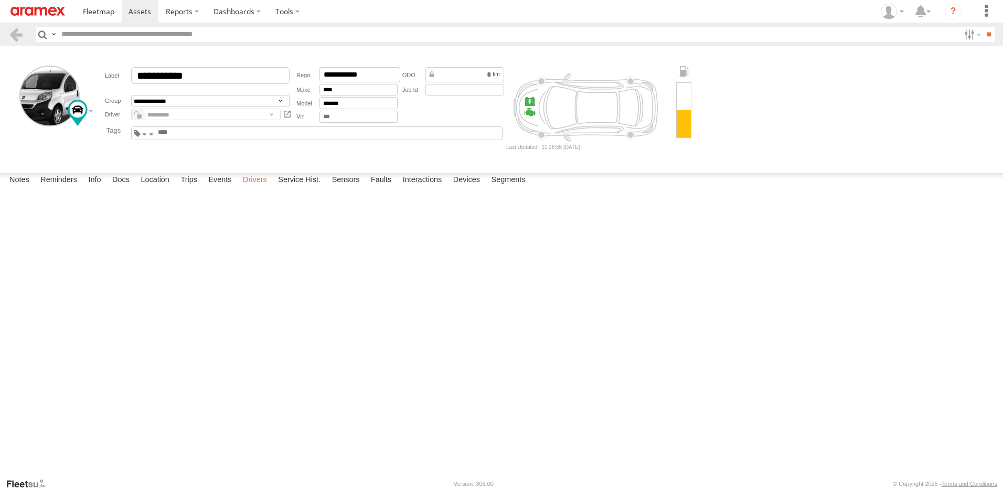
click at [258, 188] on label "Drivers" at bounding box center [255, 180] width 35 height 15
click at [46, 3] on link at bounding box center [38, 11] width 76 height 23
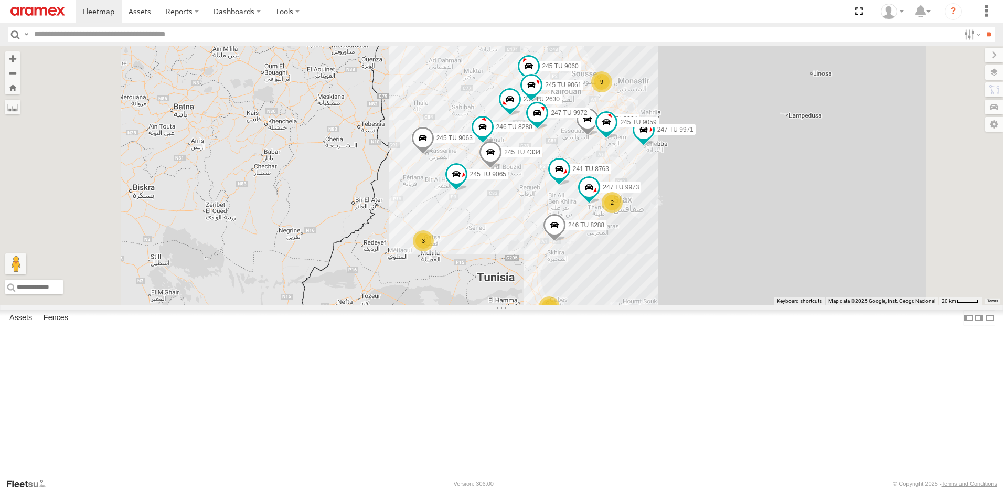
click at [434, 251] on div "3" at bounding box center [423, 240] width 21 height 21
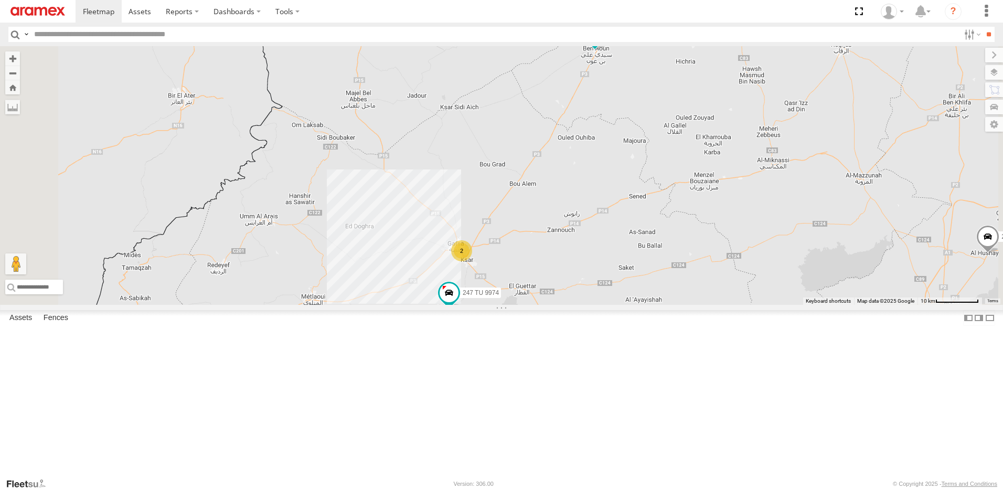
drag, startPoint x: 548, startPoint y: 138, endPoint x: 517, endPoint y: 295, distance: 159.3
click at [507, 305] on div "246 TU 8288 245 TU 9053 245 TU 4333 245 TU 9065 245 TU 9063 241 TU 8763 245 TU …" at bounding box center [501, 175] width 1003 height 259
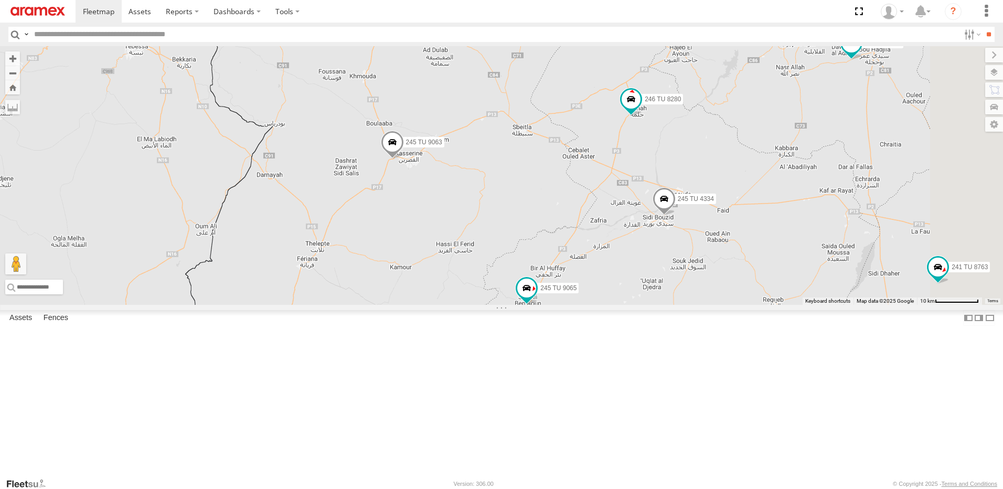
click at [404, 159] on span at bounding box center [392, 145] width 23 height 28
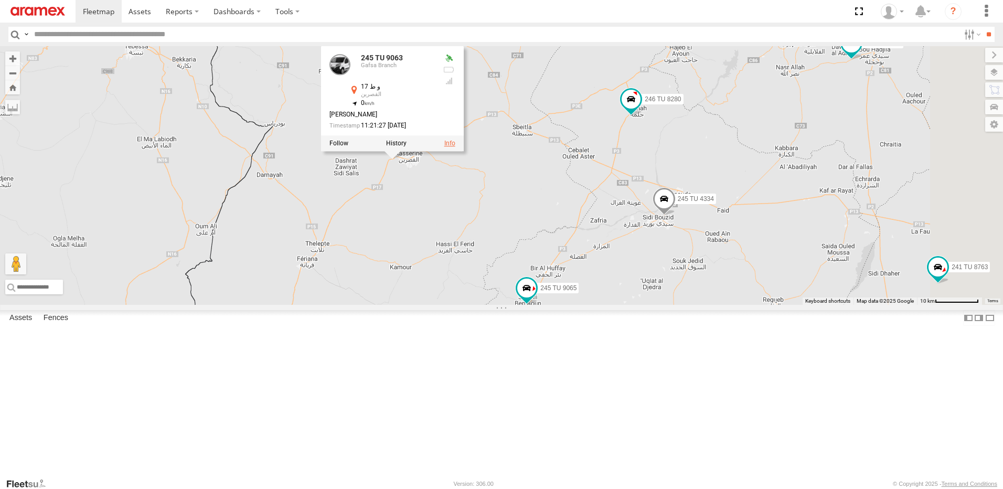
click at [455, 147] on link at bounding box center [449, 143] width 11 height 7
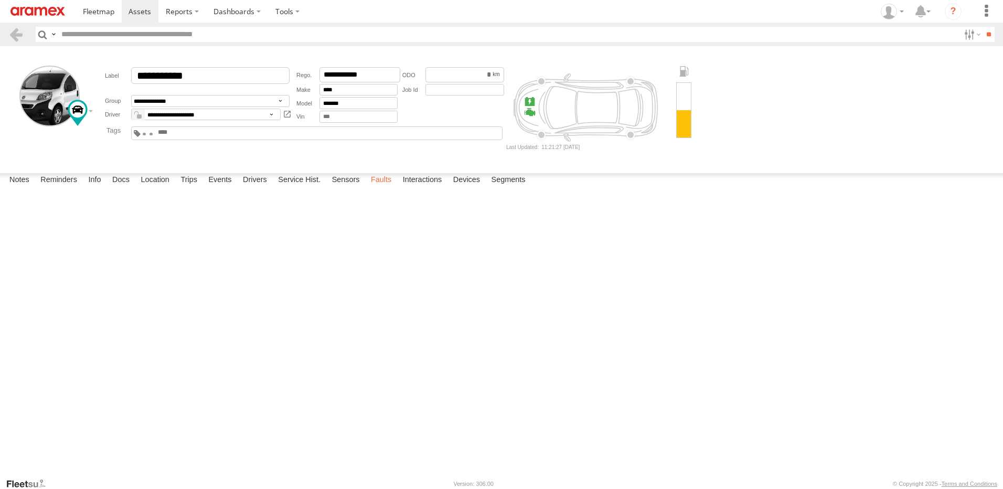
click at [377, 188] on label "Faults" at bounding box center [381, 180] width 31 height 15
click at [349, 188] on label "Sensors" at bounding box center [346, 180] width 38 height 15
click at [433, 188] on label "Interactions" at bounding box center [423, 180] width 50 height 15
click at [463, 188] on label "Devices" at bounding box center [466, 180] width 37 height 15
click at [403, 188] on label "Interactions" at bounding box center [423, 180] width 50 height 15
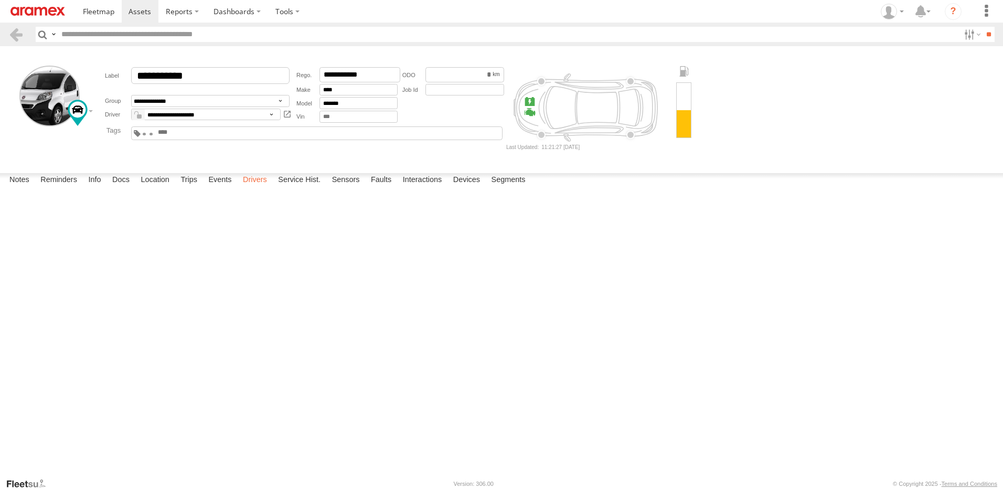
click at [238, 188] on label "Drivers" at bounding box center [255, 180] width 35 height 15
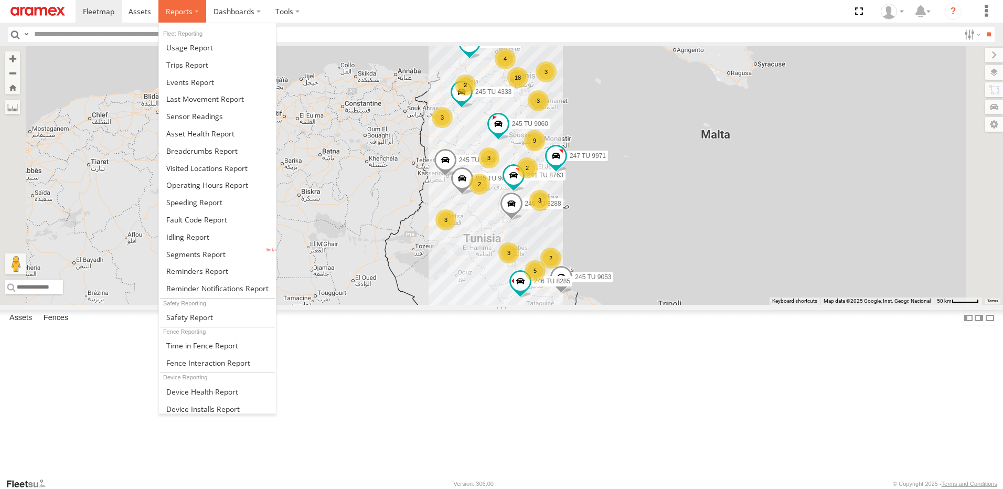
click at [168, 19] on label at bounding box center [182, 11] width 48 height 23
click at [193, 252] on span at bounding box center [195, 254] width 59 height 10
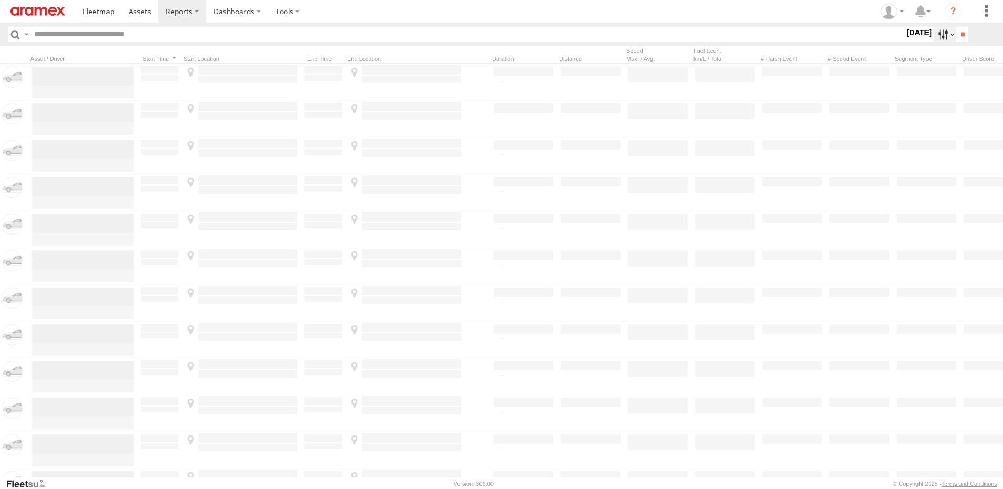
click at [939, 29] on label at bounding box center [945, 34] width 23 height 15
click at [0, 0] on span "Yesterday" at bounding box center [0, 0] width 0 height 0
click at [957, 31] on input "**" at bounding box center [962, 34] width 12 height 15
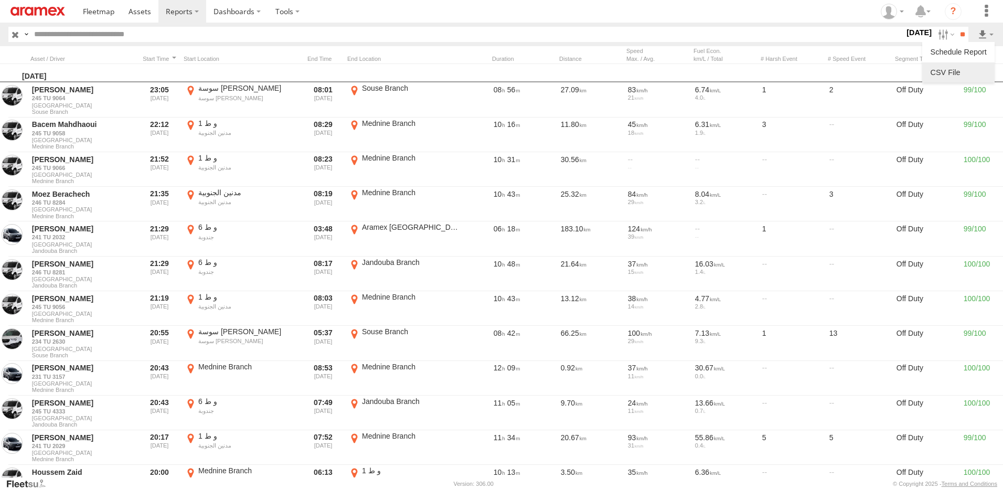
click at [948, 70] on link at bounding box center [958, 73] width 64 height 16
click at [24, 15] on img at bounding box center [37, 11] width 55 height 9
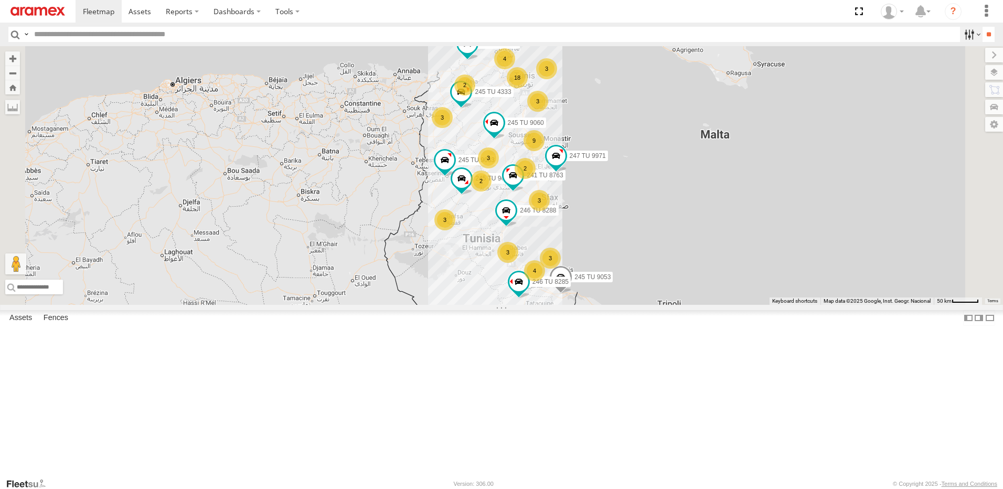
click at [965, 39] on label at bounding box center [971, 34] width 23 height 15
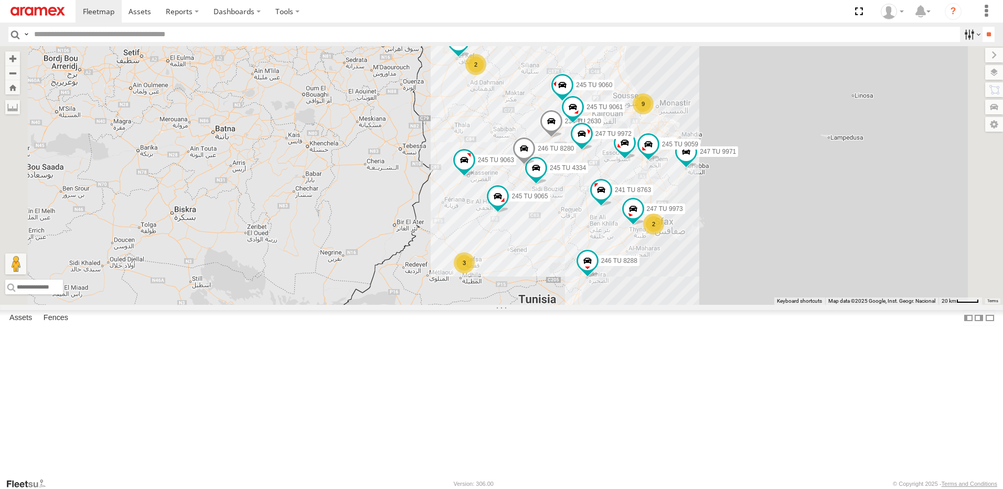
click at [966, 37] on label at bounding box center [971, 34] width 23 height 15
click at [968, 30] on label at bounding box center [971, 34] width 23 height 15
click at [369, 38] on input "text" at bounding box center [495, 34] width 930 height 15
click at [969, 29] on label at bounding box center [971, 34] width 23 height 15
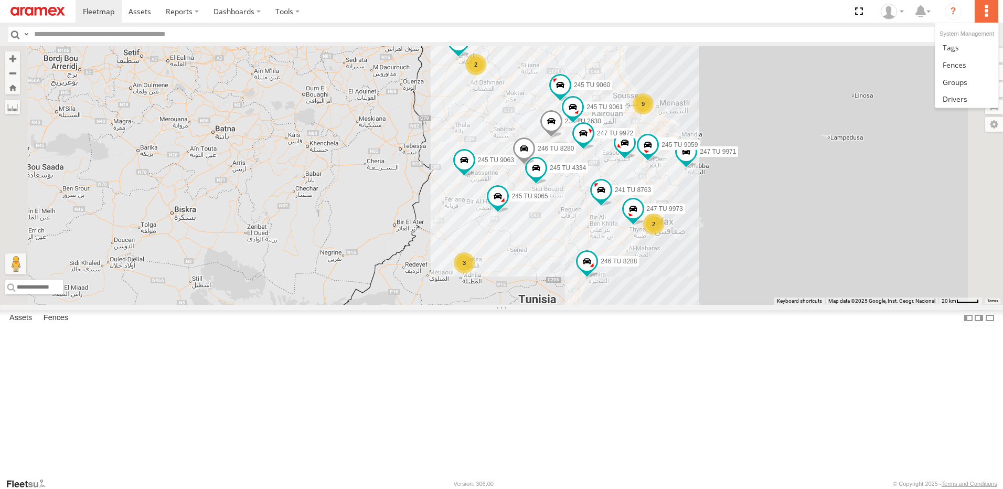
click at [993, 16] on label at bounding box center [986, 11] width 23 height 23
click at [833, 152] on div "246 TU 8288 245 TU 9053 245 TU 4333 245 TU 9065 245 TU 9063 241 TU 8763 245 TU …" at bounding box center [501, 175] width 1003 height 259
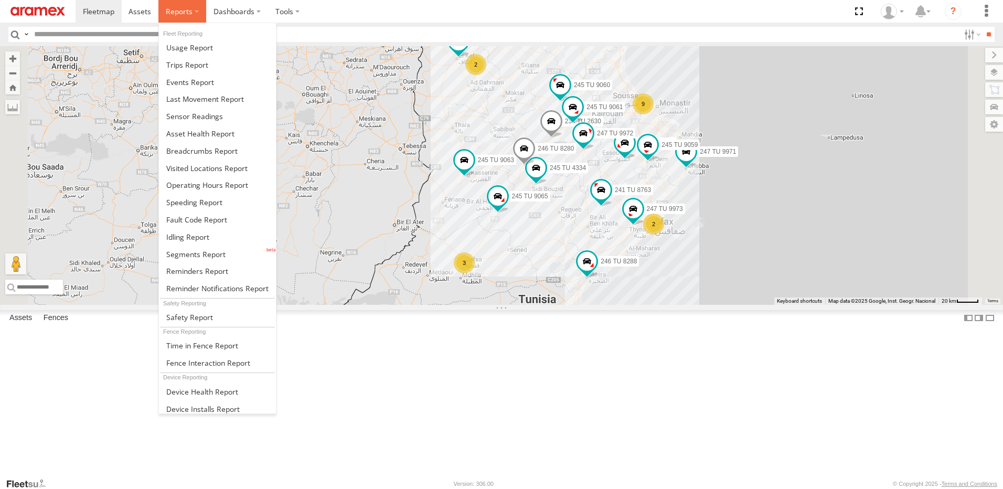
click at [172, 17] on label at bounding box center [182, 11] width 48 height 23
click at [207, 257] on span at bounding box center [195, 254] width 59 height 10
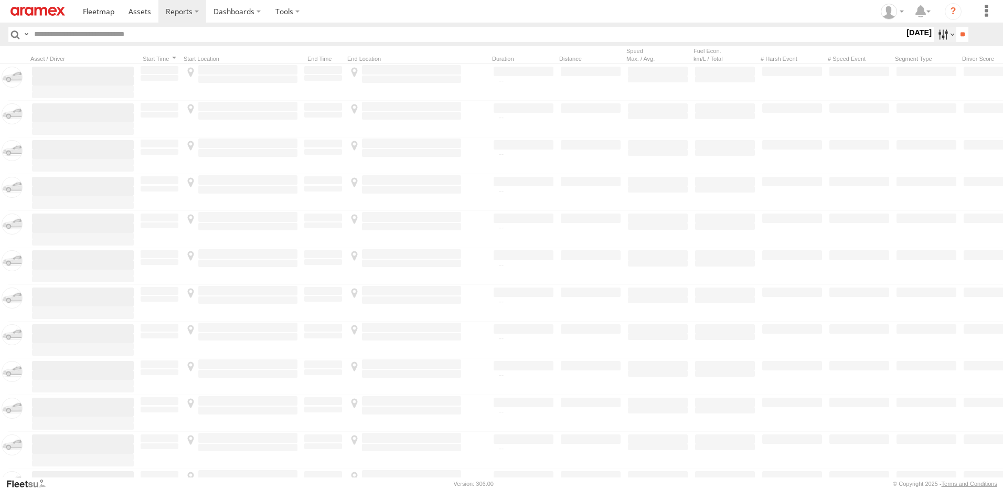
click at [943, 28] on label at bounding box center [945, 34] width 23 height 15
click at [0, 0] on label at bounding box center [0, 0] width 0 height 0
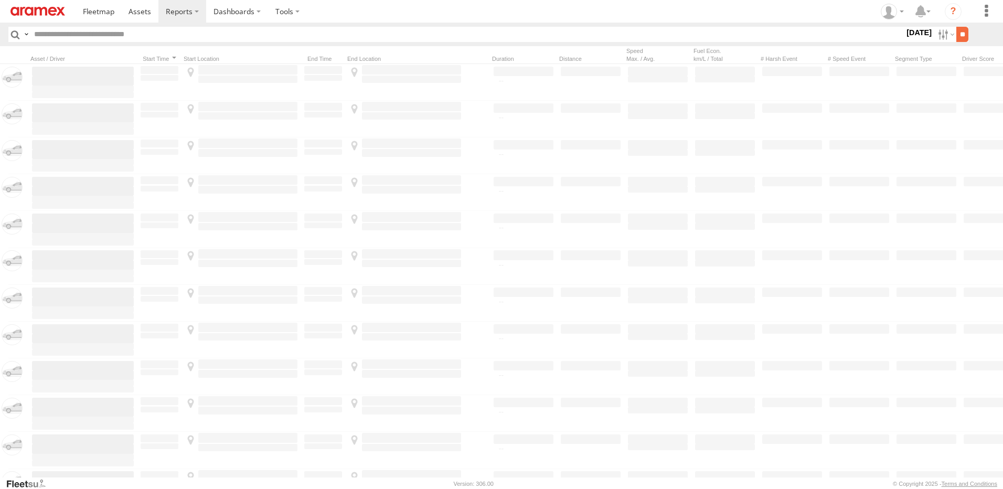
click at [964, 35] on input "**" at bounding box center [962, 34] width 12 height 15
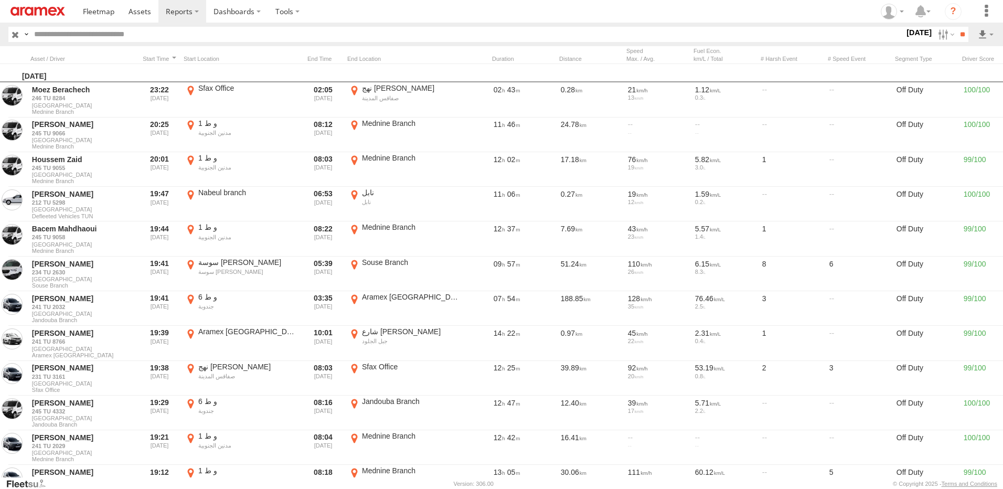
click at [157, 30] on input "text" at bounding box center [467, 34] width 875 height 15
click at [956, 27] on input "**" at bounding box center [962, 34] width 12 height 15
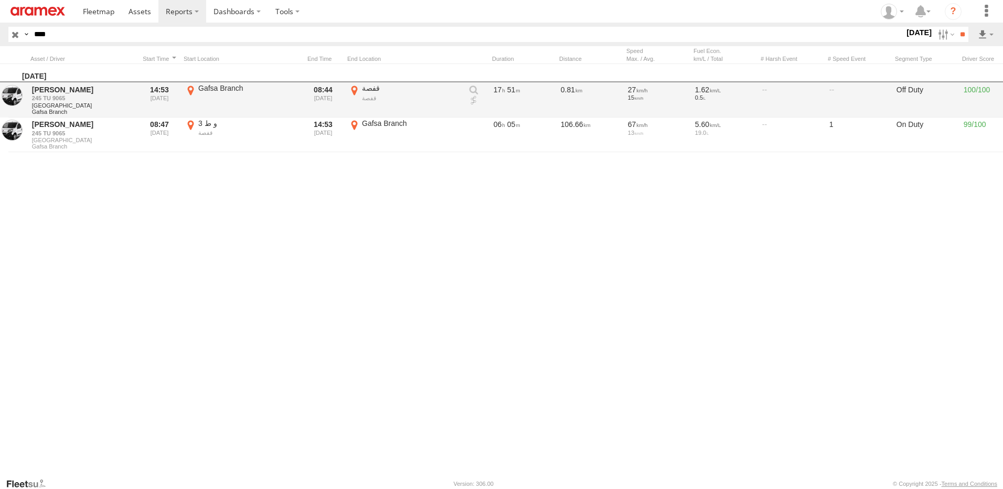
click at [473, 99] on link at bounding box center [473, 100] width 10 height 10
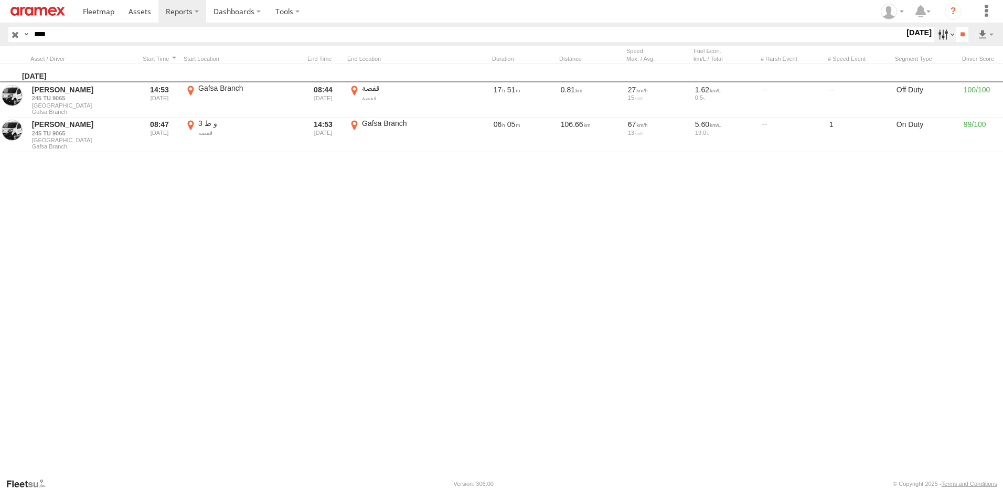
click at [936, 34] on label at bounding box center [945, 34] width 23 height 15
click at [0, 0] on label at bounding box center [0, 0] width 0 height 0
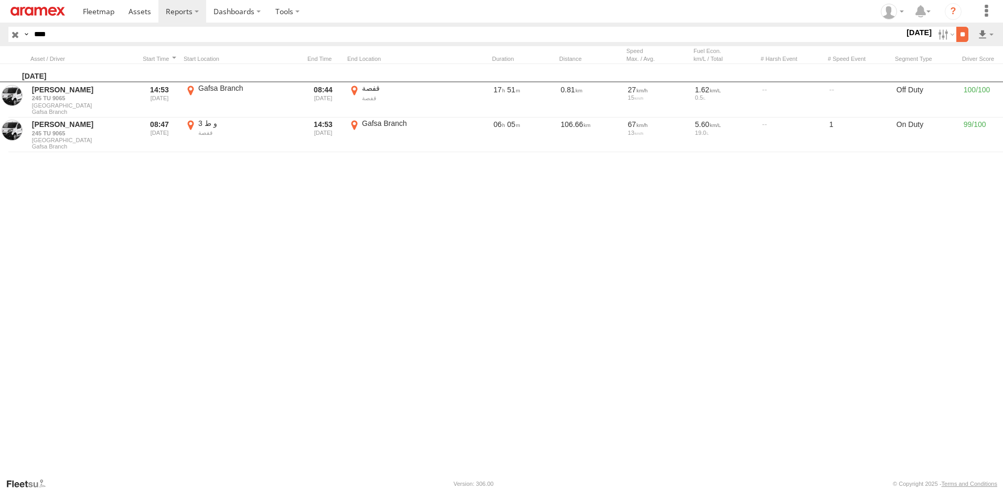
click at [956, 32] on input "**" at bounding box center [962, 34] width 12 height 15
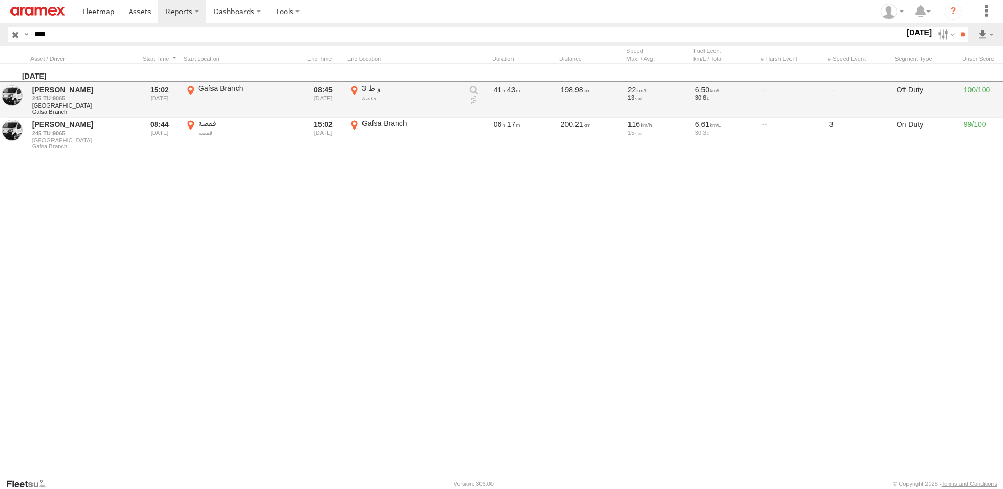
click at [471, 100] on link at bounding box center [473, 100] width 10 height 10
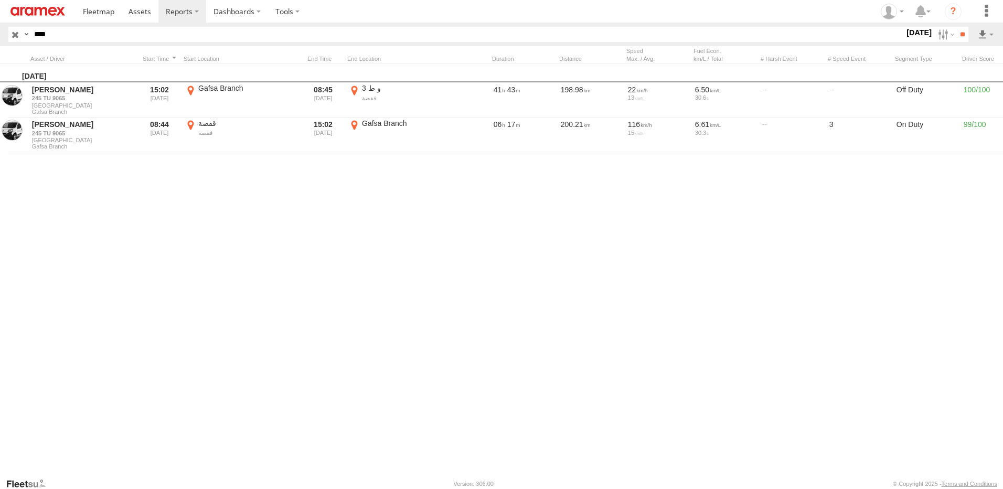
click at [62, 39] on input "****" at bounding box center [467, 34] width 875 height 15
type input "****"
click at [960, 35] on input "**" at bounding box center [962, 34] width 12 height 15
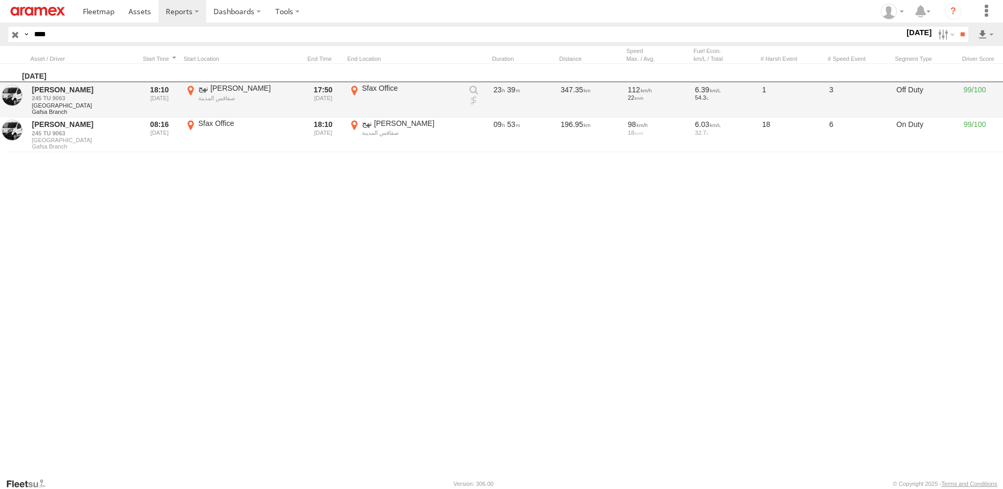
click at [471, 103] on link at bounding box center [473, 100] width 10 height 10
click at [473, 100] on link at bounding box center [473, 100] width 10 height 10
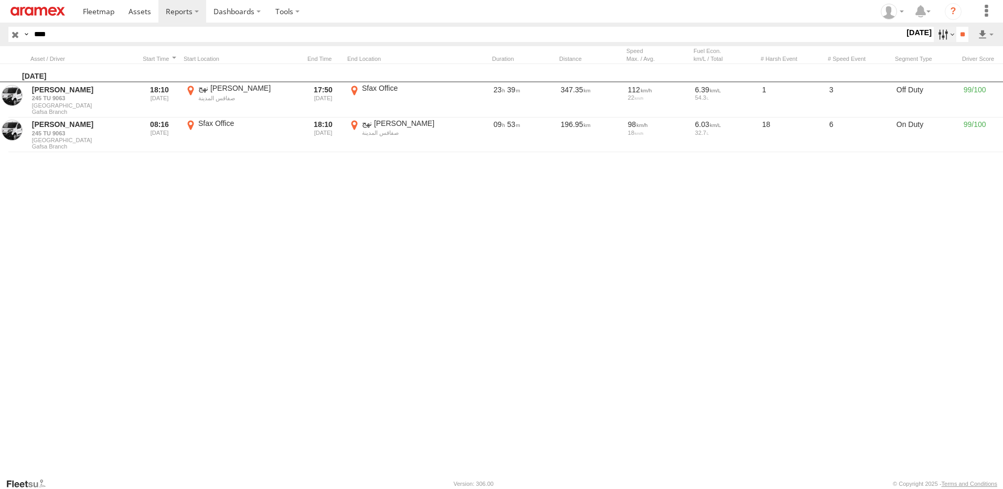
click at [940, 34] on label at bounding box center [945, 34] width 23 height 15
click at [0, 0] on label at bounding box center [0, 0] width 0 height 0
click at [956, 34] on input "**" at bounding box center [962, 34] width 12 height 15
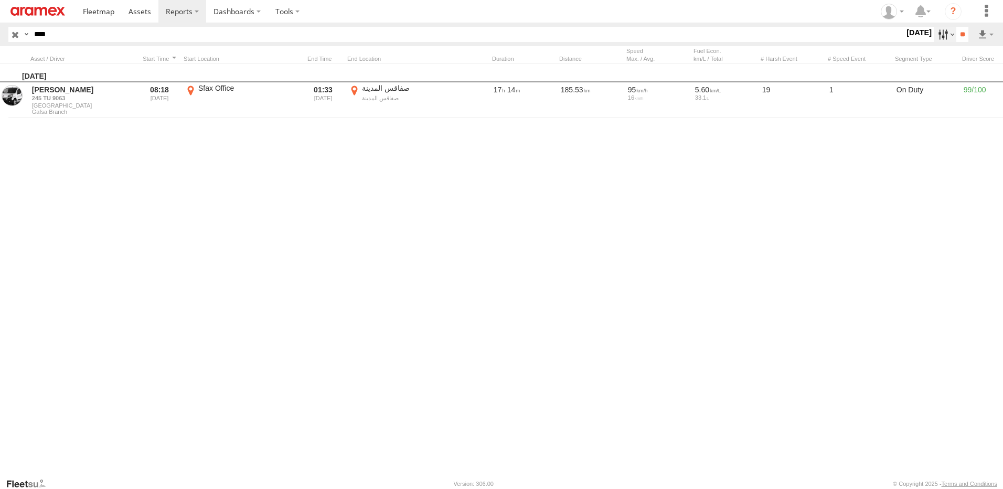
click at [935, 37] on label at bounding box center [945, 34] width 23 height 15
click at [0, 0] on label at bounding box center [0, 0] width 0 height 0
click at [960, 33] on input "**" at bounding box center [962, 34] width 12 height 15
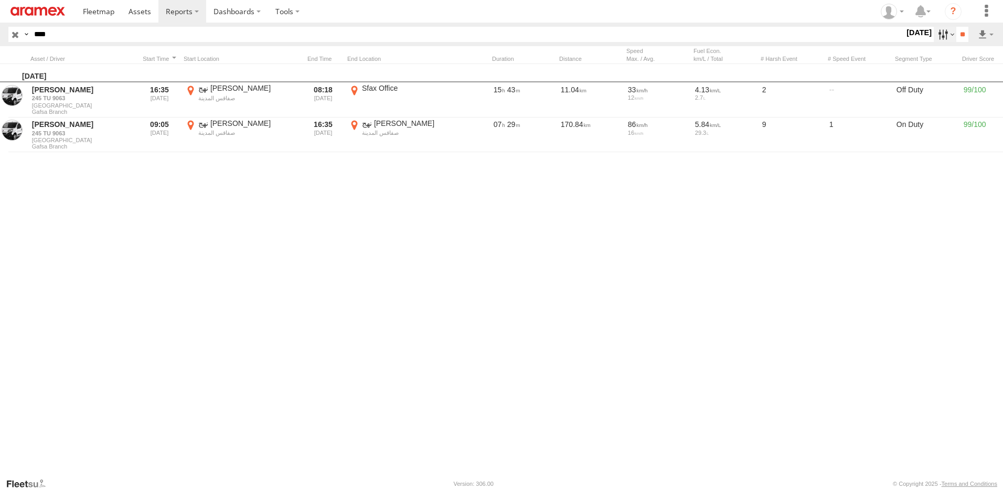
click at [934, 29] on label at bounding box center [945, 34] width 23 height 15
click at [0, 0] on label at bounding box center [0, 0] width 0 height 0
click at [961, 36] on input "**" at bounding box center [962, 34] width 12 height 15
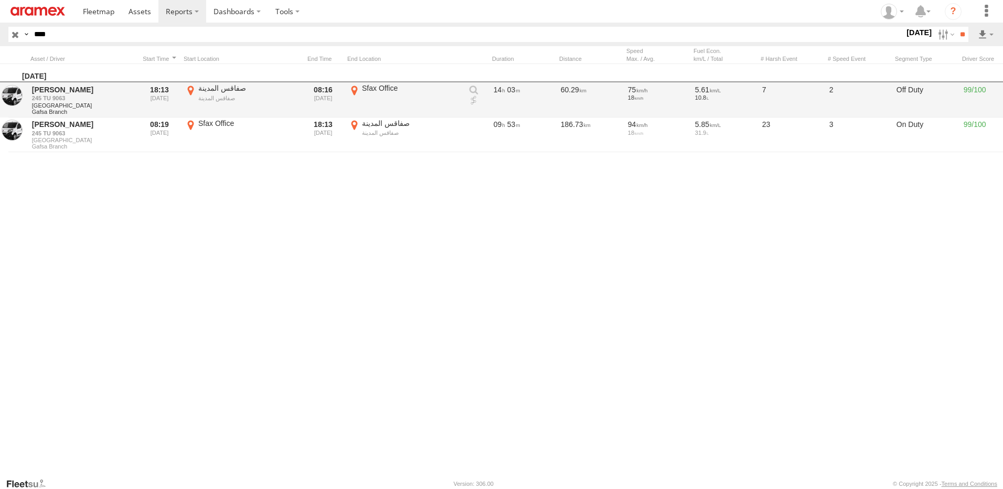
click at [472, 102] on link at bounding box center [473, 100] width 10 height 10
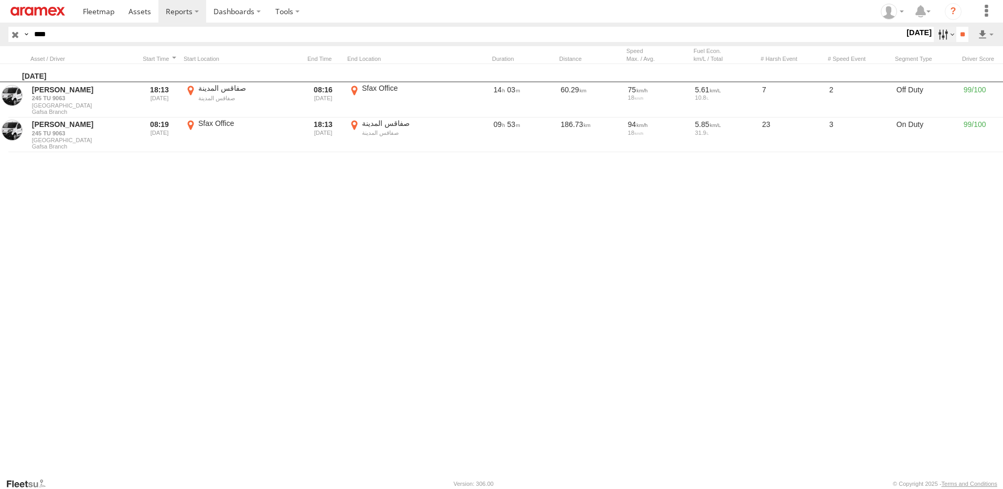
click at [942, 36] on label at bounding box center [945, 34] width 23 height 15
click at [0, 0] on label at bounding box center [0, 0] width 0 height 0
click at [964, 36] on input "**" at bounding box center [962, 34] width 12 height 15
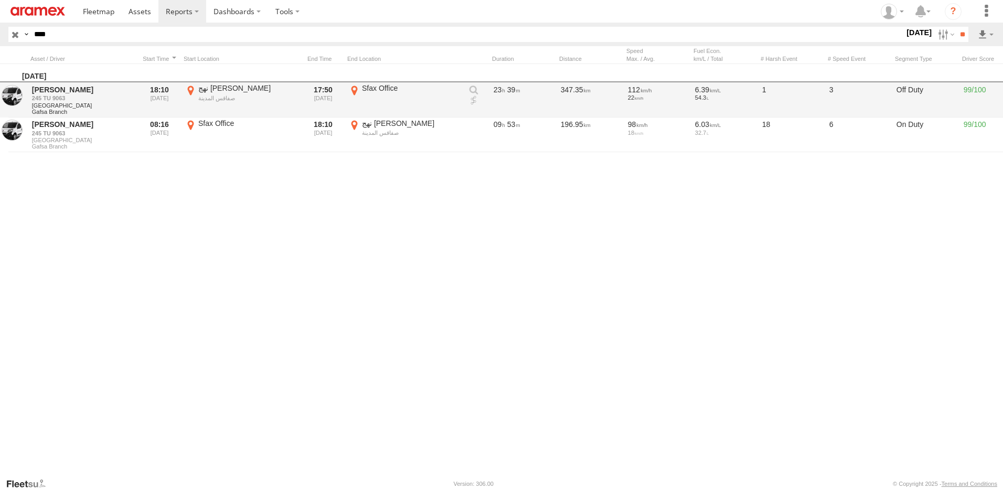
click at [473, 99] on link at bounding box center [473, 100] width 10 height 10
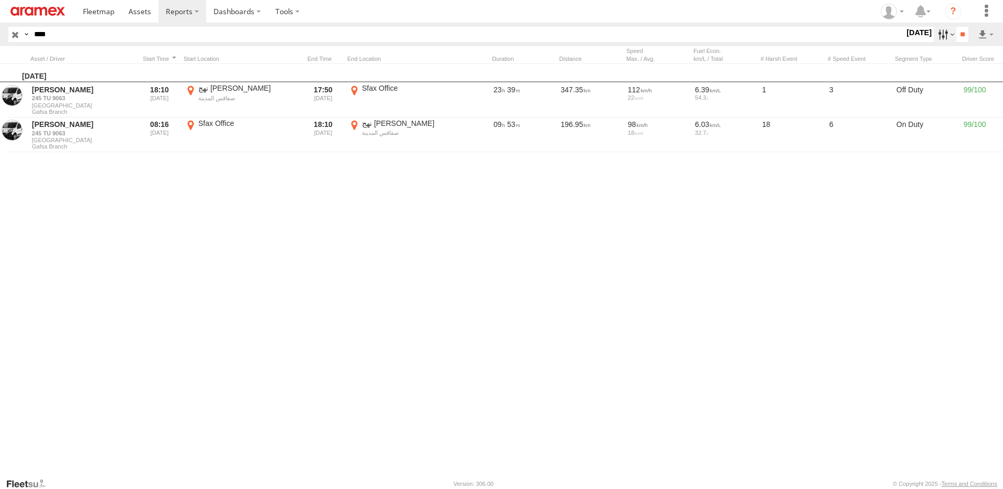
click at [942, 31] on label at bounding box center [945, 34] width 23 height 15
click at [0, 0] on label at bounding box center [0, 0] width 0 height 0
click at [956, 33] on input "**" at bounding box center [962, 34] width 12 height 15
click at [934, 33] on label at bounding box center [945, 34] width 23 height 15
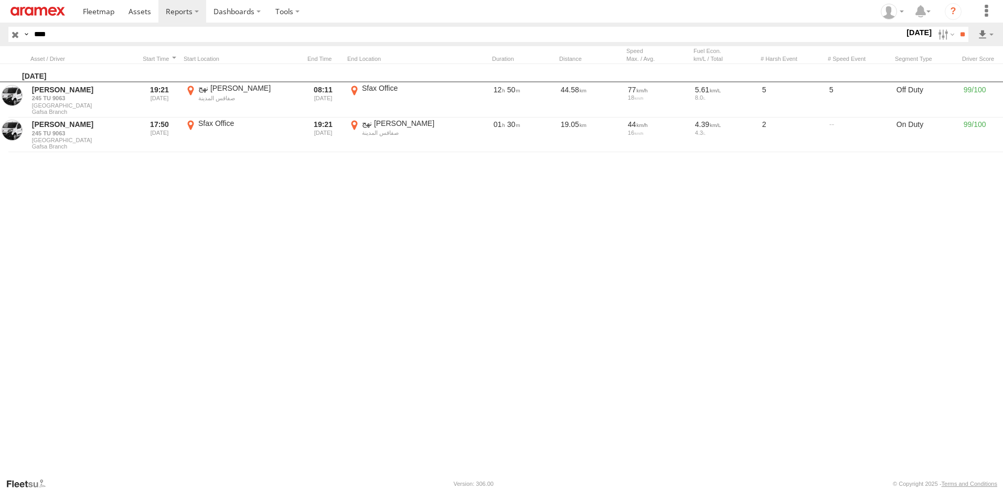
click at [0, 0] on label at bounding box center [0, 0] width 0 height 0
click at [965, 36] on input "**" at bounding box center [962, 34] width 12 height 15
click at [938, 34] on label at bounding box center [945, 34] width 23 height 15
click at [0, 0] on label at bounding box center [0, 0] width 0 height 0
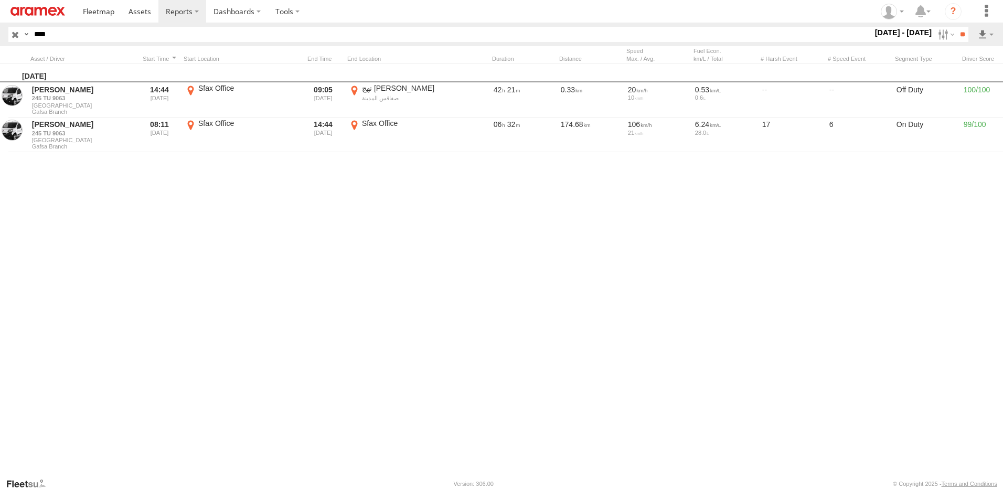
click at [0, 0] on label at bounding box center [0, 0] width 0 height 0
click at [961, 34] on input "**" at bounding box center [962, 34] width 12 height 15
click at [939, 38] on label at bounding box center [945, 34] width 23 height 15
click at [0, 0] on label at bounding box center [0, 0] width 0 height 0
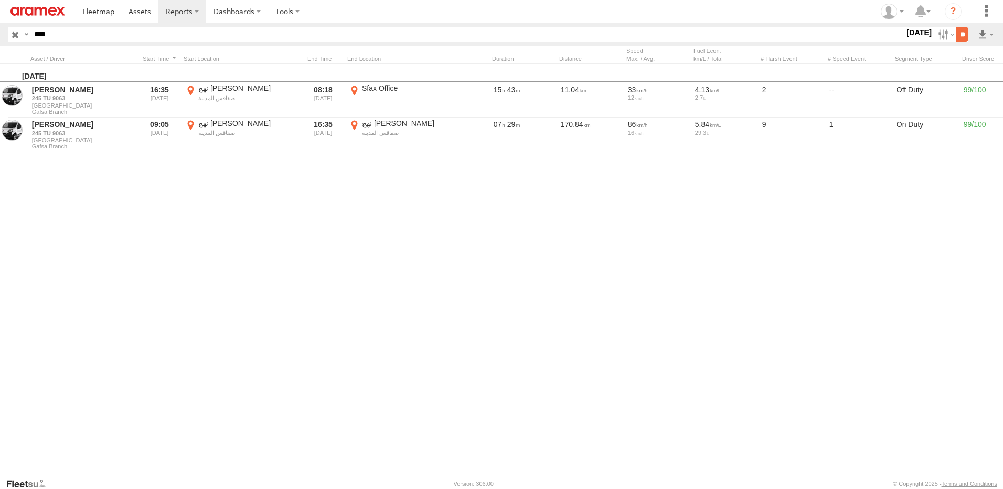
click at [958, 36] on input "**" at bounding box center [962, 34] width 12 height 15
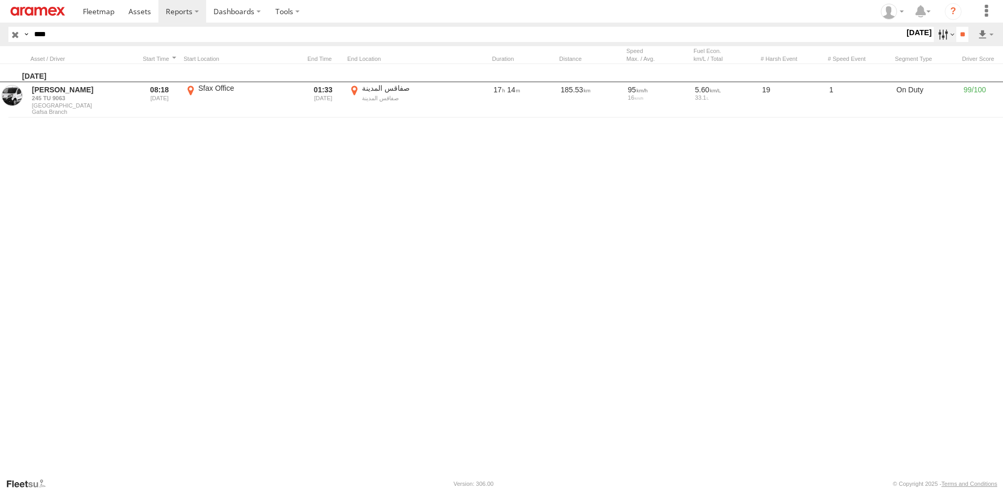
click at [936, 36] on label at bounding box center [945, 34] width 23 height 15
click at [0, 0] on label at bounding box center [0, 0] width 0 height 0
click at [962, 31] on input "**" at bounding box center [962, 34] width 12 height 15
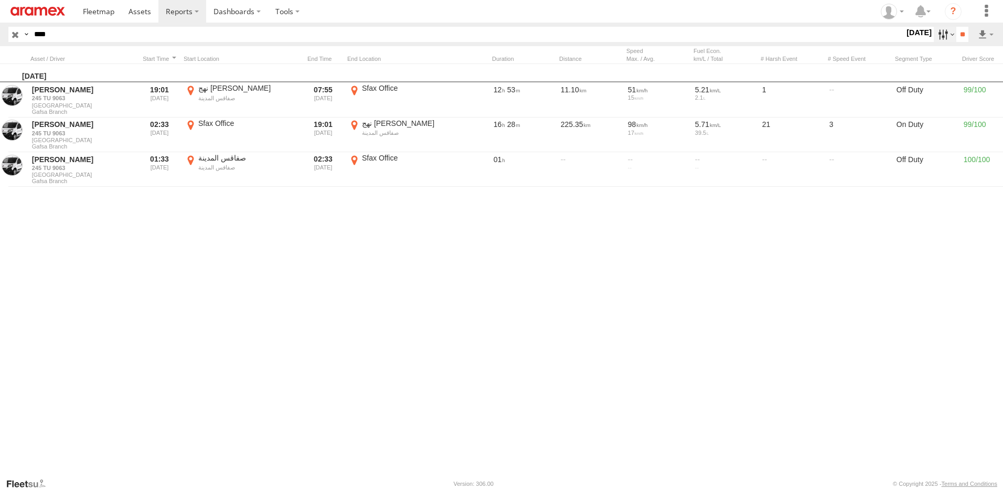
click at [939, 37] on label at bounding box center [945, 34] width 23 height 15
click at [0, 0] on label at bounding box center [0, 0] width 0 height 0
click at [956, 36] on input "**" at bounding box center [962, 34] width 12 height 15
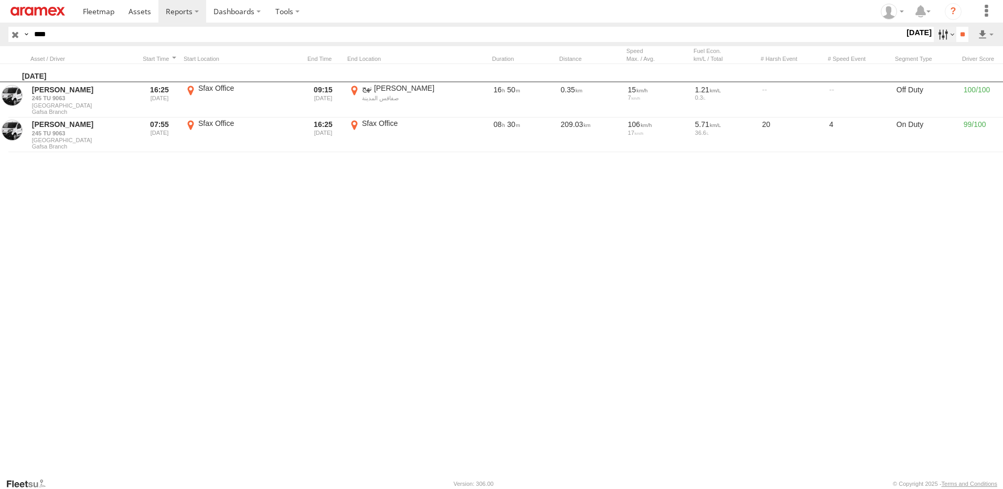
click at [939, 37] on label at bounding box center [945, 34] width 23 height 15
click at [0, 0] on label at bounding box center [0, 0] width 0 height 0
click at [961, 36] on input "**" at bounding box center [962, 34] width 12 height 15
click at [934, 31] on label at bounding box center [945, 34] width 23 height 15
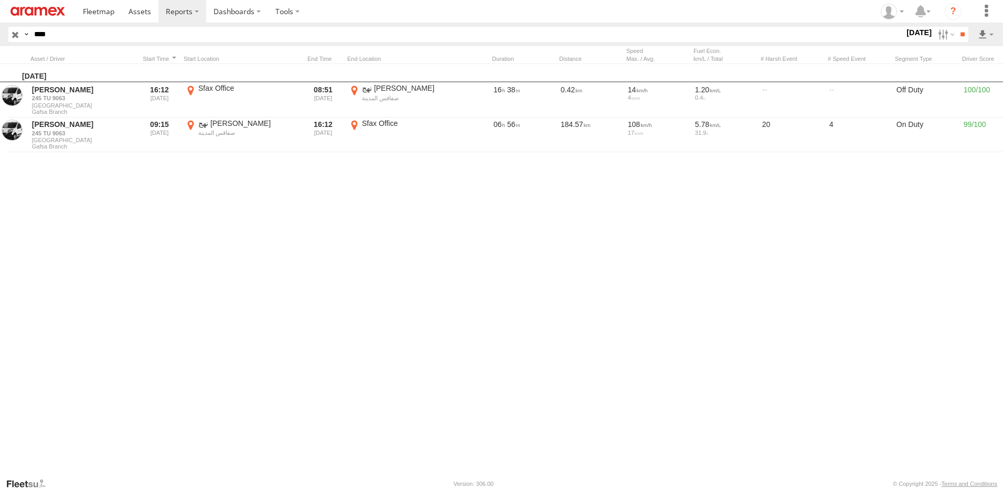
click at [0, 0] on label at bounding box center [0, 0] width 0 height 0
click at [956, 38] on input "**" at bounding box center [962, 34] width 12 height 15
click at [944, 34] on label at bounding box center [945, 34] width 23 height 15
click at [0, 0] on label at bounding box center [0, 0] width 0 height 0
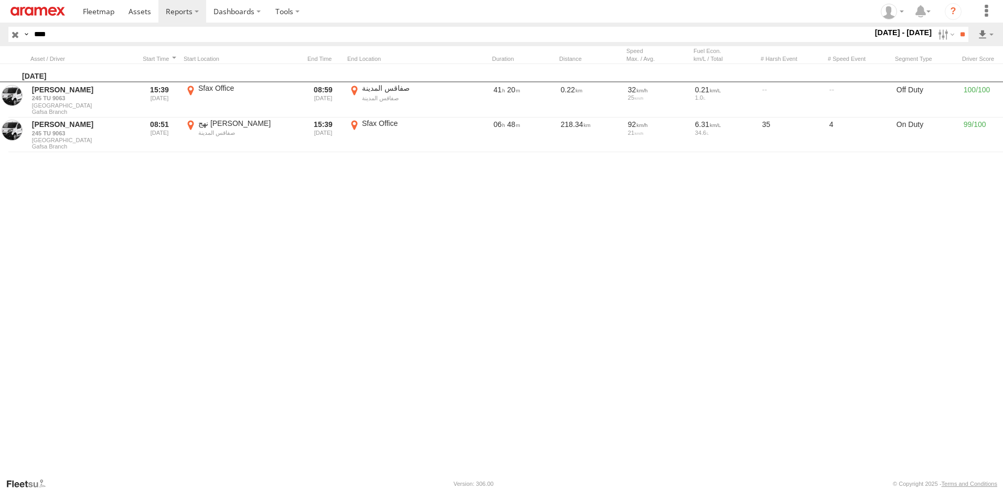
click at [0, 0] on label at bounding box center [0, 0] width 0 height 0
click at [960, 35] on input "**" at bounding box center [962, 34] width 12 height 15
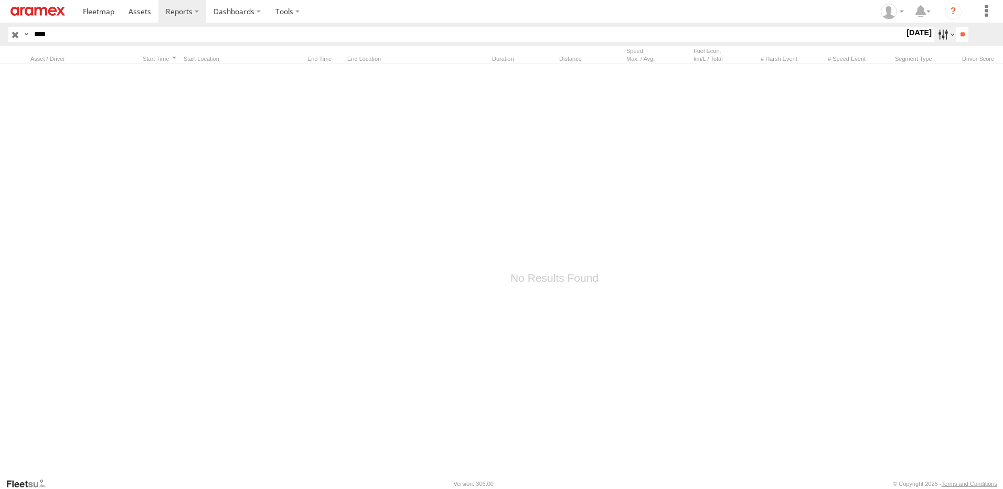
click at [934, 30] on label at bounding box center [945, 34] width 23 height 15
click at [0, 0] on label at bounding box center [0, 0] width 0 height 0
click at [964, 38] on input "**" at bounding box center [962, 34] width 12 height 15
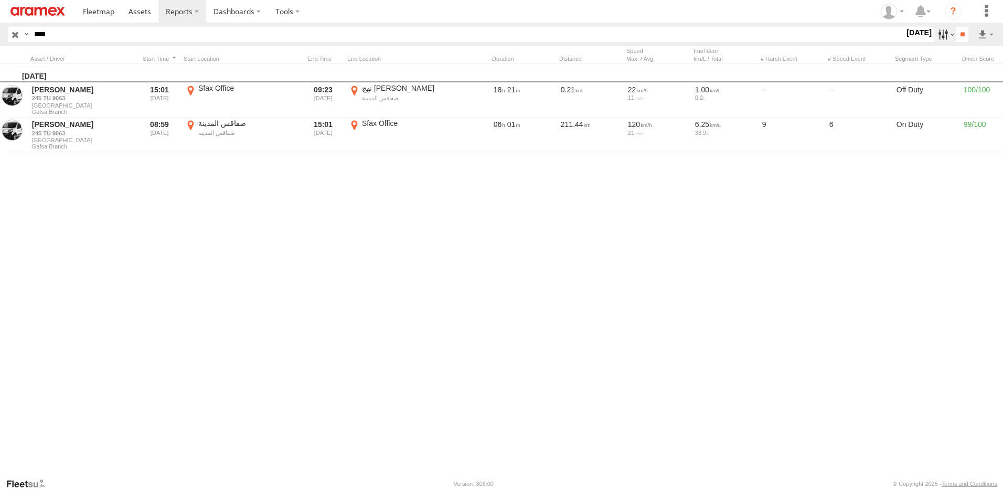
click at [943, 34] on label at bounding box center [945, 34] width 23 height 15
click at [0, 0] on label at bounding box center [0, 0] width 0 height 0
click at [964, 28] on input "**" at bounding box center [962, 34] width 12 height 15
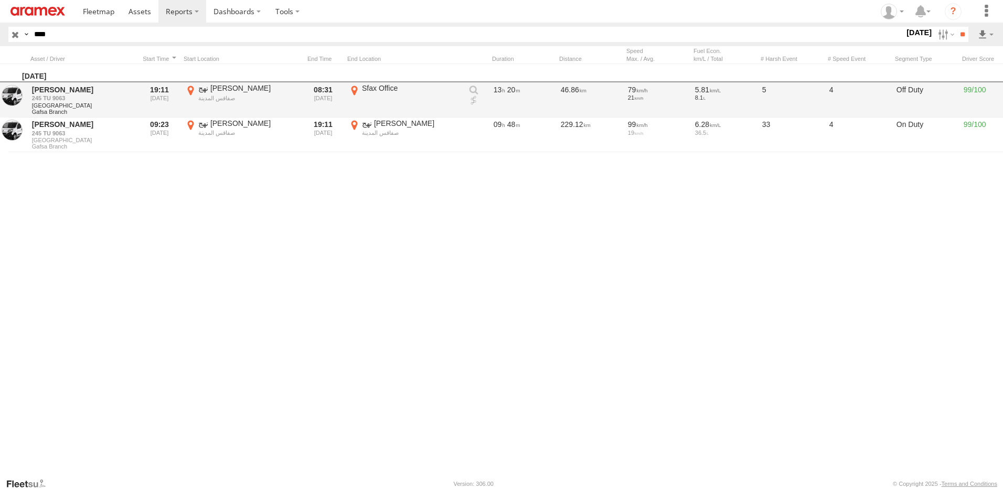
click at [474, 99] on link at bounding box center [473, 100] width 10 height 10
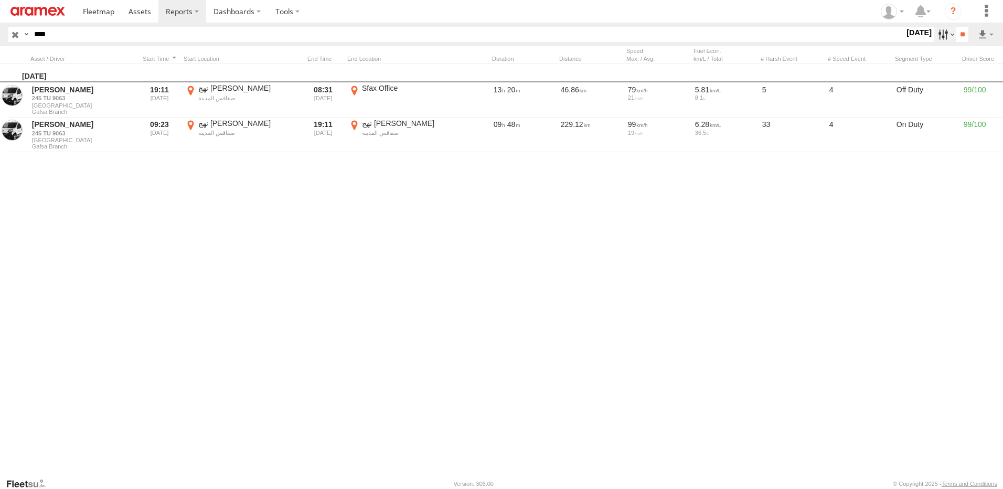
click at [940, 36] on label at bounding box center [945, 34] width 23 height 15
click at [0, 0] on label at bounding box center [0, 0] width 0 height 0
click at [957, 34] on input "**" at bounding box center [962, 34] width 12 height 15
click at [942, 33] on label at bounding box center [945, 34] width 23 height 15
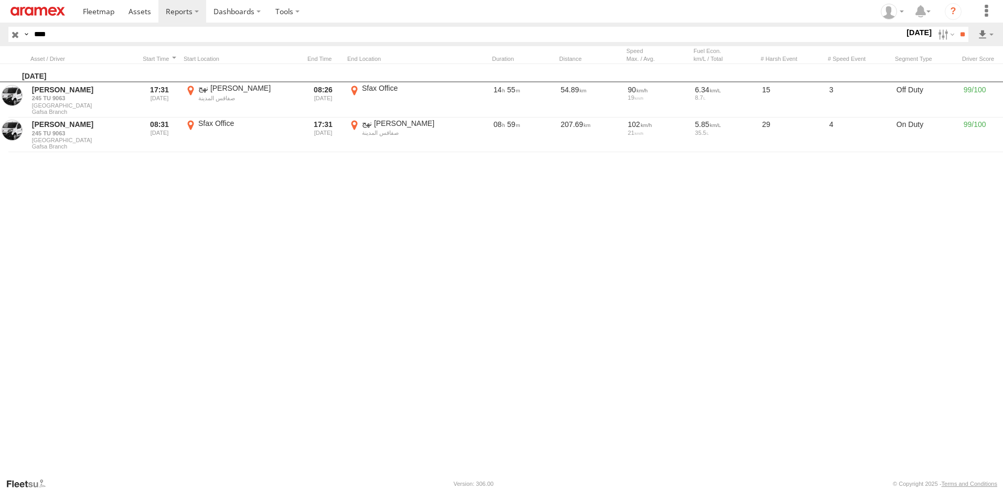
click at [0, 0] on label at bounding box center [0, 0] width 0 height 0
click at [963, 38] on input "**" at bounding box center [962, 34] width 12 height 15
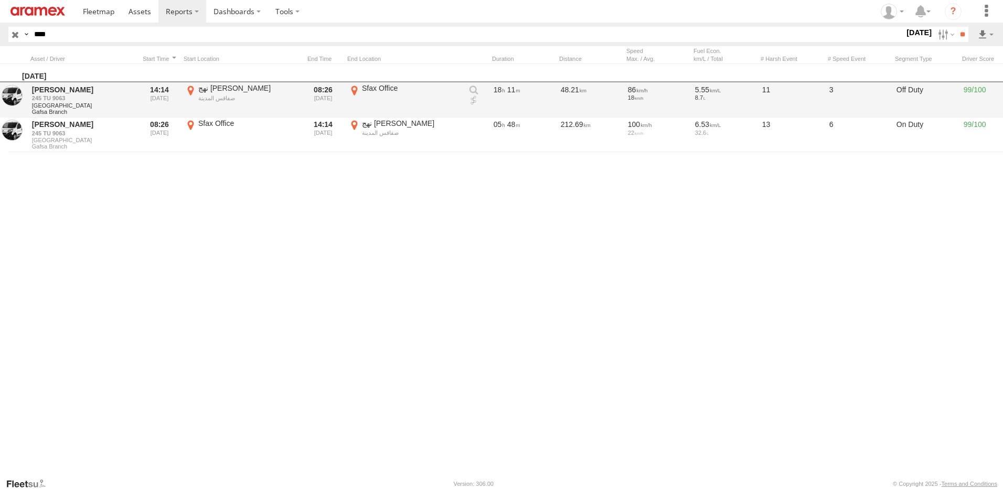
click at [475, 102] on link at bounding box center [473, 100] width 10 height 10
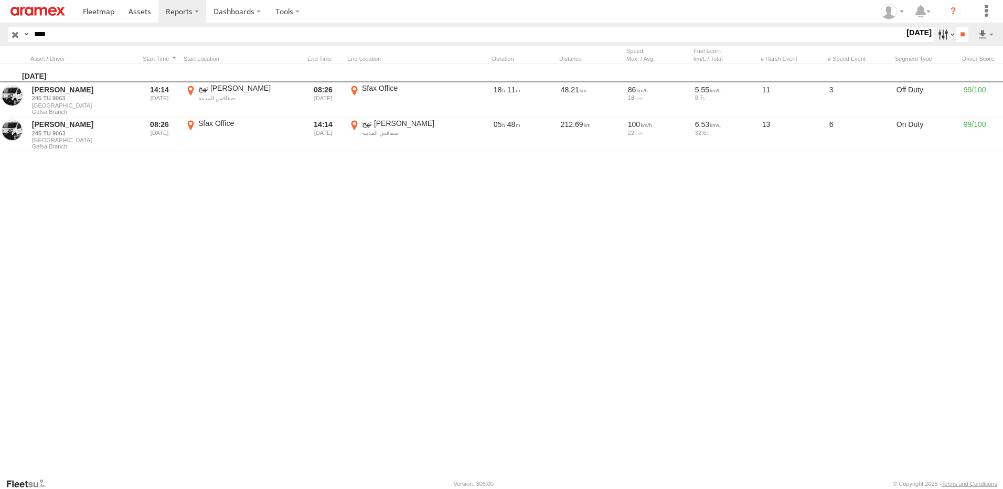
click at [938, 41] on label at bounding box center [945, 34] width 23 height 15
click at [0, 0] on label at bounding box center [0, 0] width 0 height 0
click at [964, 35] on input "**" at bounding box center [962, 34] width 12 height 15
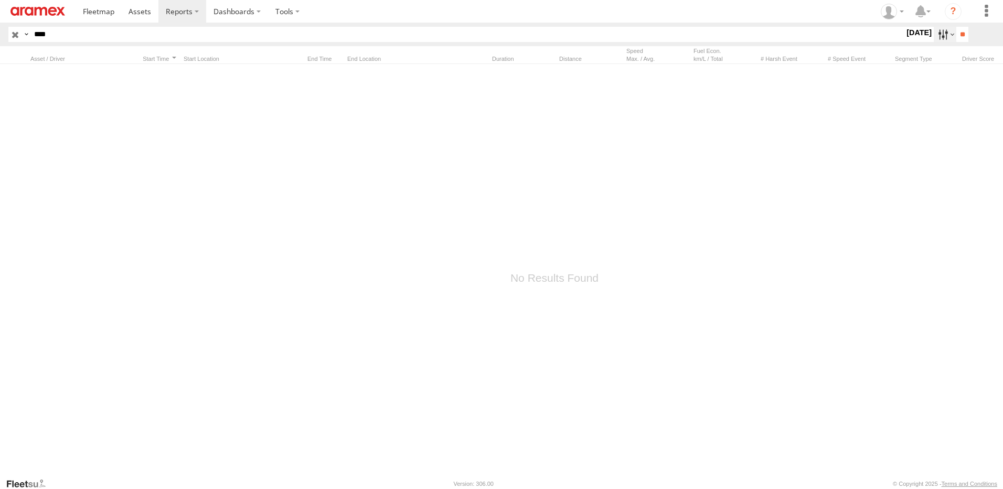
click at [940, 39] on label at bounding box center [945, 34] width 23 height 15
click at [0, 0] on label at bounding box center [0, 0] width 0 height 0
click at [958, 41] on input "**" at bounding box center [962, 34] width 12 height 15
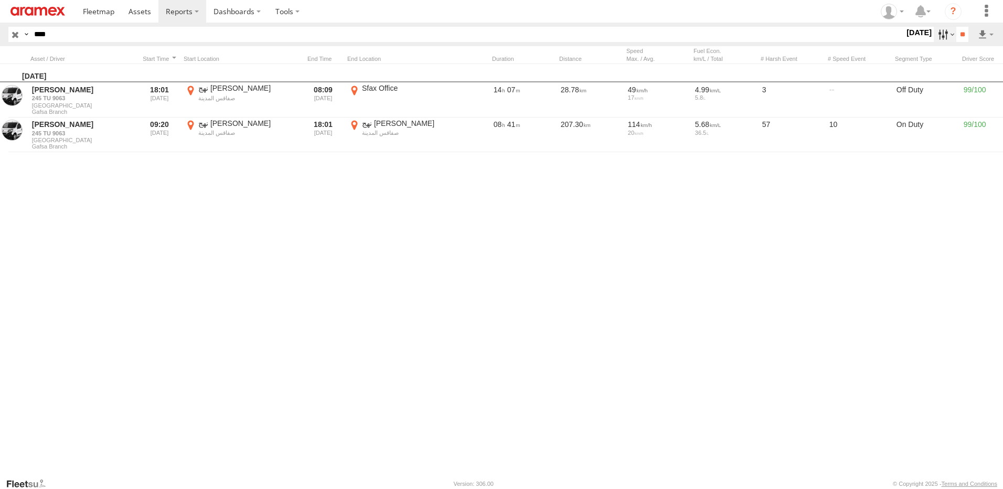
click at [935, 37] on label at bounding box center [945, 34] width 23 height 15
click at [0, 0] on label at bounding box center [0, 0] width 0 height 0
click at [959, 38] on input "**" at bounding box center [962, 34] width 12 height 15
click at [938, 37] on label at bounding box center [945, 34] width 23 height 15
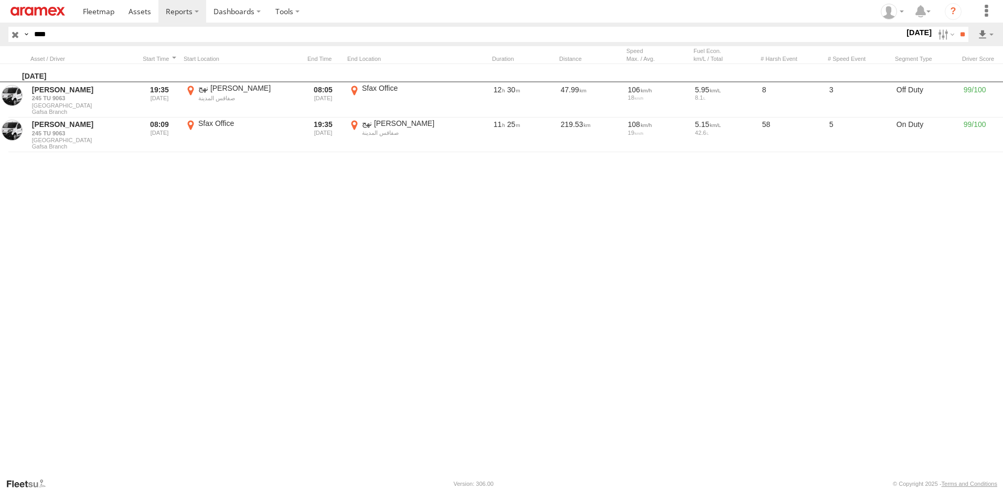
click at [0, 0] on label at bounding box center [0, 0] width 0 height 0
click at [957, 35] on input "**" at bounding box center [962, 34] width 12 height 15
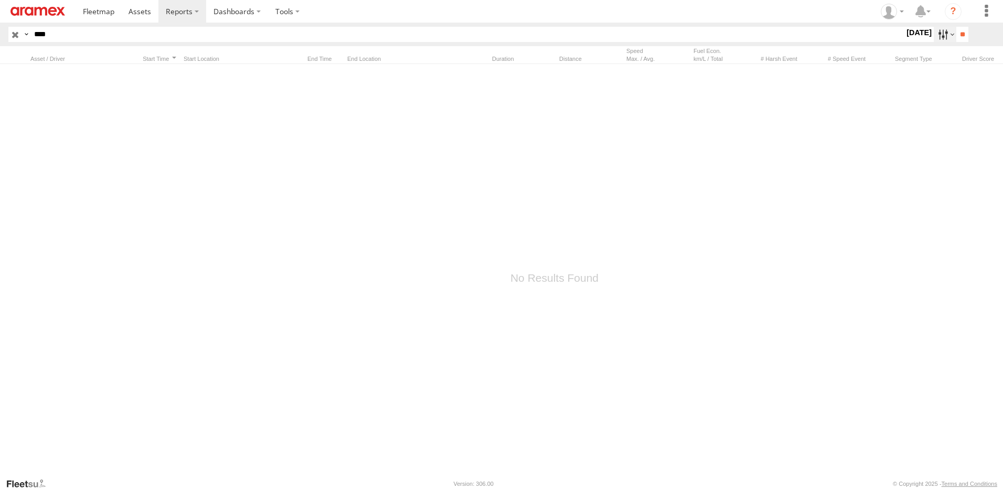
click at [937, 31] on label at bounding box center [945, 34] width 23 height 15
click at [0, 0] on label at bounding box center [0, 0] width 0 height 0
click at [956, 39] on input "**" at bounding box center [962, 34] width 12 height 15
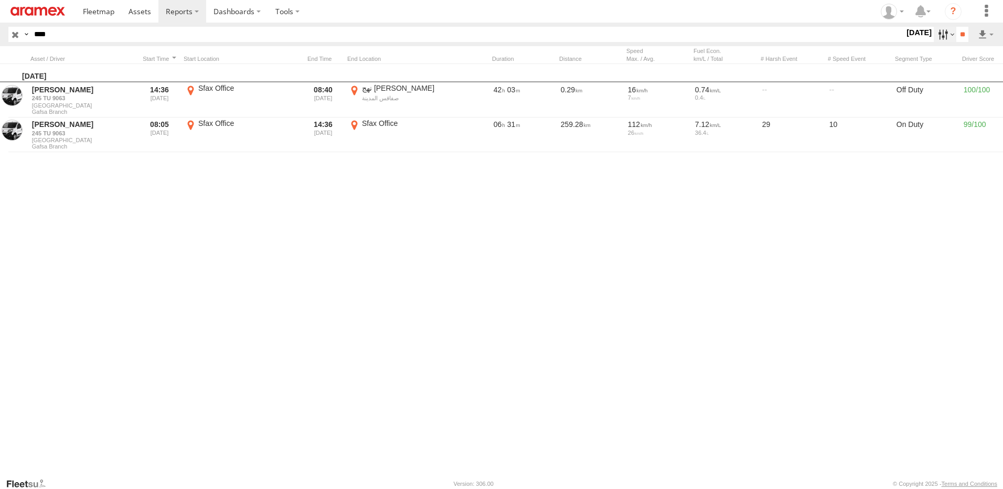
click at [944, 38] on label at bounding box center [945, 34] width 23 height 15
click at [0, 0] on label at bounding box center [0, 0] width 0 height 0
click at [964, 36] on input "**" at bounding box center [962, 34] width 12 height 15
click at [934, 37] on label at bounding box center [945, 34] width 23 height 15
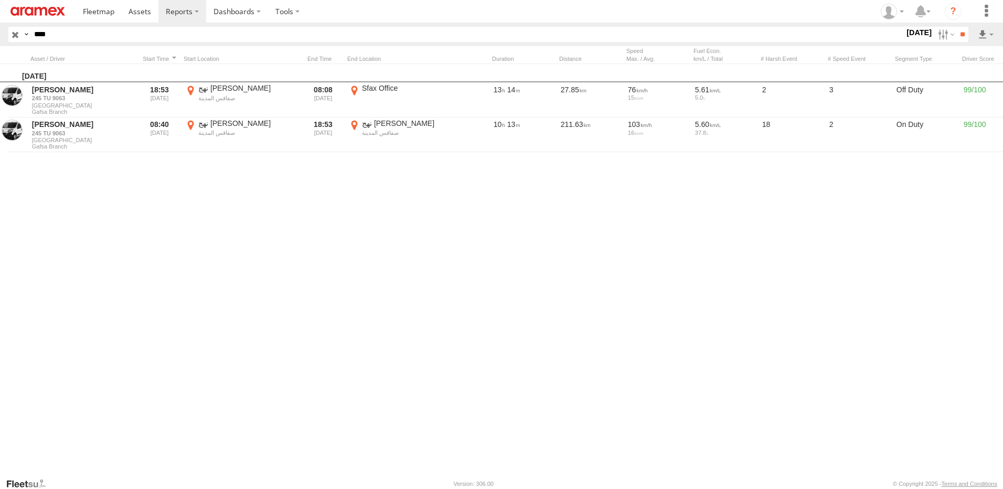
click at [0, 0] on label at bounding box center [0, 0] width 0 height 0
click at [957, 37] on input "**" at bounding box center [962, 34] width 12 height 15
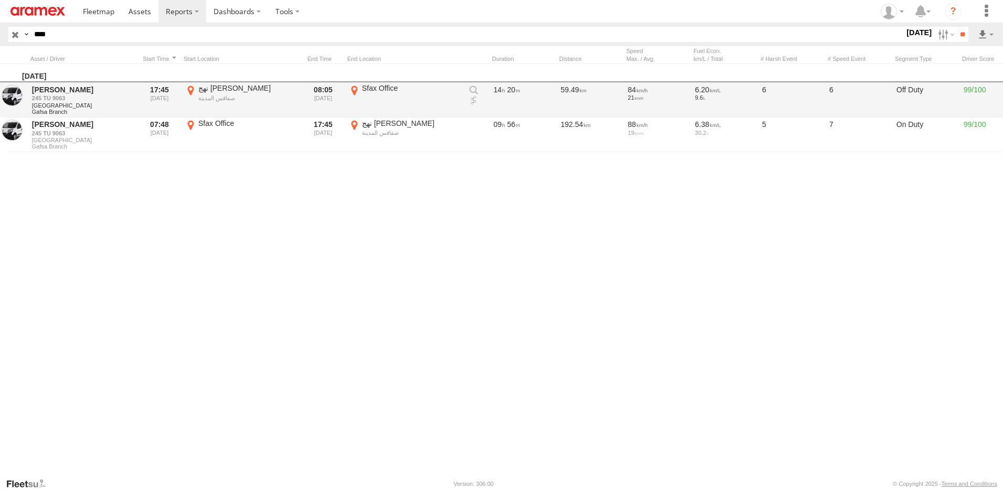
click at [472, 100] on link at bounding box center [473, 100] width 10 height 10
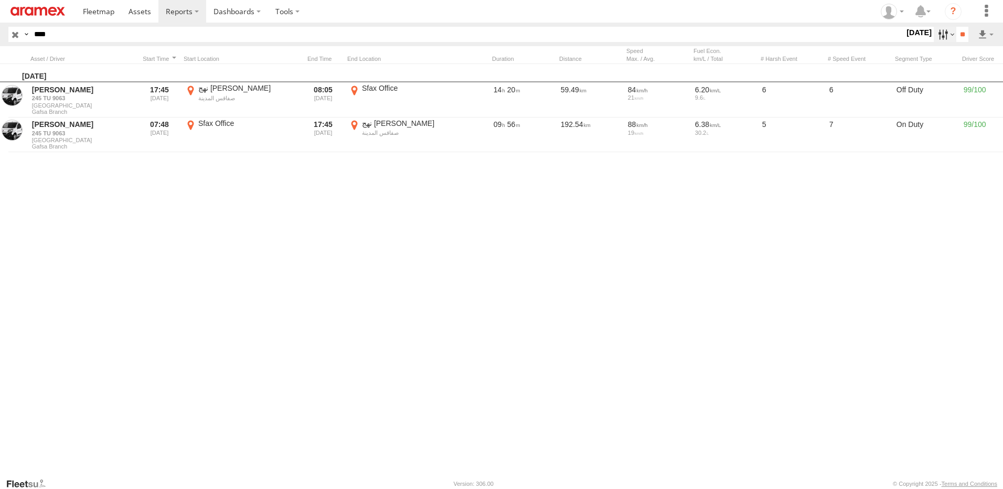
click at [934, 37] on label at bounding box center [945, 34] width 23 height 15
click at [0, 0] on label at bounding box center [0, 0] width 0 height 0
click at [956, 29] on input "**" at bounding box center [962, 34] width 12 height 15
click at [934, 31] on label at bounding box center [945, 34] width 23 height 15
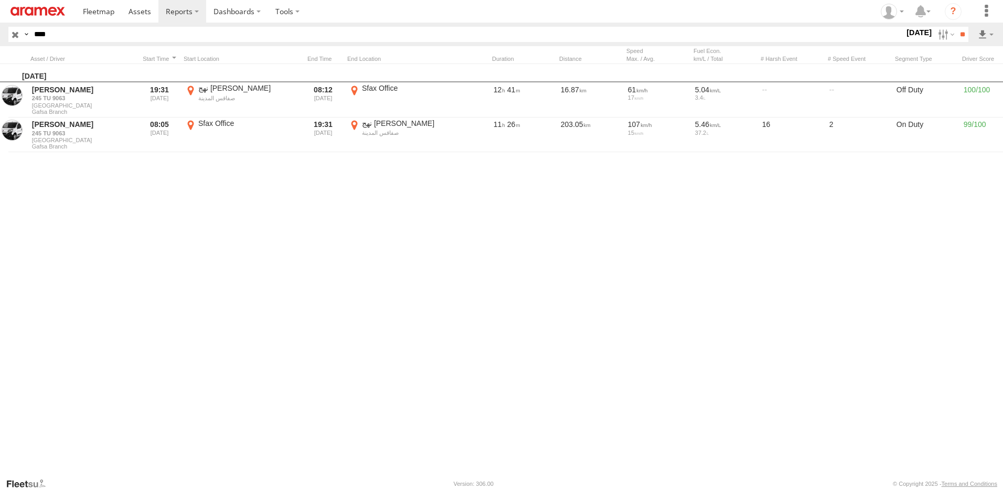
click at [0, 0] on label at bounding box center [0, 0] width 0 height 0
click at [964, 38] on input "**" at bounding box center [962, 34] width 12 height 15
click at [943, 43] on header "Search Query Asset ID Asset Label Registration Manufacturer Model VIN Job ID **…" at bounding box center [501, 35] width 1003 height 24
click at [942, 39] on label at bounding box center [945, 34] width 23 height 15
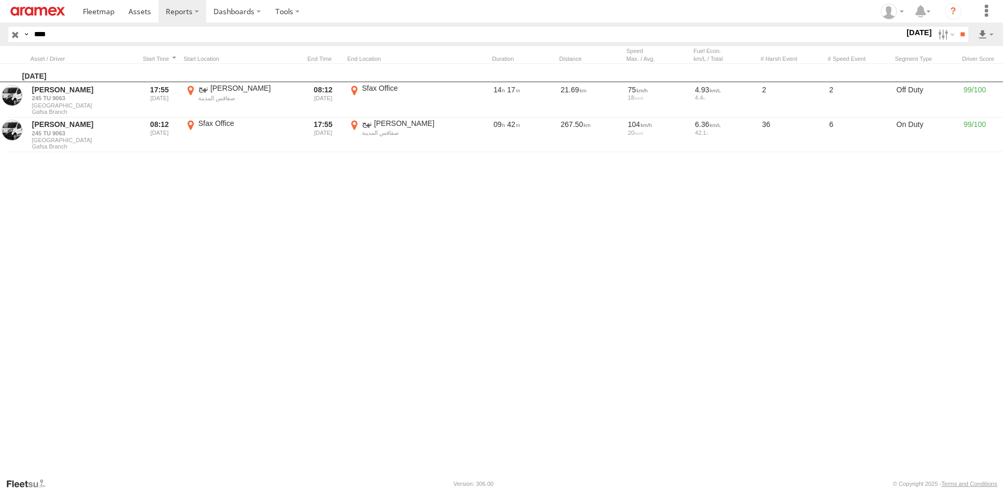
click at [0, 0] on label at bounding box center [0, 0] width 0 height 0
click at [956, 38] on input "**" at bounding box center [962, 34] width 12 height 15
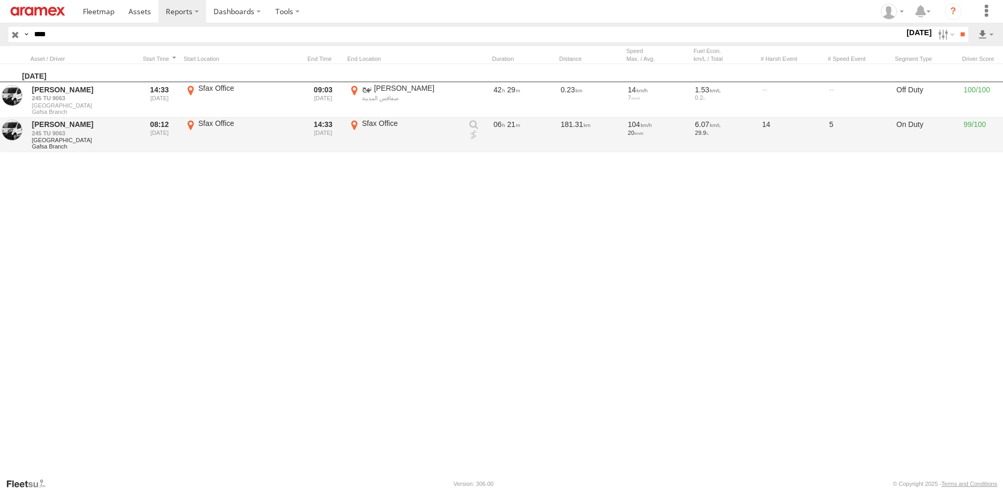
click at [475, 134] on link at bounding box center [473, 135] width 10 height 10
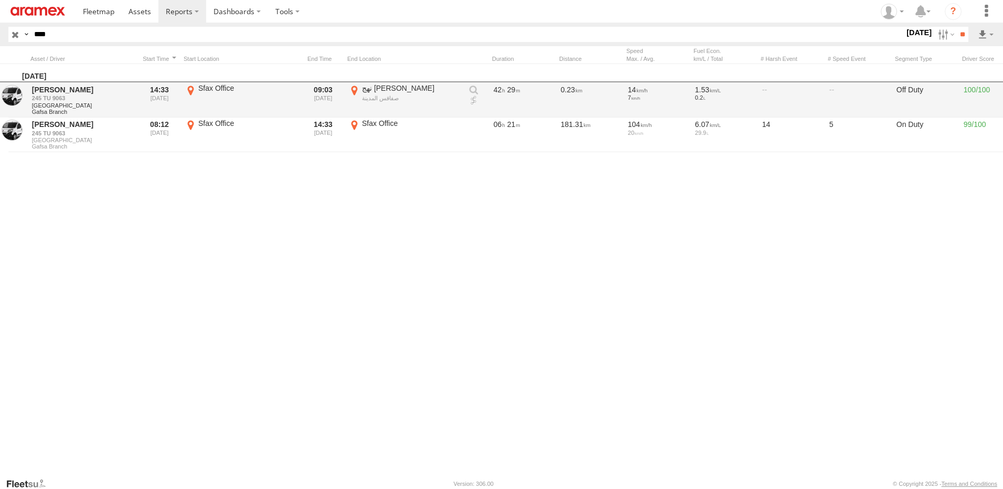
click at [190, 91] on label "Sfax Office 34.75347 10.77675" at bounding box center [241, 99] width 115 height 33
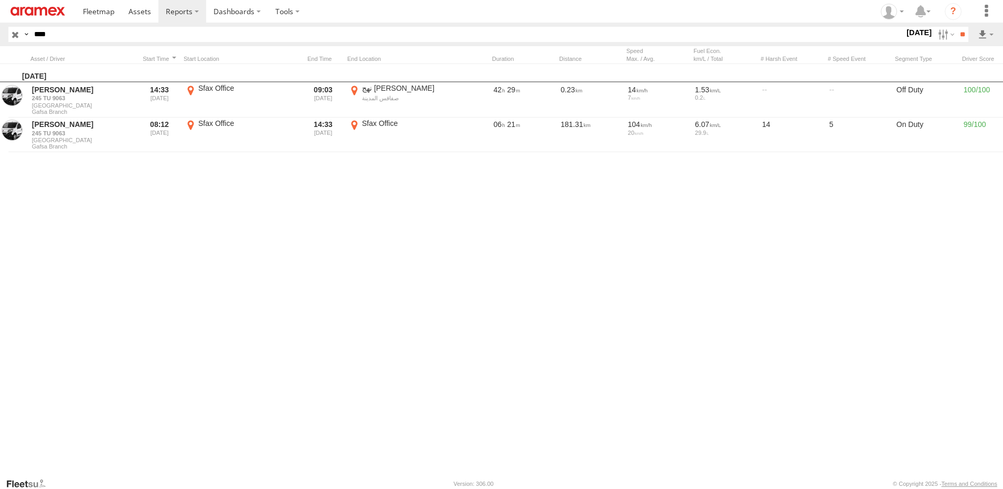
drag, startPoint x: 376, startPoint y: 285, endPoint x: 496, endPoint y: 186, distance: 155.4
click at [0, 0] on div at bounding box center [0, 0] width 0 height 0
drag, startPoint x: 409, startPoint y: 250, endPoint x: 497, endPoint y: 193, distance: 105.3
click at [0, 0] on div at bounding box center [0, 0] width 0 height 0
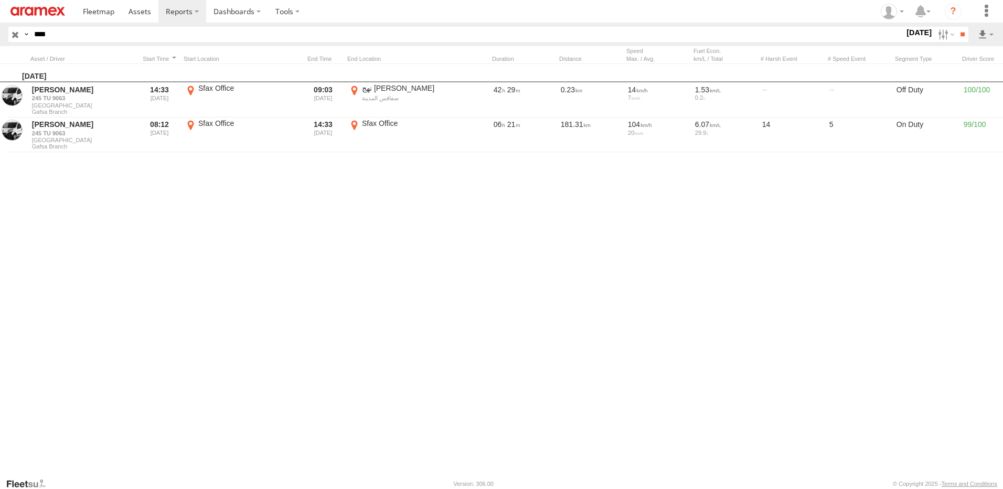
drag, startPoint x: 295, startPoint y: 242, endPoint x: 395, endPoint y: 268, distance: 103.4
click at [0, 0] on div at bounding box center [0, 0] width 0 height 0
drag, startPoint x: 252, startPoint y: 232, endPoint x: 292, endPoint y: 263, distance: 50.1
click at [0, 0] on div at bounding box center [0, 0] width 0 height 0
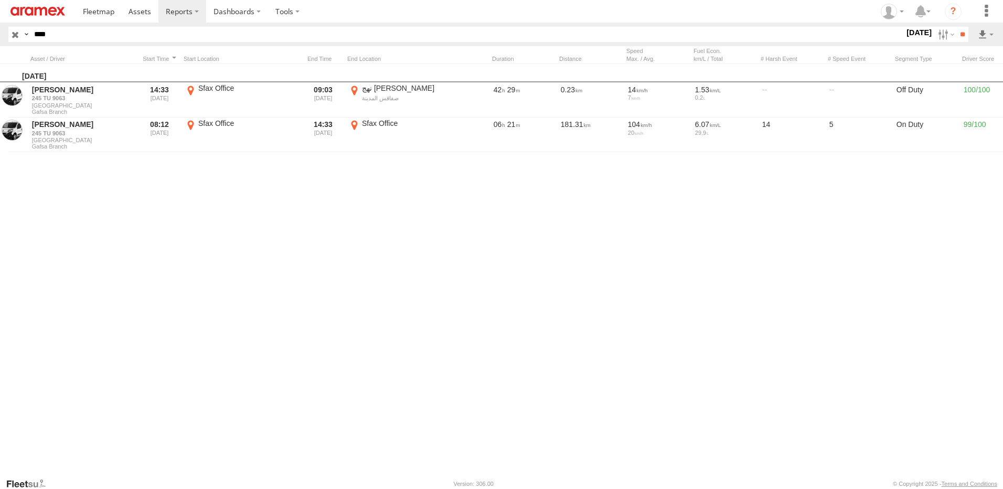
click at [0, 0] on div "مسجد الزرارفة مسجد الزرارفة P996+3C6 دوار الزرارقة بولذياب Tunisia View on Goog…" at bounding box center [0, 0] width 0 height 0
click at [0, 0] on button "Close" at bounding box center [0, 0] width 0 height 0
click at [0, 0] on label "×" at bounding box center [0, 0] width 0 height 0
click at [904, 35] on label "5 Apr 25" at bounding box center [918, 33] width 29 height 12
click at [0, 0] on label at bounding box center [0, 0] width 0 height 0
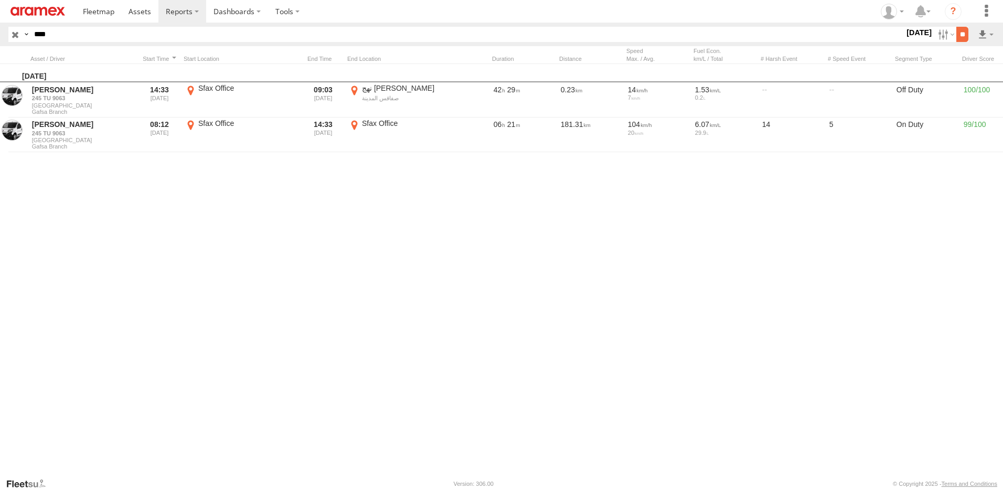
click at [956, 34] on input "**" at bounding box center [962, 34] width 12 height 15
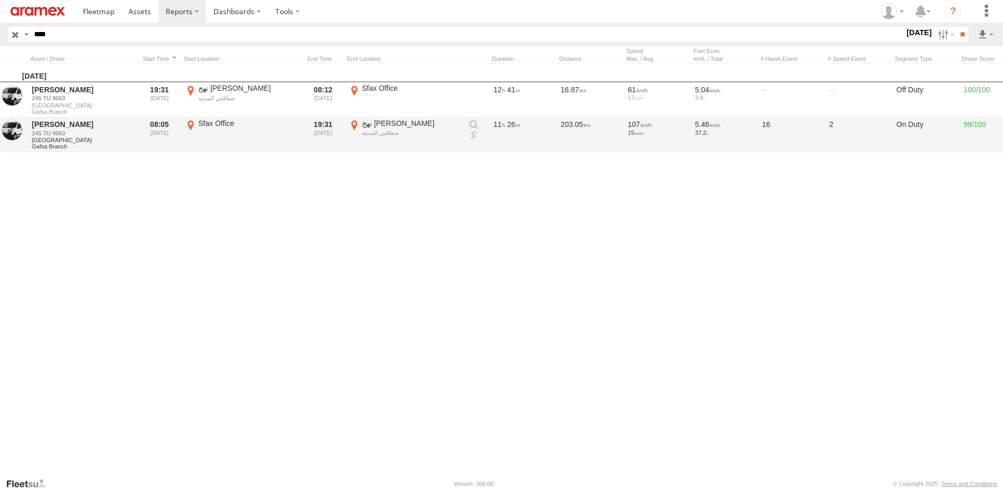
click at [353, 126] on label "نهج جمال الأفغاني صفاقس المدينة 34.75416 10.77621" at bounding box center [404, 135] width 115 height 33
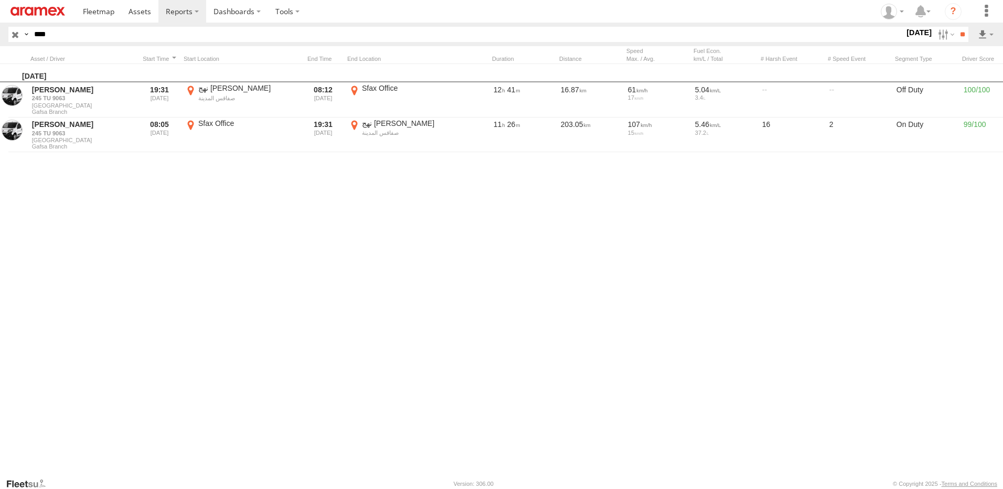
click at [0, 0] on div "Location Details ×" at bounding box center [0, 0] width 0 height 0
click at [0, 0] on label "×" at bounding box center [0, 0] width 0 height 0
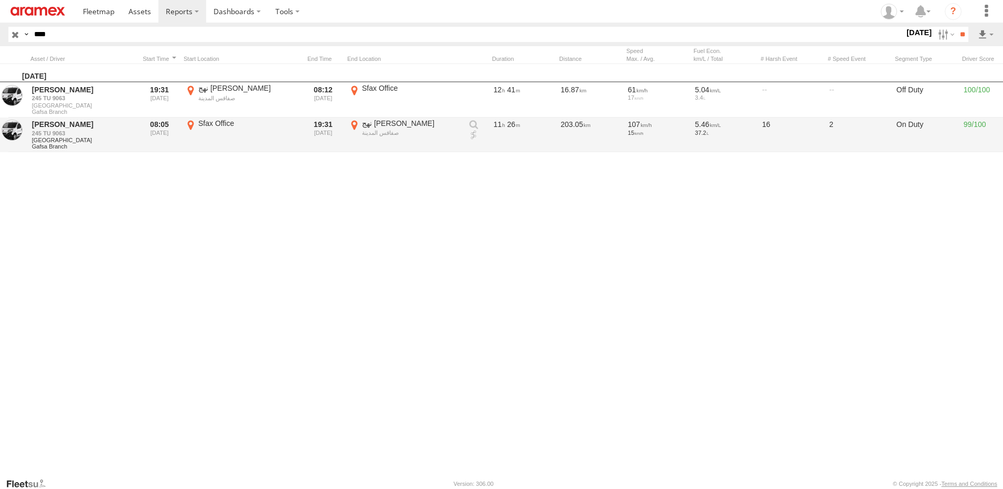
click at [473, 136] on link at bounding box center [473, 135] width 10 height 10
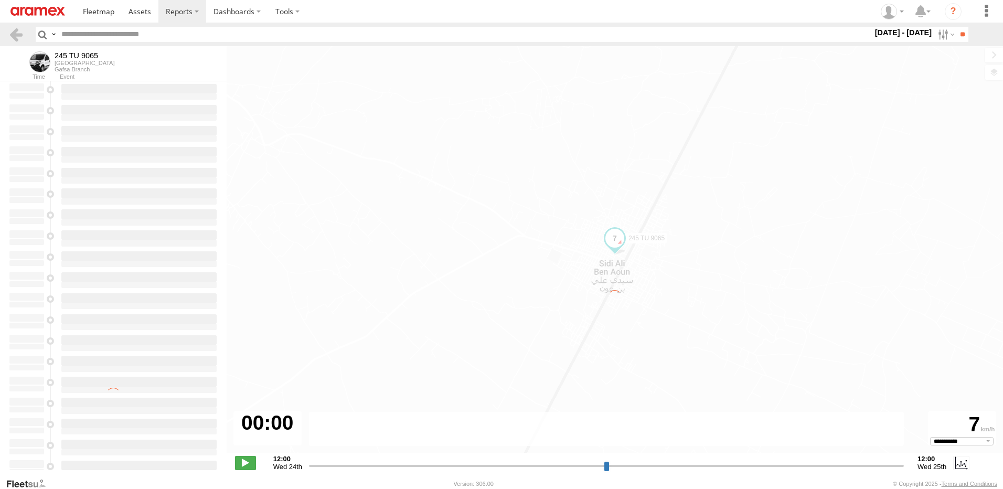
select select "**********"
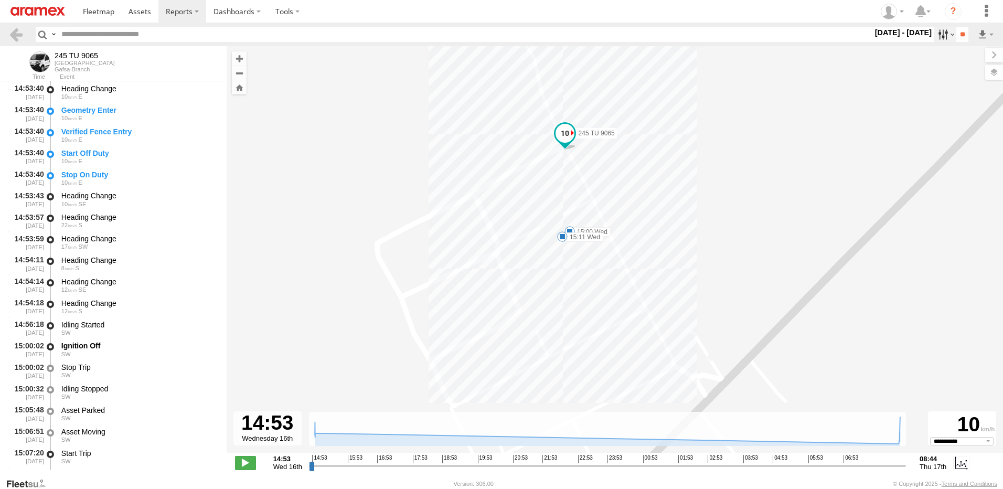
click at [934, 36] on label at bounding box center [945, 34] width 23 height 15
click at [0, 0] on label at bounding box center [0, 0] width 0 height 0
click at [956, 32] on input "**" at bounding box center [962, 34] width 12 height 15
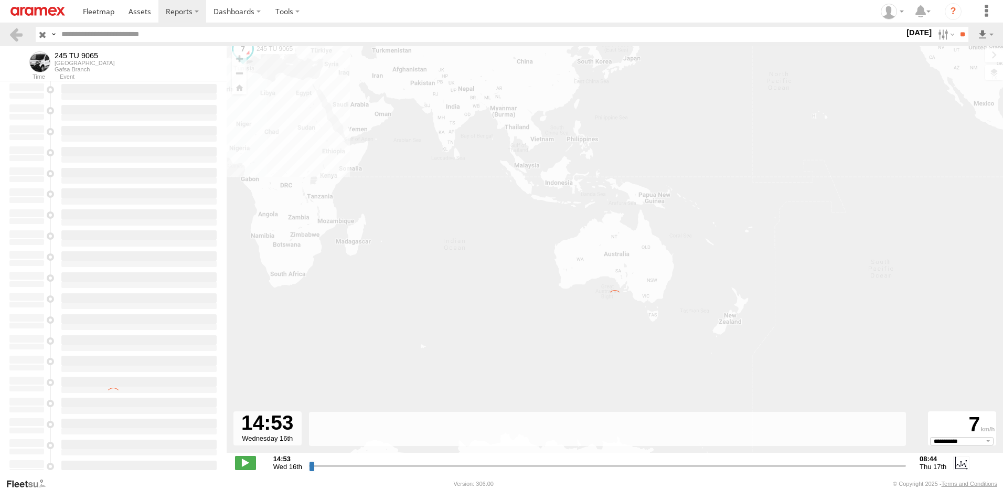
type input "**********"
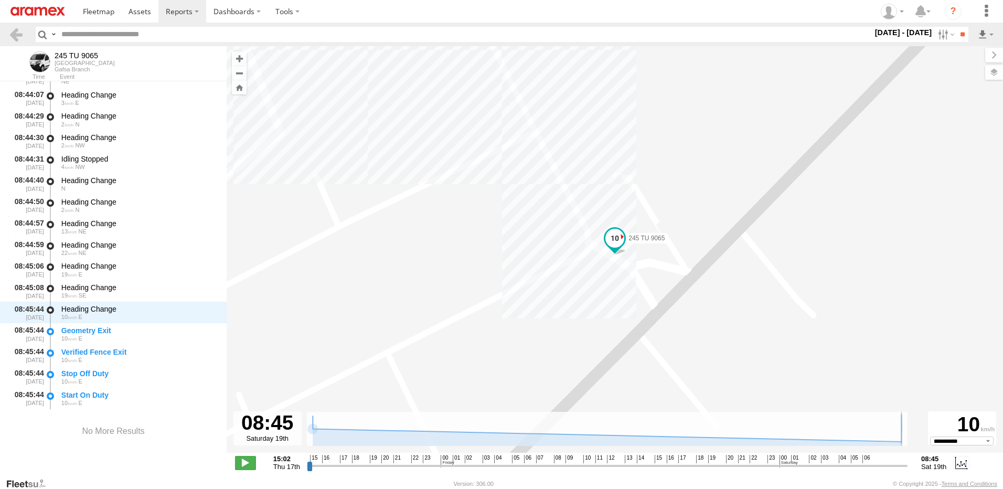
drag, startPoint x: 309, startPoint y: 466, endPoint x: 920, endPoint y: 475, distance: 610.7
click at [908, 471] on input "range" at bounding box center [607, 466] width 601 height 10
click at [939, 36] on label at bounding box center [945, 34] width 23 height 15
click at [0, 0] on label at bounding box center [0, 0] width 0 height 0
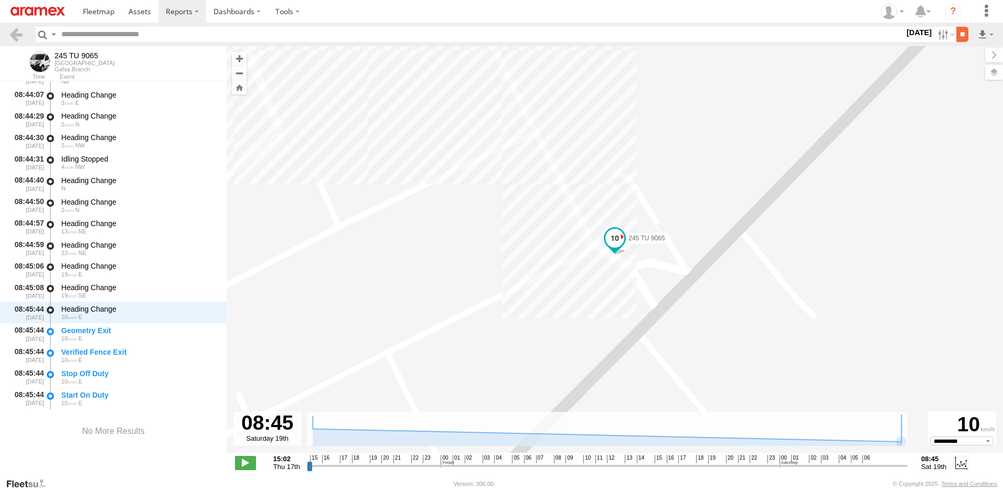
click at [957, 31] on input "**" at bounding box center [962, 34] width 12 height 15
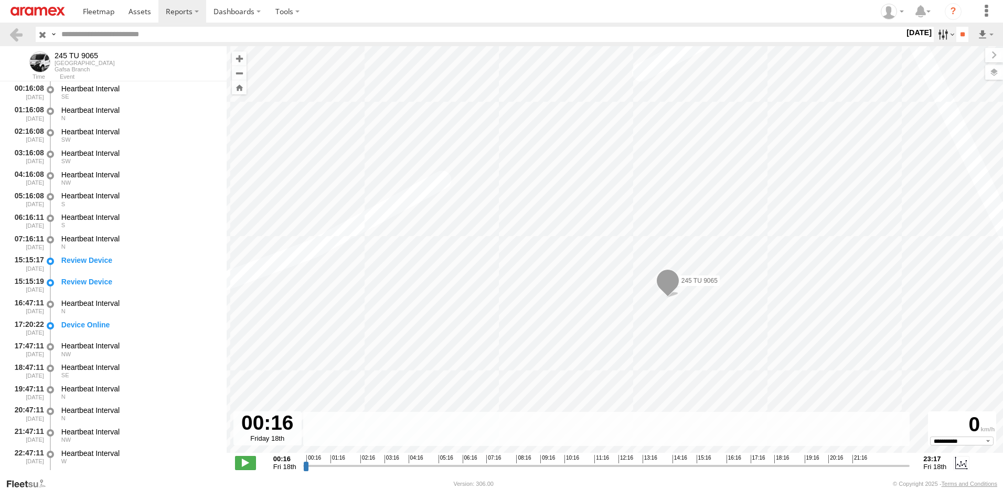
click at [941, 33] on label at bounding box center [945, 34] width 23 height 15
click at [0, 0] on label at bounding box center [0, 0] width 0 height 0
click at [957, 37] on input "**" at bounding box center [962, 34] width 12 height 15
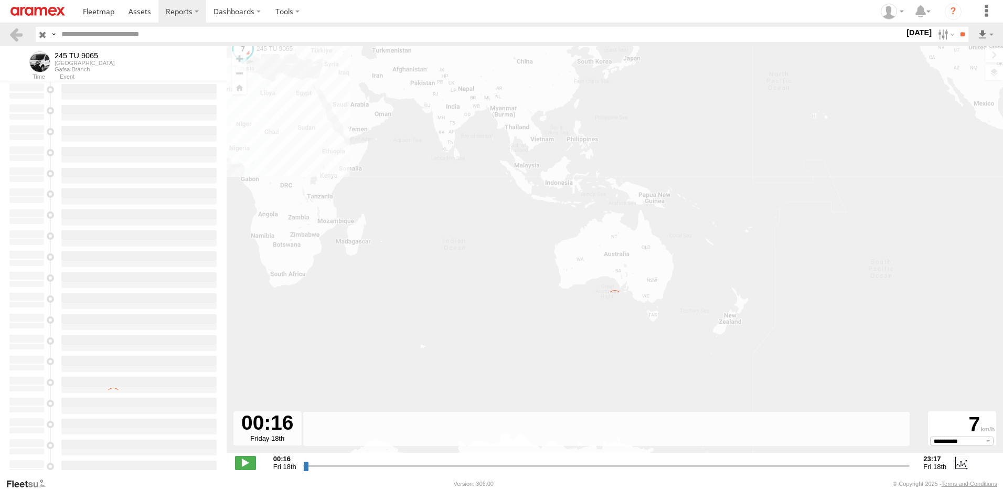
type input "**********"
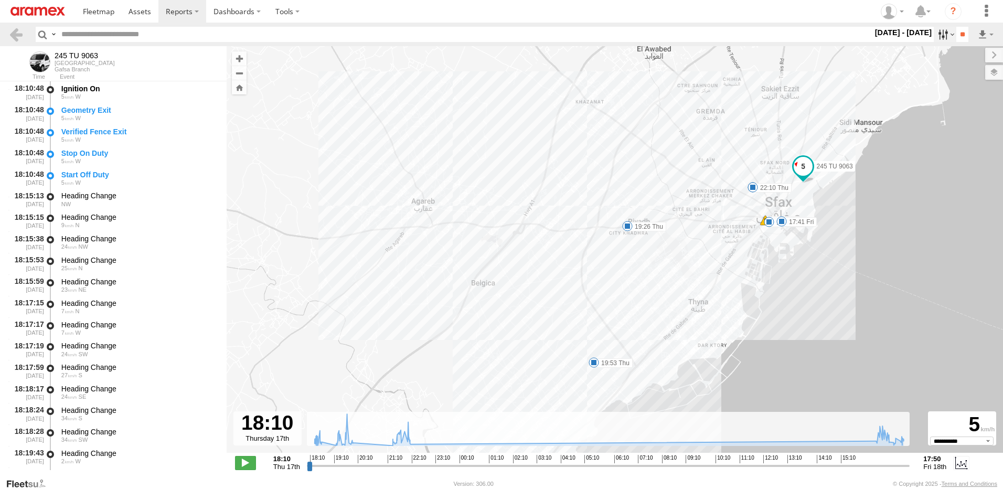
click at [934, 28] on label at bounding box center [945, 34] width 23 height 15
click at [0, 0] on label at bounding box center [0, 0] width 0 height 0
click at [956, 35] on input "**" at bounding box center [962, 34] width 12 height 15
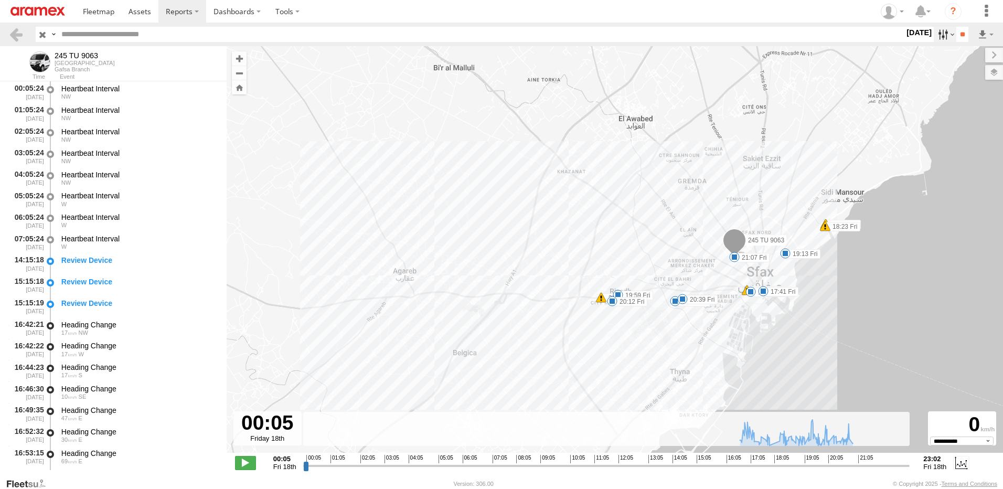
click at [944, 32] on label at bounding box center [945, 34] width 23 height 15
click at [0, 0] on label at bounding box center [0, 0] width 0 height 0
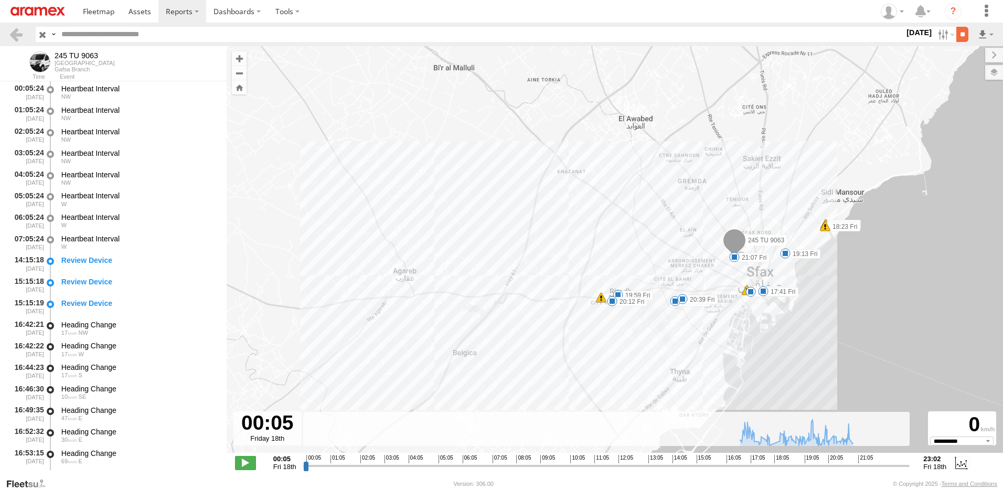
click at [956, 35] on input "**" at bounding box center [962, 34] width 12 height 15
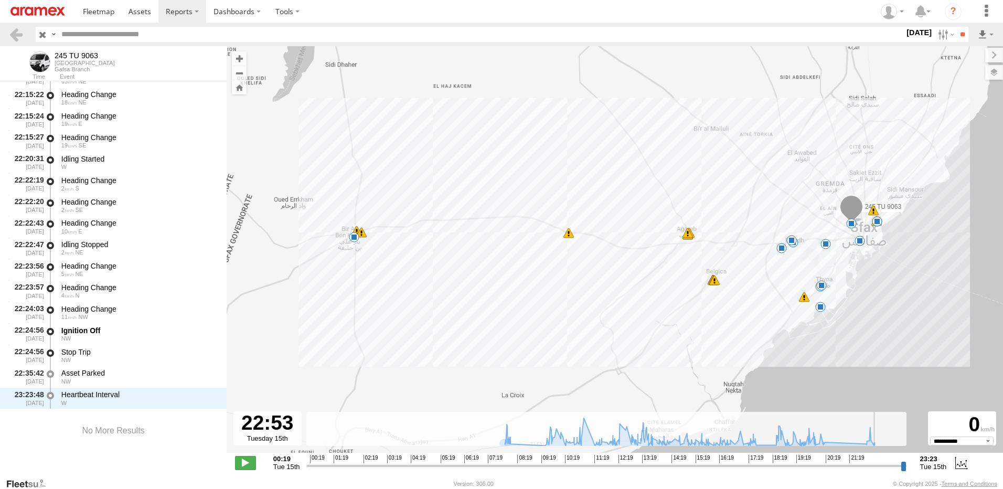
drag, startPoint x: 311, startPoint y: 466, endPoint x: 890, endPoint y: 495, distance: 579.4
click at [890, 471] on input "range" at bounding box center [606, 466] width 600 height 10
click at [887, 468] on input "range" at bounding box center [606, 466] width 600 height 10
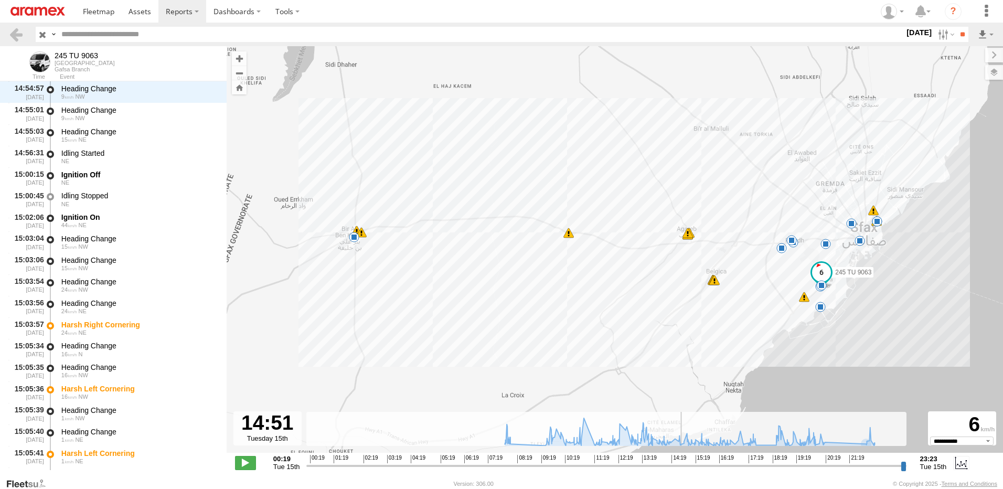
drag, startPoint x: 888, startPoint y: 464, endPoint x: 676, endPoint y: 473, distance: 211.6
click at [683, 471] on input "range" at bounding box center [606, 466] width 600 height 10
click at [943, 38] on label at bounding box center [945, 34] width 23 height 15
click at [0, 0] on label at bounding box center [0, 0] width 0 height 0
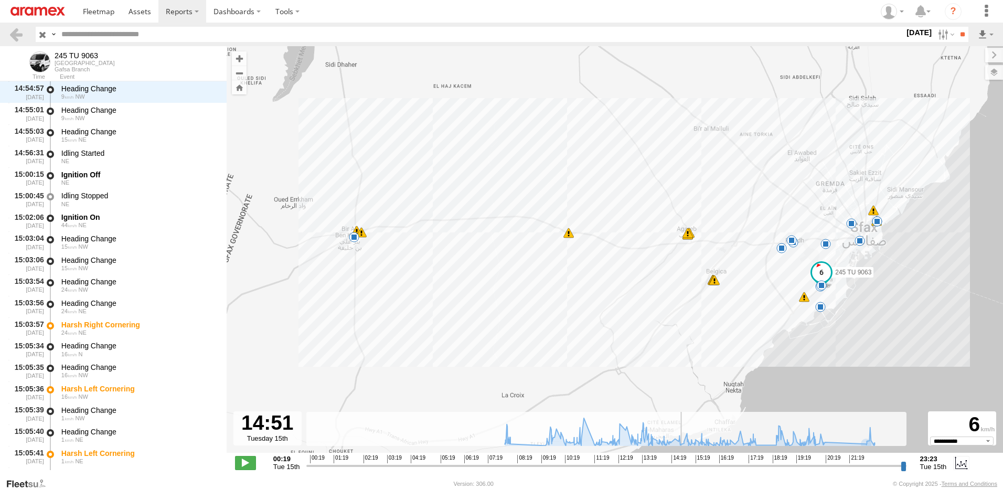
click at [0, 0] on label at bounding box center [0, 0] width 0 height 0
click at [962, 38] on input "**" at bounding box center [962, 34] width 12 height 15
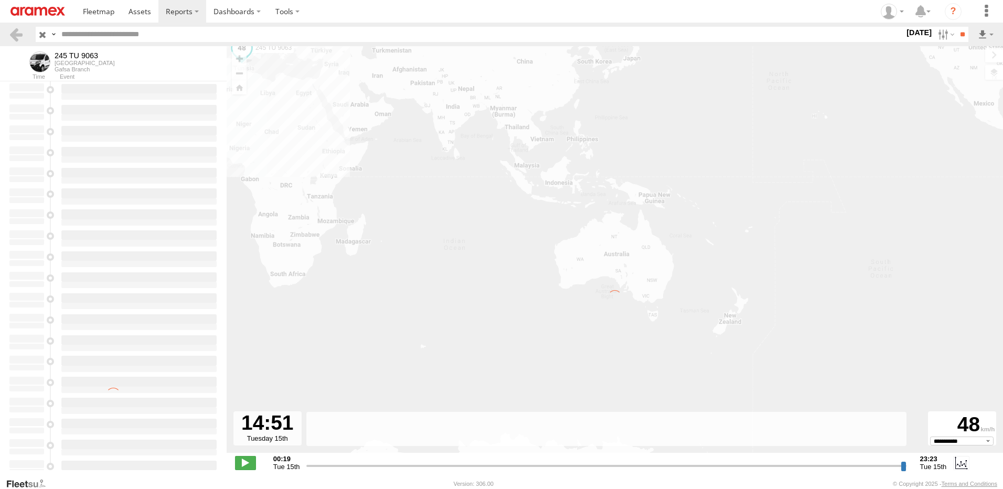
type input "**********"
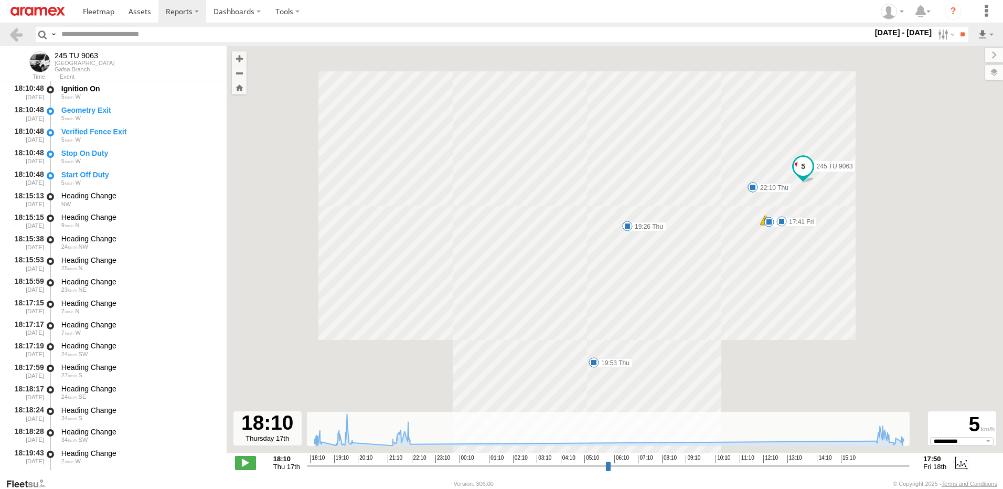
select select "**********"
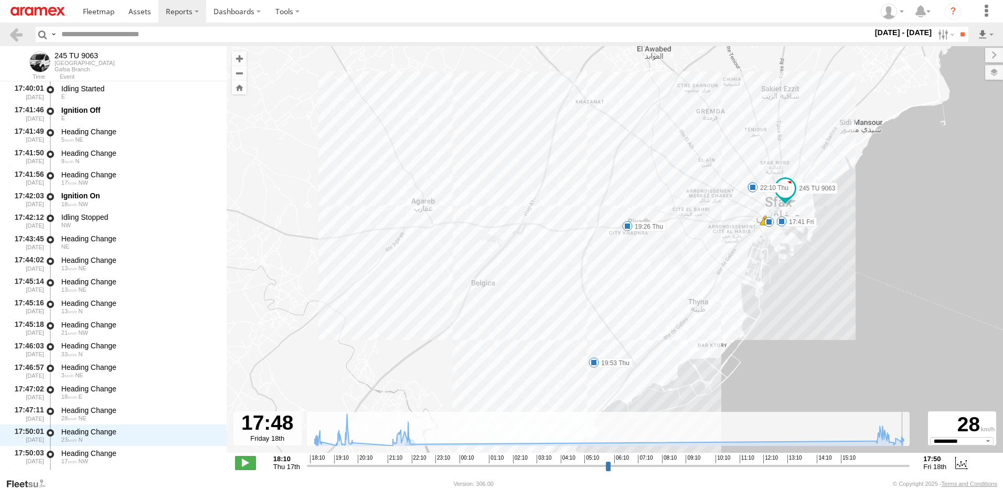
scroll to position [4796, 0]
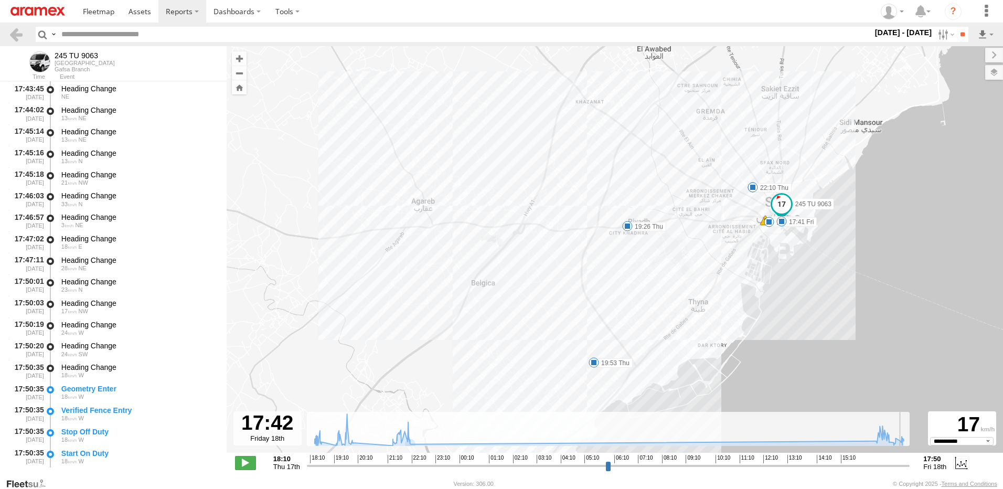
drag, startPoint x: 309, startPoint y: 469, endPoint x: 903, endPoint y: 463, distance: 594.4
type input "**********"
click at [903, 463] on input "range" at bounding box center [608, 466] width 603 height 10
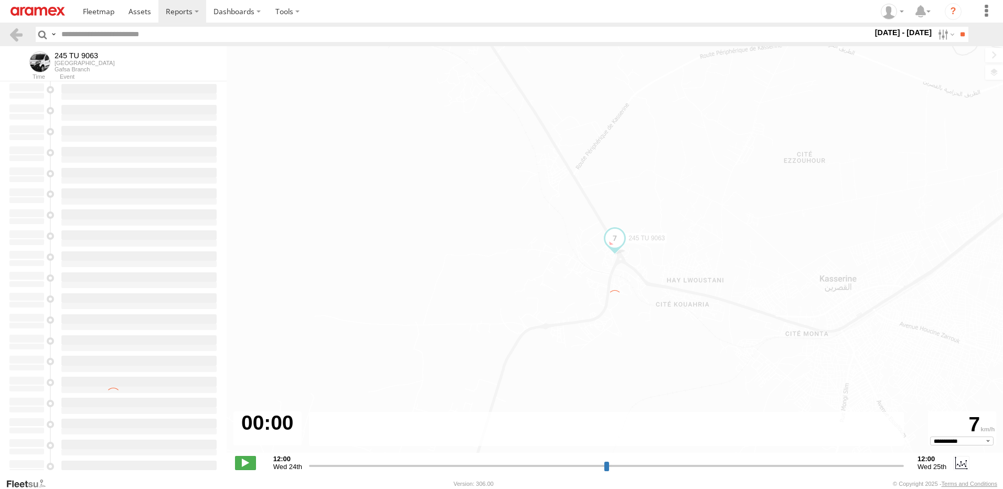
type input "**********"
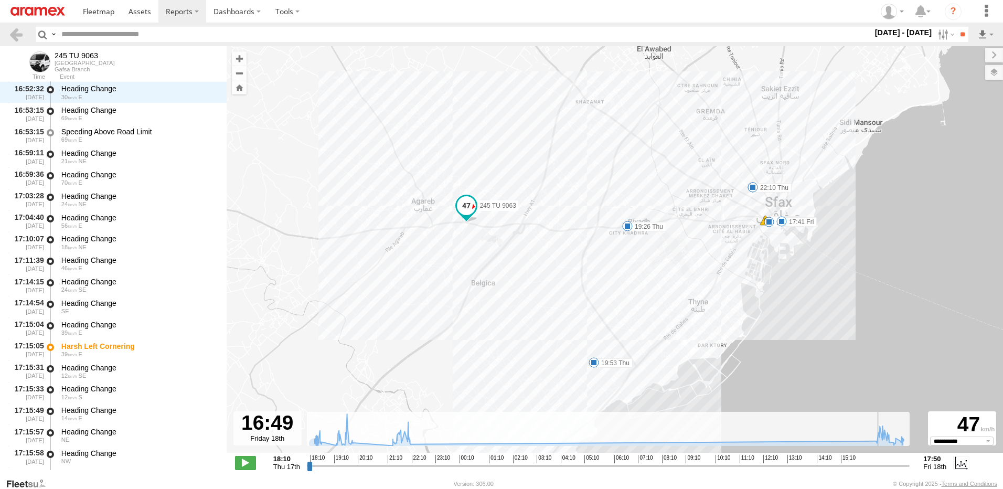
scroll to position [3709, 0]
drag, startPoint x: 309, startPoint y: 463, endPoint x: 878, endPoint y: 456, distance: 569.2
type input "**********"
click at [878, 461] on input "range" at bounding box center [608, 466] width 603 height 10
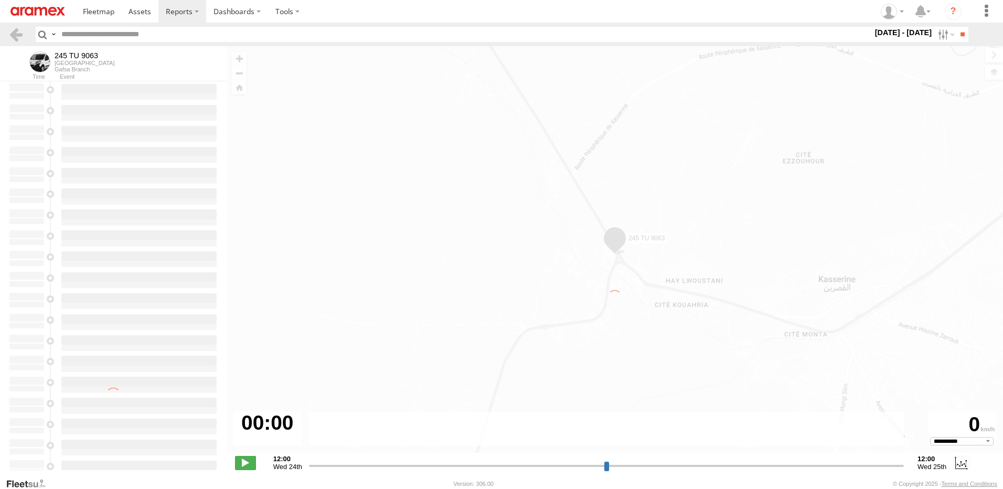
select select "**********"
type input "**********"
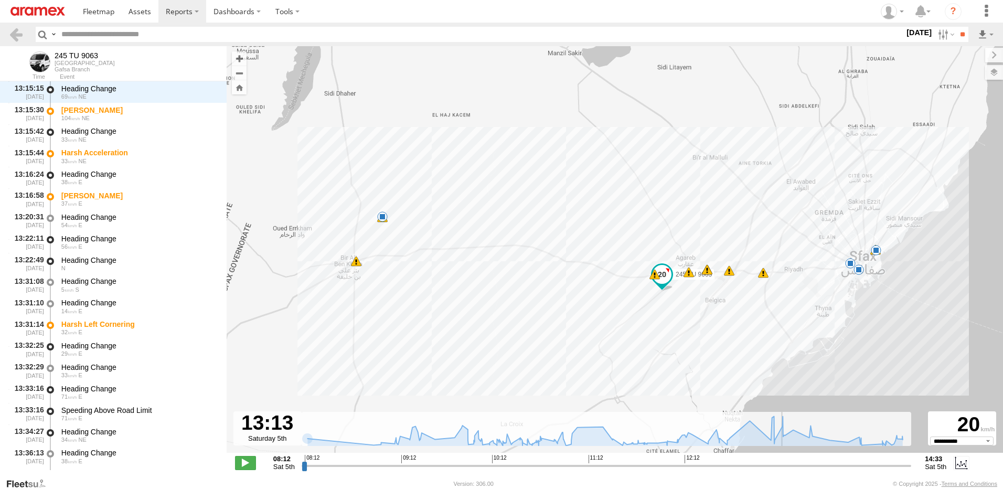
scroll to position [6174, 0]
drag, startPoint x: 305, startPoint y: 466, endPoint x: 780, endPoint y: 483, distance: 475.1
type input "**********"
click at [780, 471] on input "range" at bounding box center [607, 466] width 610 height 10
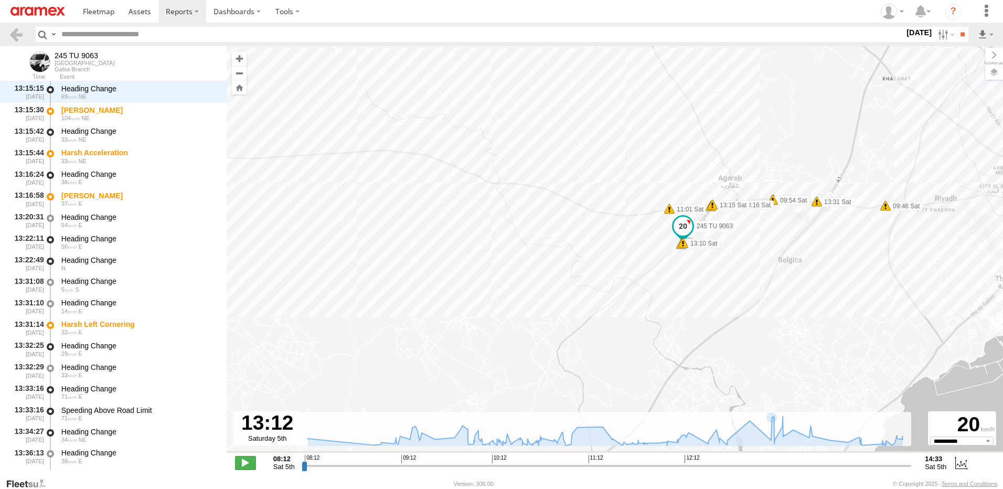
drag, startPoint x: 769, startPoint y: 350, endPoint x: 655, endPoint y: 235, distance: 162.9
click at [660, 242] on div "245 TU 9063 08:12 Sat 08:17 Sat 09:46 Sat 09:54 Sat 09:54 Sat 12:17 Sat 12:24 S…" at bounding box center [615, 255] width 776 height 418
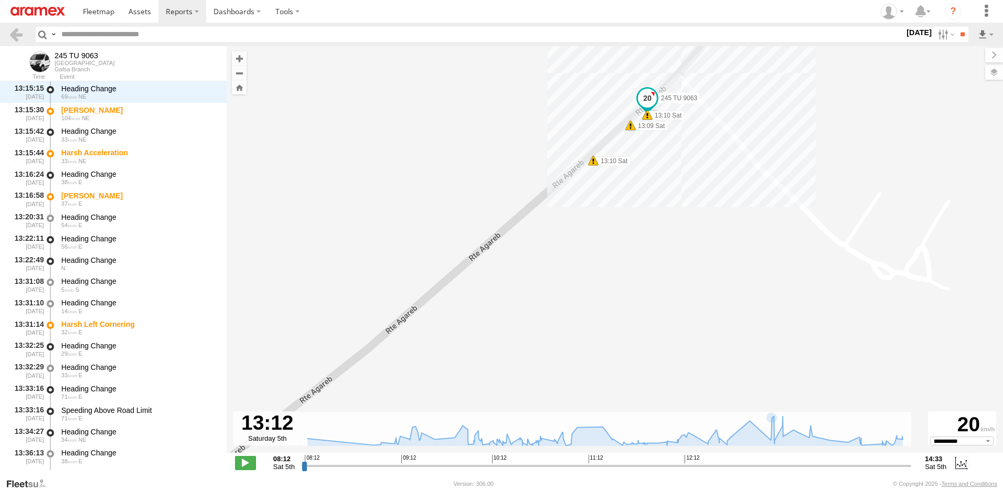
drag, startPoint x: 668, startPoint y: 120, endPoint x: 616, endPoint y: 231, distance: 123.0
click at [616, 231] on div "245 TU 9063 08:12 Sat 08:17 Sat 09:46 Sat 09:54 Sat 09:54 Sat 12:17 Sat 12:24 S…" at bounding box center [615, 255] width 776 height 418
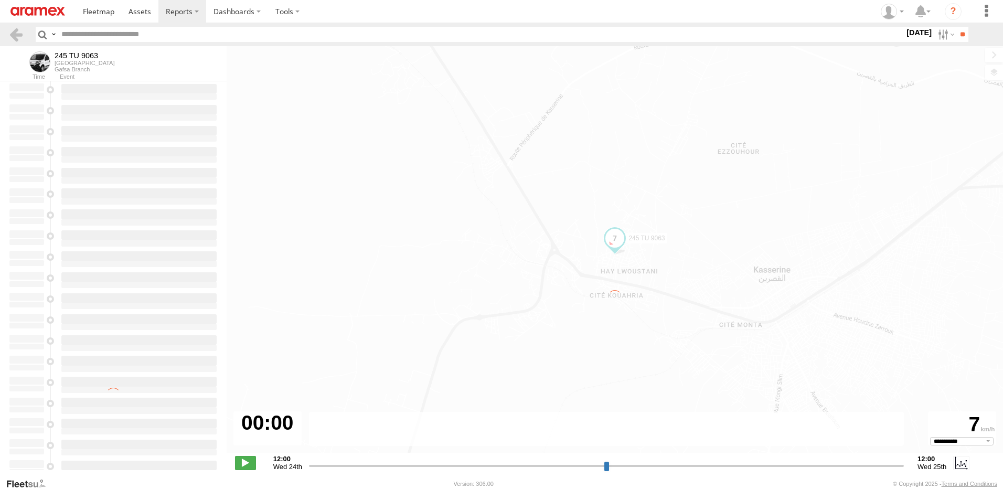
select select "**********"
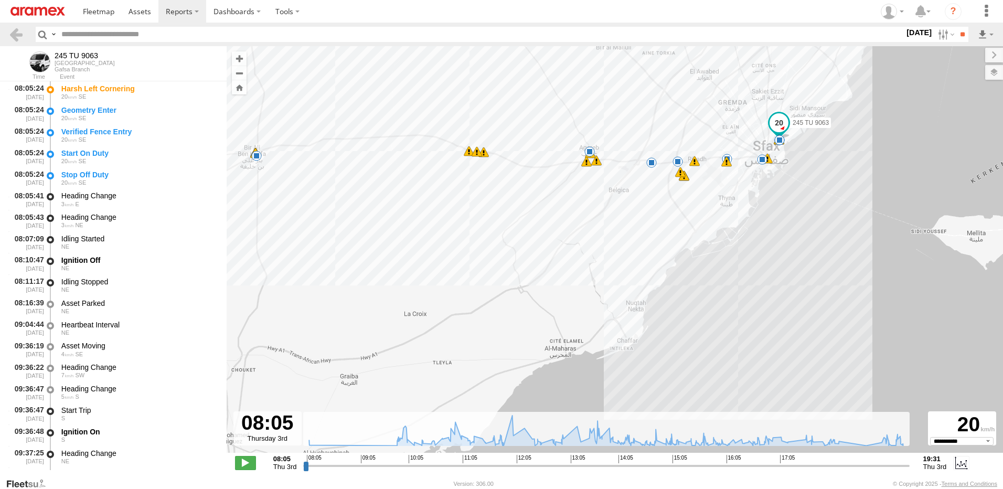
drag, startPoint x: 642, startPoint y: 161, endPoint x: 639, endPoint y: 223, distance: 63.0
click at [639, 223] on div "245 TU 9063 08:05 Thu 10:53 Thu 11:08 Thu 11:37 Thu 12:00 Thu 12:01 Thu 12:29 T…" at bounding box center [615, 255] width 776 height 418
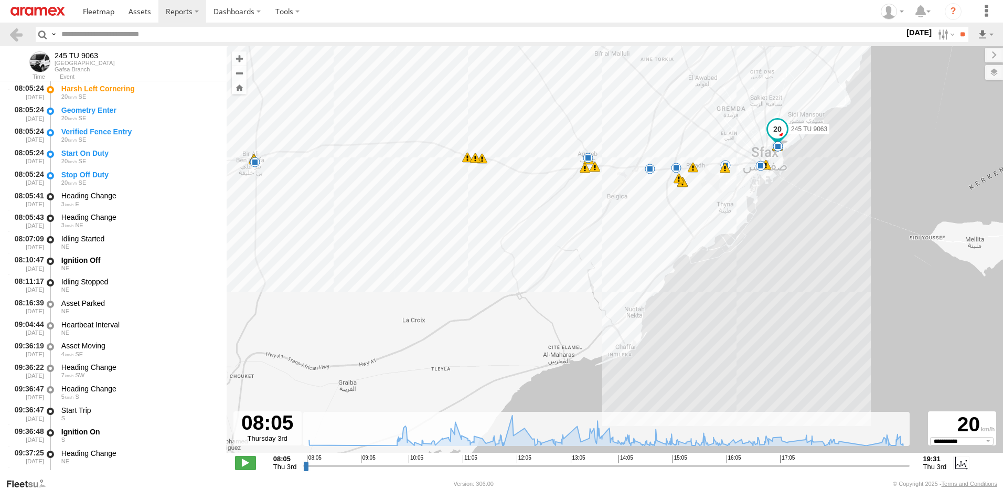
click at [905, 35] on label "[DATE]" at bounding box center [918, 33] width 29 height 12
click at [0, 0] on label at bounding box center [0, 0] width 0 height 0
click at [957, 34] on input "**" at bounding box center [962, 34] width 12 height 15
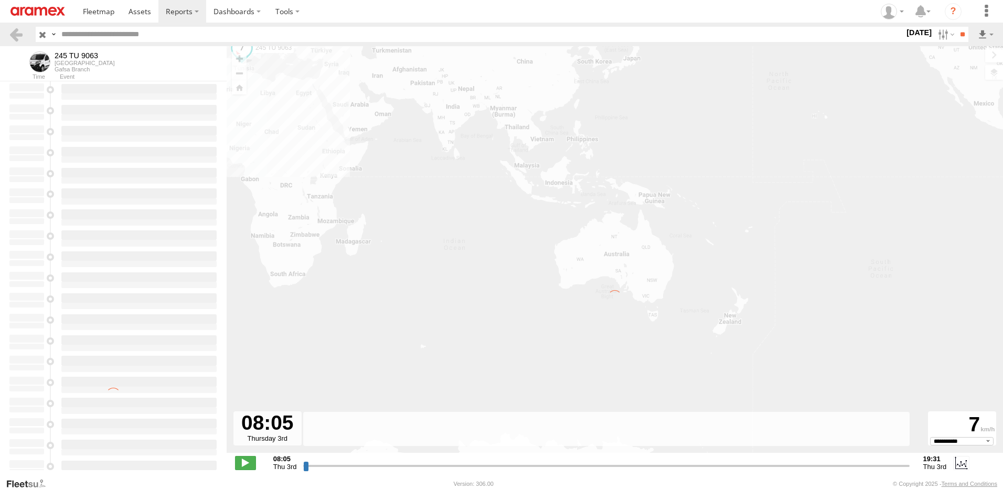
type input "**********"
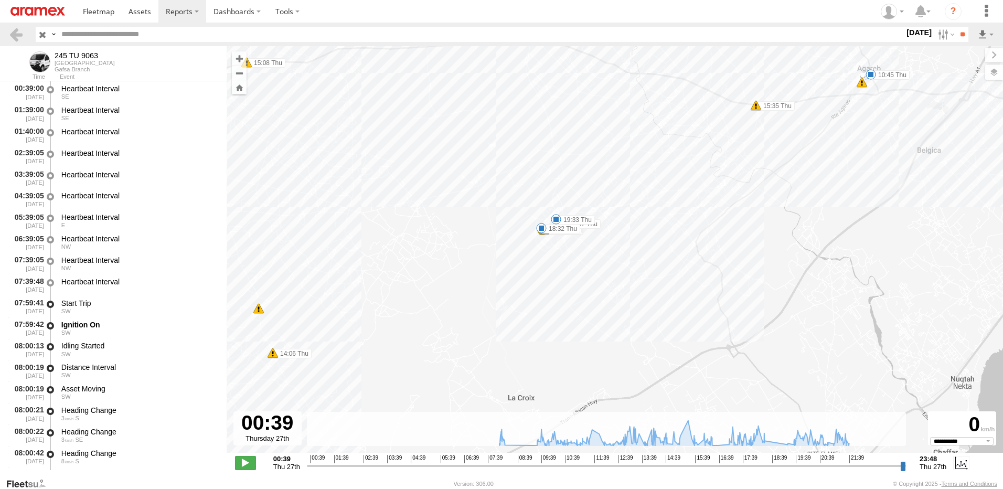
drag, startPoint x: 721, startPoint y: 264, endPoint x: 667, endPoint y: 244, distance: 57.6
click at [667, 244] on div "245 TU 9063 08:16 Thu 10:45 Thu 16:29 Thu 16:37 Thu 17:23 Thu 18:32 Thu 19:33 T…" at bounding box center [615, 255] width 776 height 418
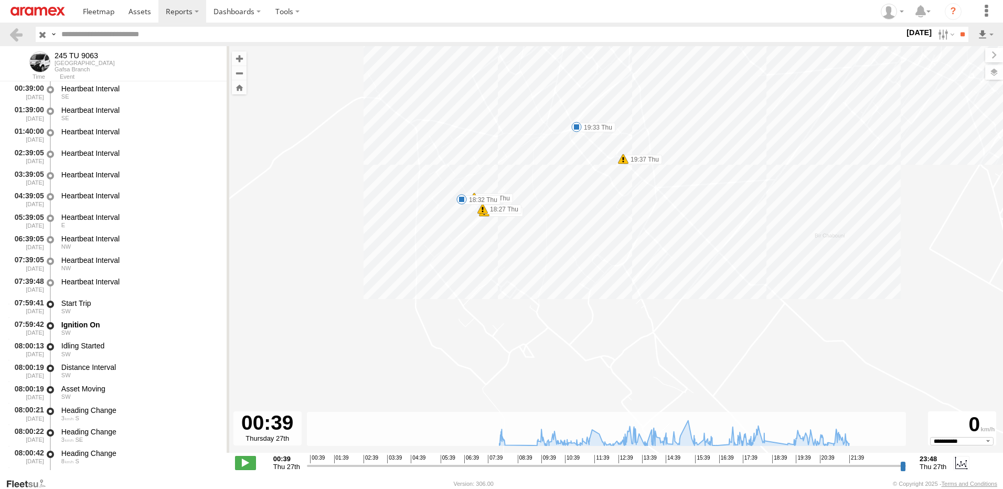
drag, startPoint x: 582, startPoint y: 205, endPoint x: 589, endPoint y: 220, distance: 16.2
click at [589, 220] on div "245 TU 9063 08:16 Thu 10:45 Thu 16:29 Thu 16:37 Thu 17:23 Thu 18:32 Thu 19:33 T…" at bounding box center [615, 255] width 776 height 418
click at [949, 35] on label at bounding box center [945, 34] width 23 height 15
click at [943, 39] on label at bounding box center [945, 34] width 23 height 15
click at [995, 76] on label at bounding box center [984, 72] width 38 height 15
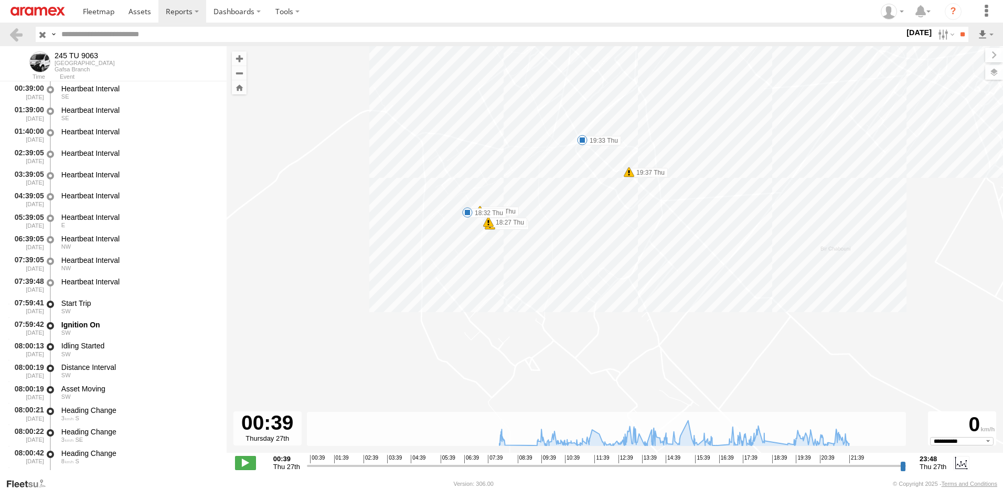
click at [0, 0] on div "Basemaps" at bounding box center [0, 0] width 0 height 0
click at [0, 0] on label at bounding box center [0, 0] width 0 height 0
click at [0, 0] on span "Satellite + Roadmap" at bounding box center [0, 0] width 0 height 0
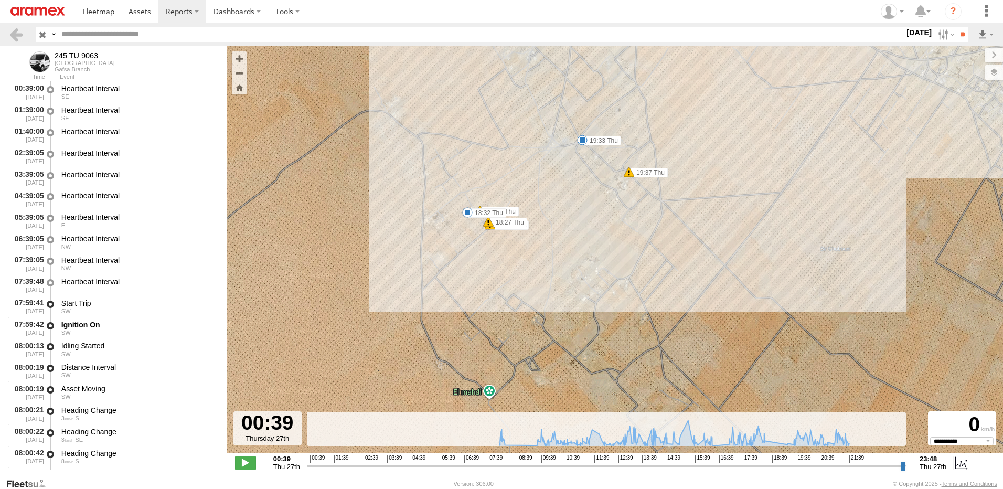
click at [570, 254] on div "245 TU 9063 08:16 Thu 10:45 Thu 16:29 Thu 16:37 Thu 17:23 Thu 18:32 Thu 19:33 T…" at bounding box center [615, 255] width 776 height 418
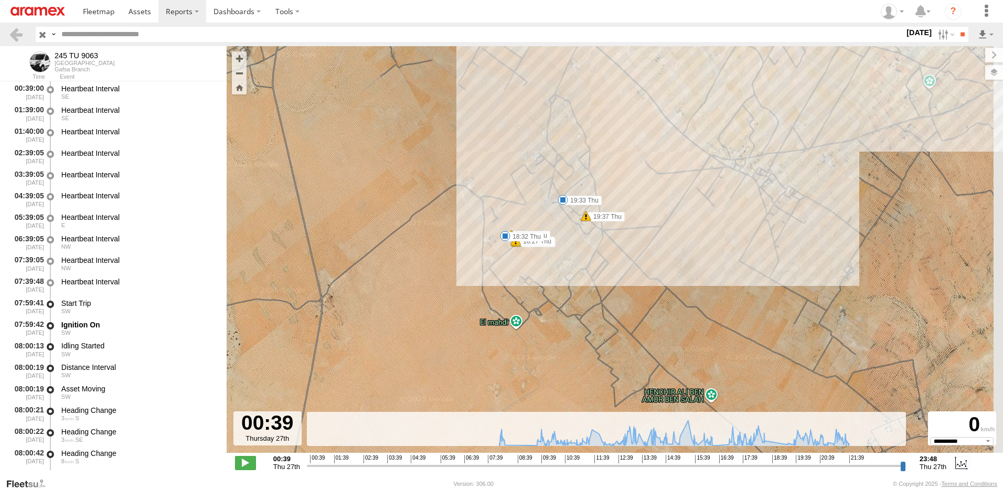
drag, startPoint x: 695, startPoint y: 218, endPoint x: 685, endPoint y: 214, distance: 10.8
click at [664, 240] on div "245 TU 9063 08:16 Thu 10:45 Thu 16:29 Thu 16:37 Thu 17:23 Thu 18:32 Thu 19:33 T…" at bounding box center [615, 255] width 776 height 418
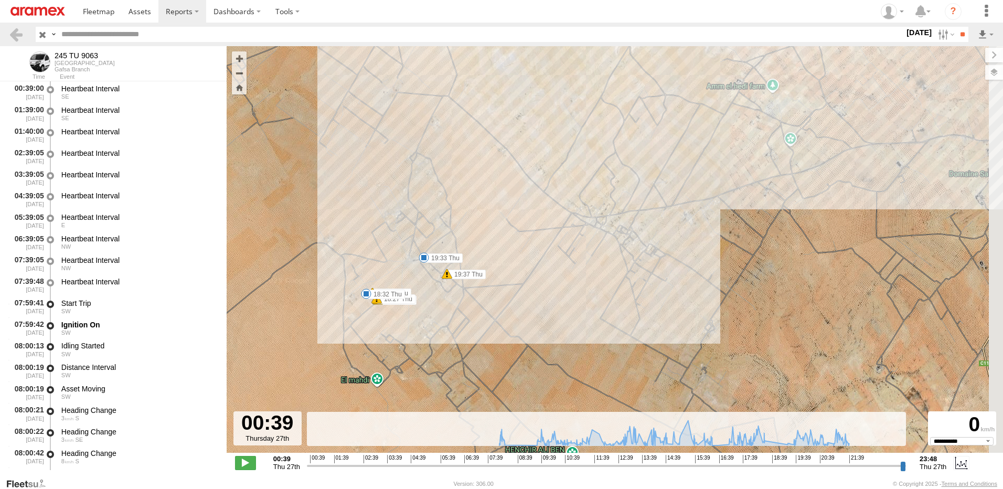
drag, startPoint x: 720, startPoint y: 230, endPoint x: 644, endPoint y: 242, distance: 77.1
click at [644, 243] on div "245 TU 9063 08:16 Thu 10:45 Thu 16:29 Thu 16:37 Thu 17:23 Thu 18:32 Thu 19:33 T…" at bounding box center [615, 255] width 776 height 418
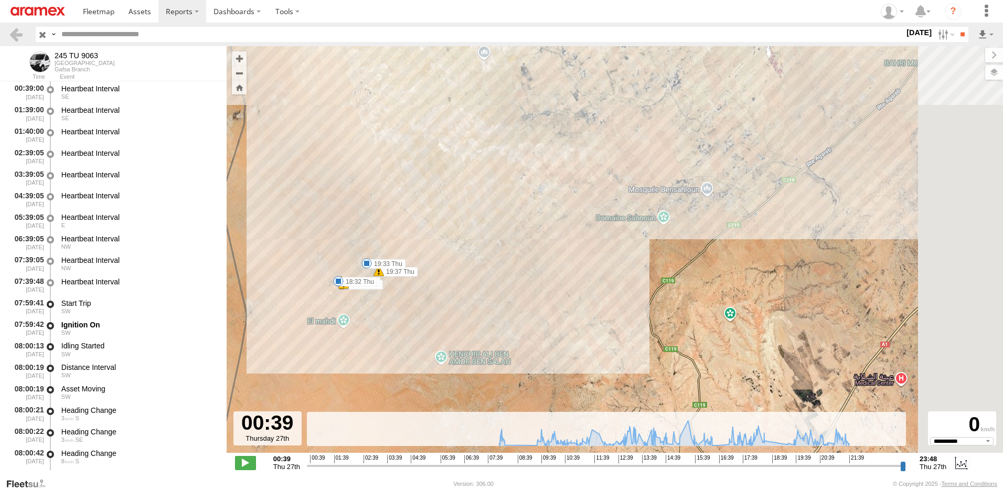
drag, startPoint x: 729, startPoint y: 234, endPoint x: 493, endPoint y: 251, distance: 237.2
click at [489, 251] on div "245 TU 9063 08:16 Thu 10:45 Thu 16:29 Thu 16:37 Thu 17:23 Thu 18:32 Thu 19:33 T…" at bounding box center [615, 255] width 776 height 418
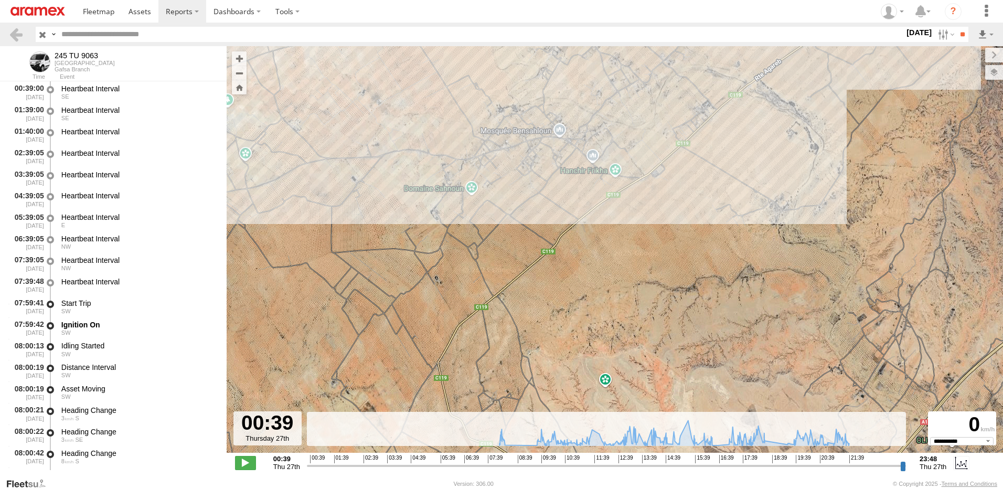
drag, startPoint x: 532, startPoint y: 170, endPoint x: 643, endPoint y: 167, distance: 110.2
click at [643, 167] on div "245 TU 9063 08:16 Thu 10:45 Thu 16:29 Thu 16:37 Thu 17:23 Thu 18:32 Thu 19:33 T…" at bounding box center [615, 255] width 776 height 418
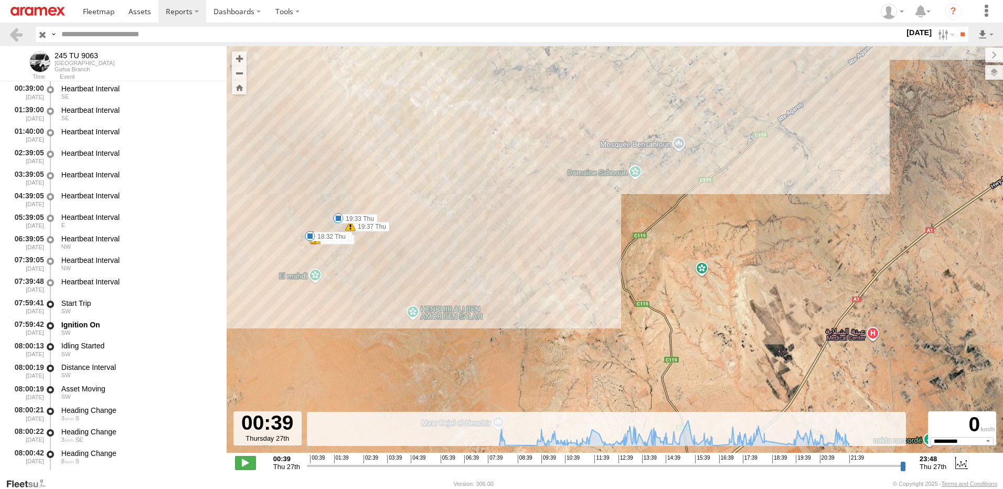
drag, startPoint x: 349, startPoint y: 228, endPoint x: 537, endPoint y: 199, distance: 190.5
click at [537, 199] on div "245 TU 9063 08:16 Thu 10:45 Thu 16:29 Thu 16:37 Thu 17:23 Thu 18:32 Thu 19:33 T…" at bounding box center [615, 255] width 776 height 418
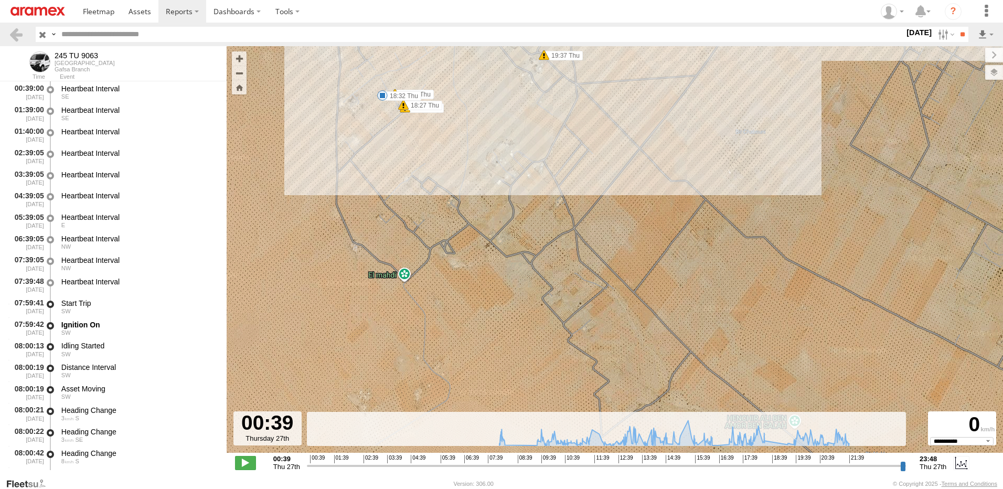
click at [407, 275] on div "245 TU 9063 08:16 Thu 10:45 Thu 16:29 Thu 16:37 Thu 17:23 Thu 18:32 Thu 19:33 T…" at bounding box center [615, 255] width 776 height 418
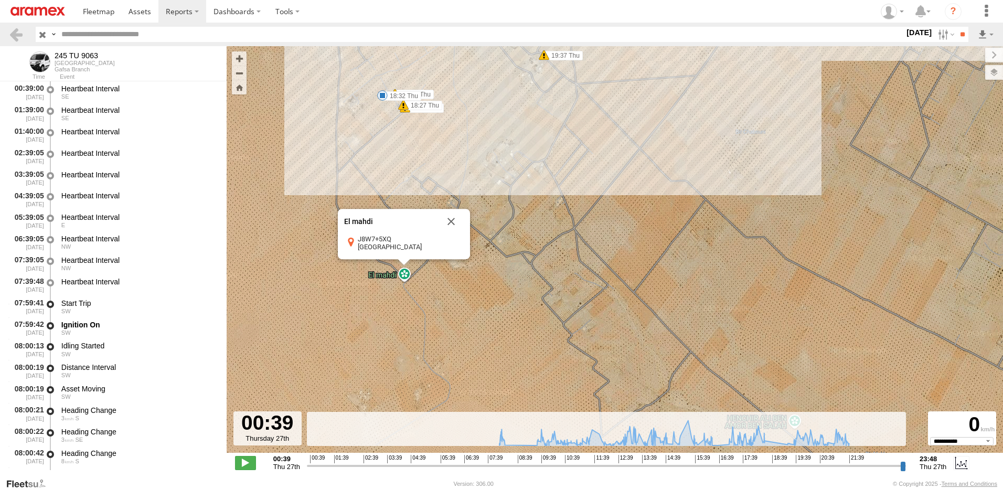
click at [545, 217] on div "245 TU 9063 08:16 Thu 10:45 Thu 16:29 Thu 16:37 Thu 17:23 Thu 18:32 Thu 19:33 T…" at bounding box center [615, 255] width 776 height 418
click at [452, 221] on button "Close" at bounding box center [451, 221] width 25 height 25
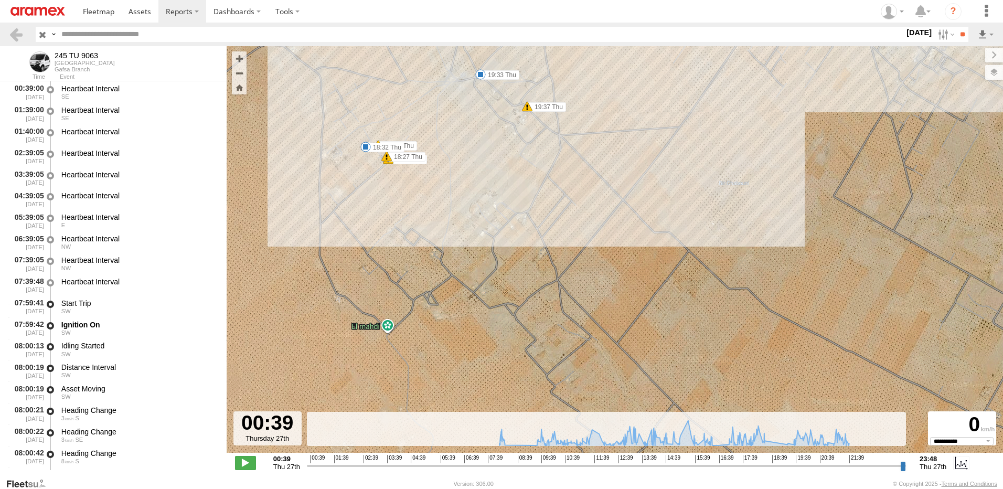
drag, startPoint x: 489, startPoint y: 166, endPoint x: 463, endPoint y: 281, distance: 118.5
click at [463, 281] on div "245 TU 9063 08:16 Thu 10:45 Thu 16:29 Thu 16:37 Thu 17:23 Thu 18:32 Thu 19:33 T…" at bounding box center [615, 255] width 776 height 418
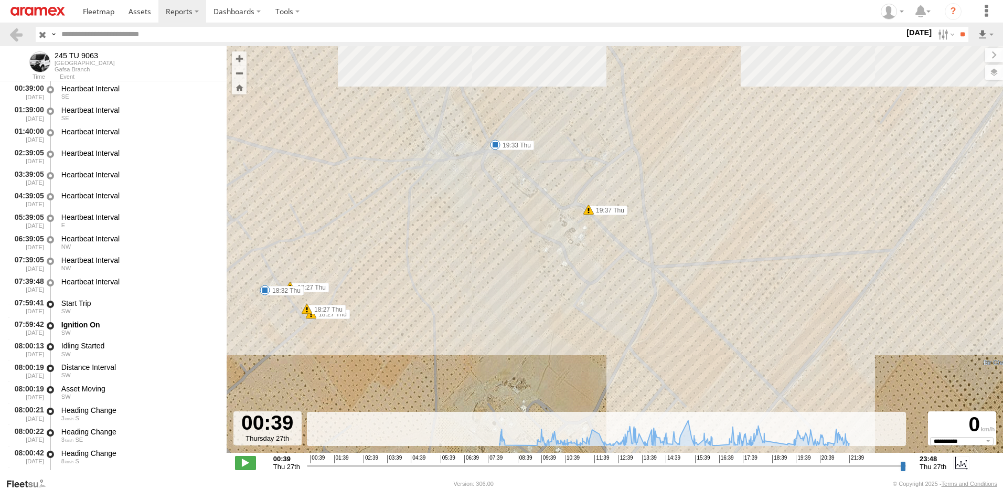
drag, startPoint x: 555, startPoint y: 146, endPoint x: 478, endPoint y: 229, distance: 112.8
click at [478, 229] on div "245 TU 9063 08:16 Thu 10:45 Thu 16:29 Thu 16:37 Thu 17:23 Thu 18:32 Thu 19:33 T…" at bounding box center [615, 255] width 776 height 418
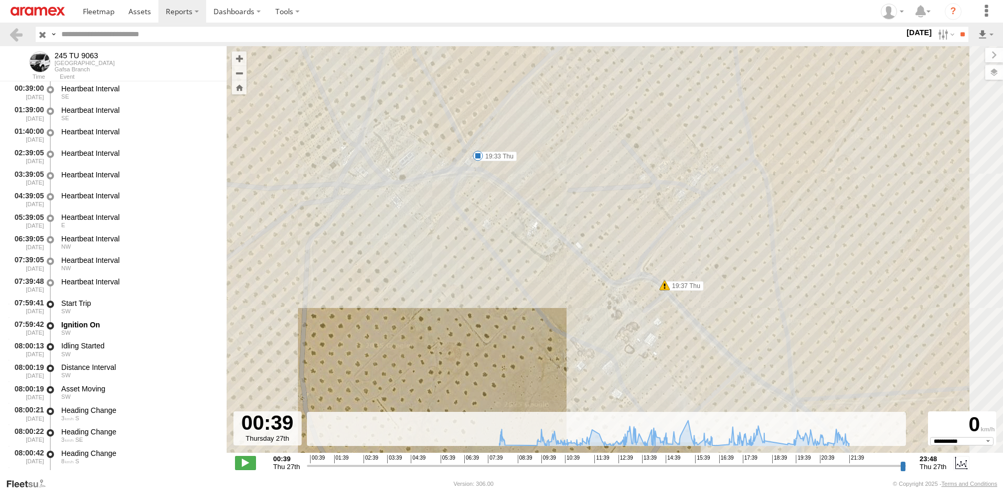
drag, startPoint x: 526, startPoint y: 160, endPoint x: 459, endPoint y: 214, distance: 86.3
click at [459, 214] on div "245 TU 9063 08:16 Thu 10:45 Thu 16:29 Thu 16:37 Thu 17:23 Thu 18:32 Thu 19:33 T…" at bounding box center [615, 255] width 776 height 418
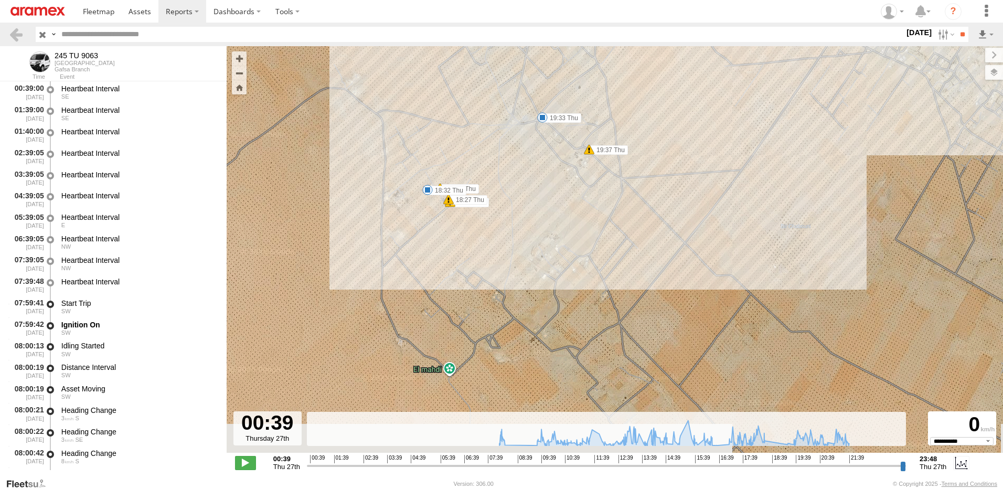
drag, startPoint x: 468, startPoint y: 222, endPoint x: 544, endPoint y: 136, distance: 114.5
click at [548, 129] on div "245 TU 9063 08:16 Thu 10:45 Thu 16:29 Thu 16:37 Thu 17:23 Thu 18:32 Thu 19:33 T…" at bounding box center [615, 255] width 776 height 418
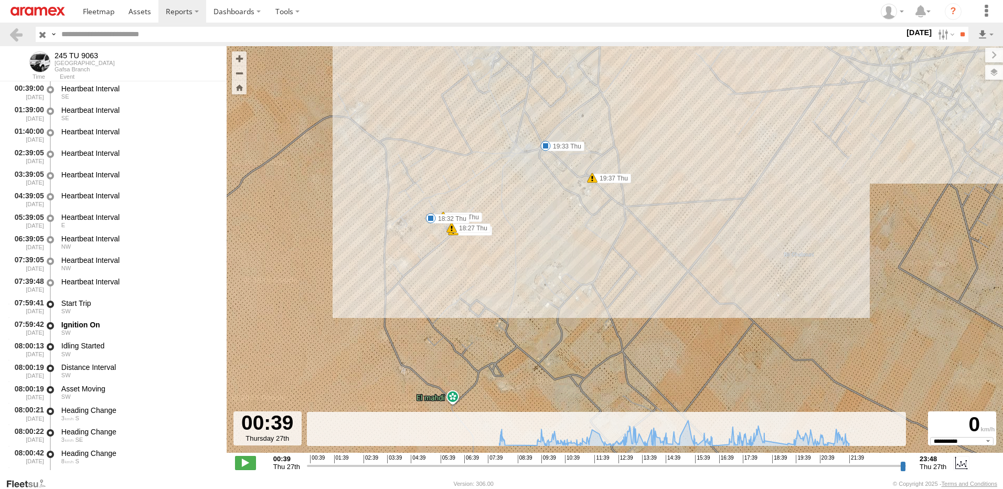
drag, startPoint x: 506, startPoint y: 189, endPoint x: 457, endPoint y: 293, distance: 115.5
click at [457, 293] on div "245 TU 9063 08:16 Thu 10:45 Thu 16:29 Thu 16:37 Thu 17:23 Thu 18:32 Thu 19:33 T…" at bounding box center [615, 255] width 776 height 418
